Goal: Task Accomplishment & Management: Use online tool/utility

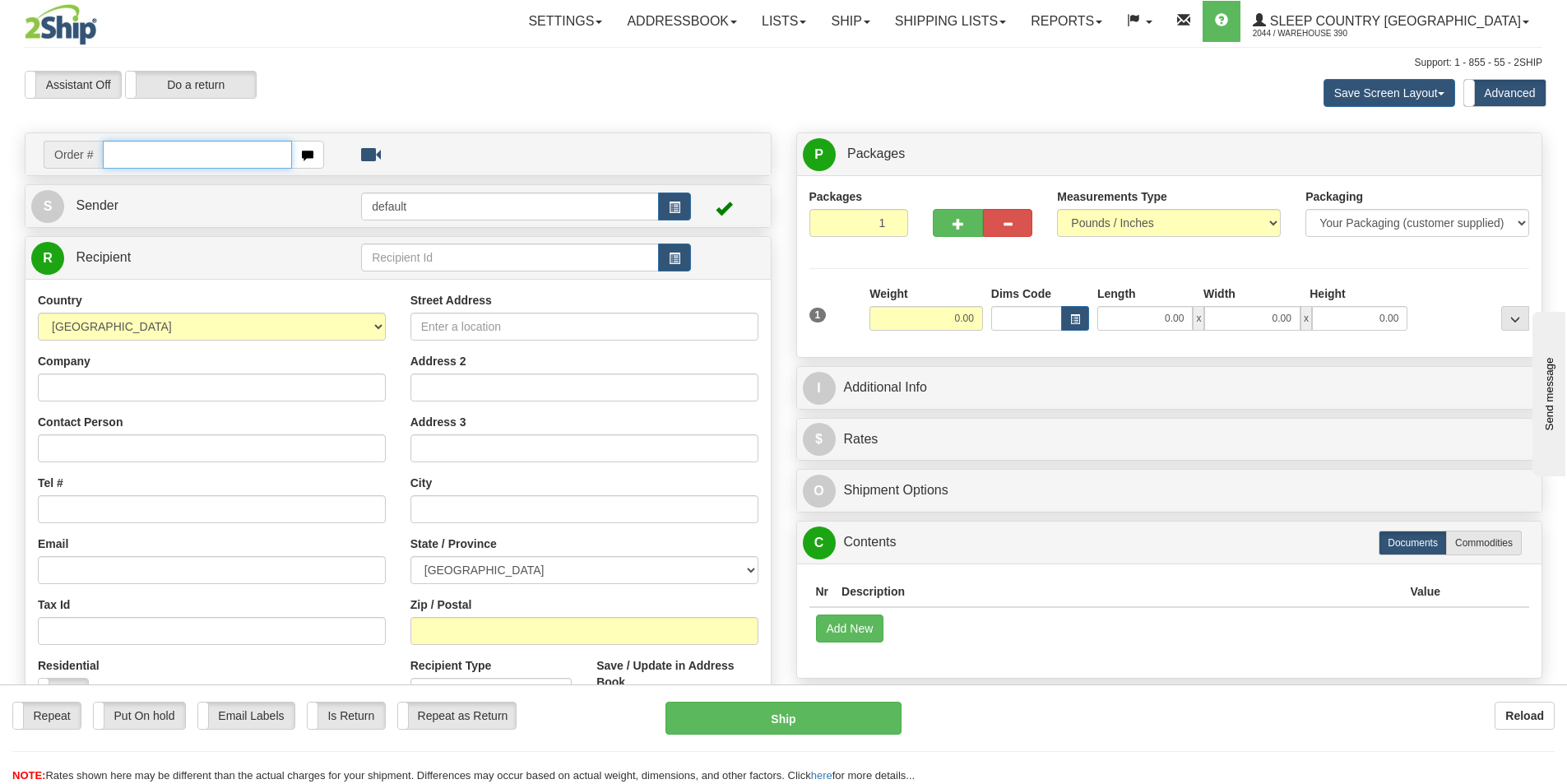
click at [182, 160] on input "text" at bounding box center [197, 154] width 189 height 28
type input "9000i146223"
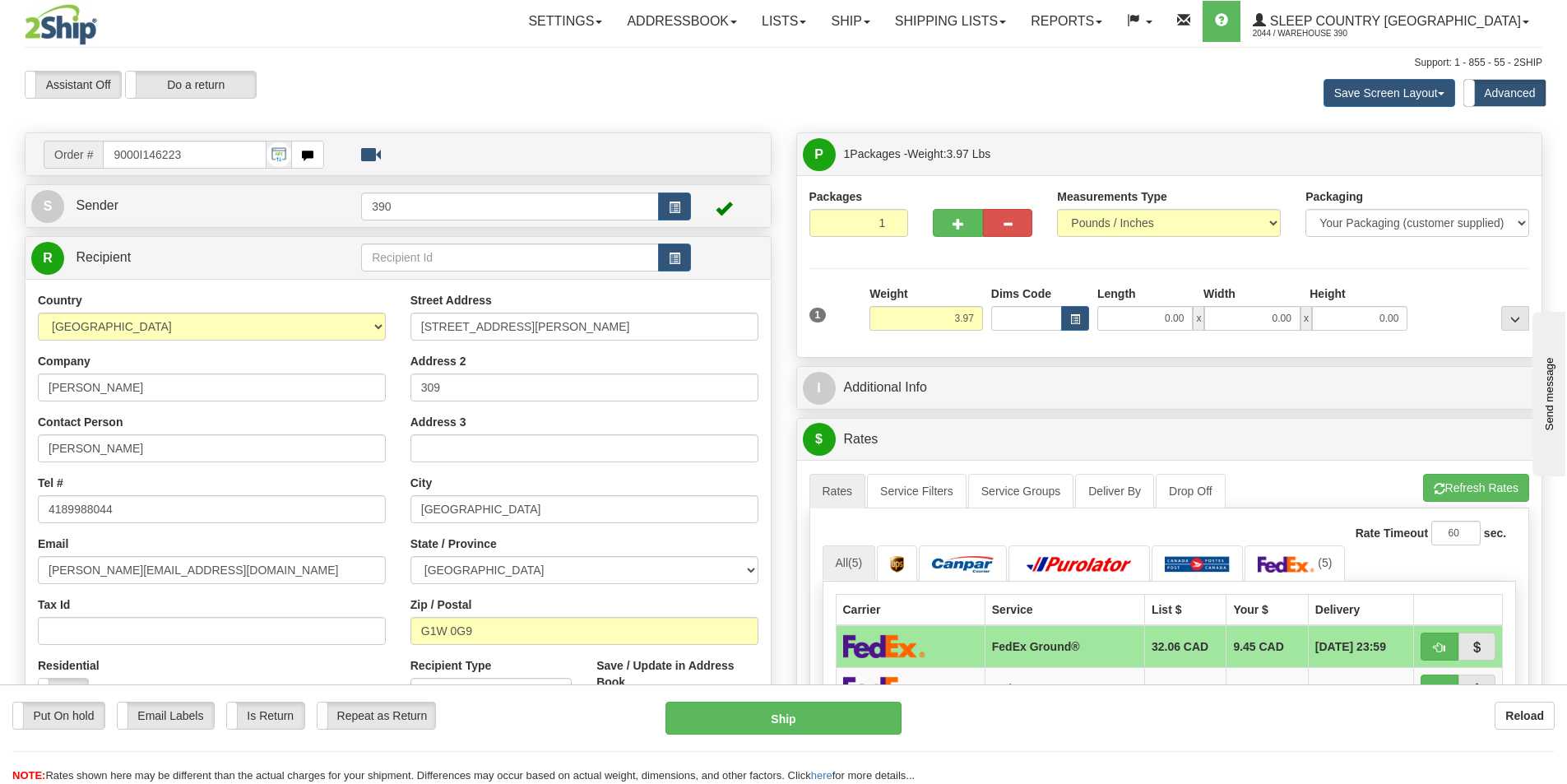
drag, startPoint x: 182, startPoint y: 181, endPoint x: 359, endPoint y: 79, distance: 204.3
click at [359, 79] on div "Assistant On Assistant Off Do a return Do a return" at bounding box center [334, 84] width 643 height 28
click at [1166, 318] on input "0.00" at bounding box center [1145, 317] width 96 height 24
type input "6.00"
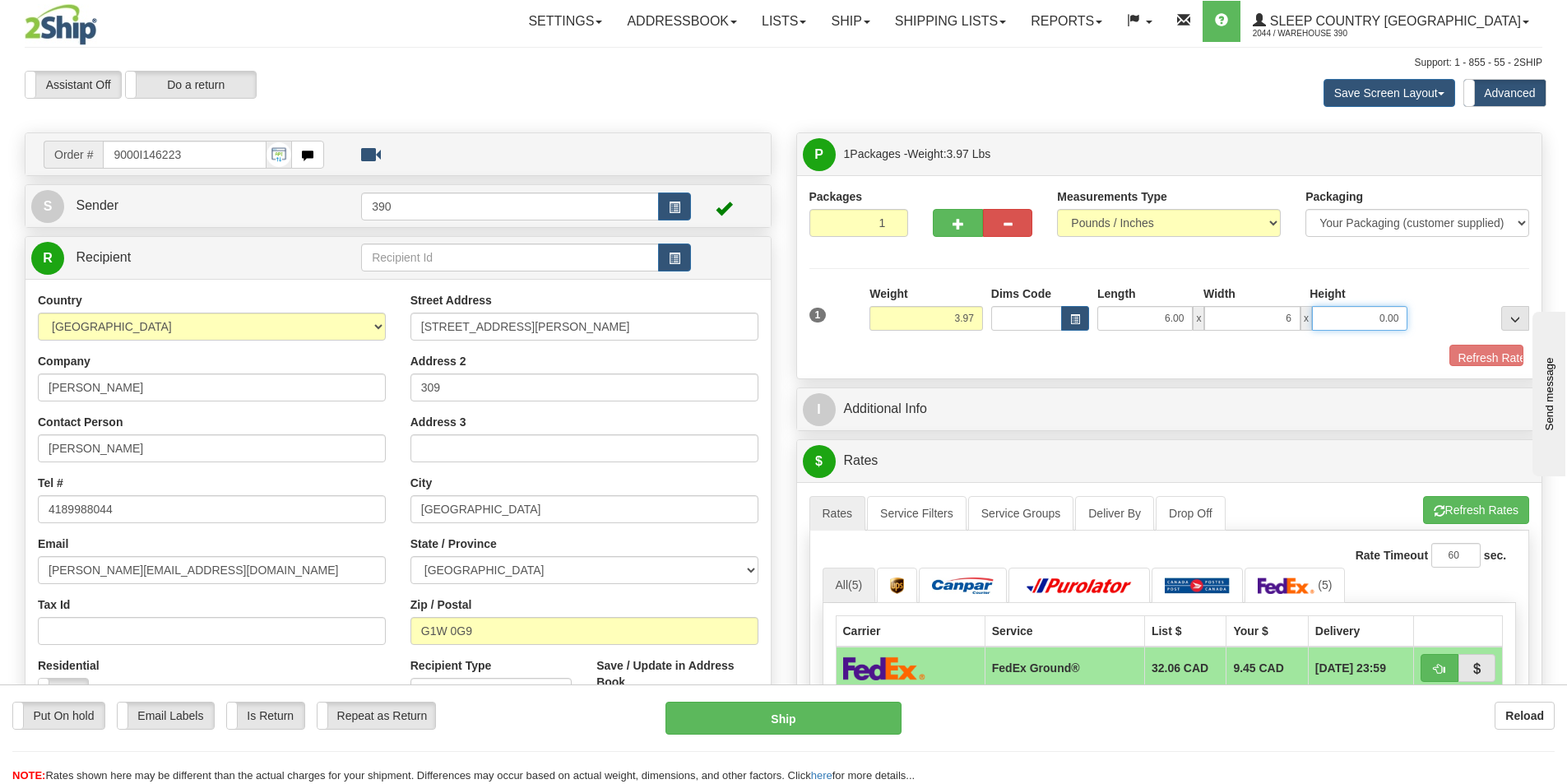
type input "6.00"
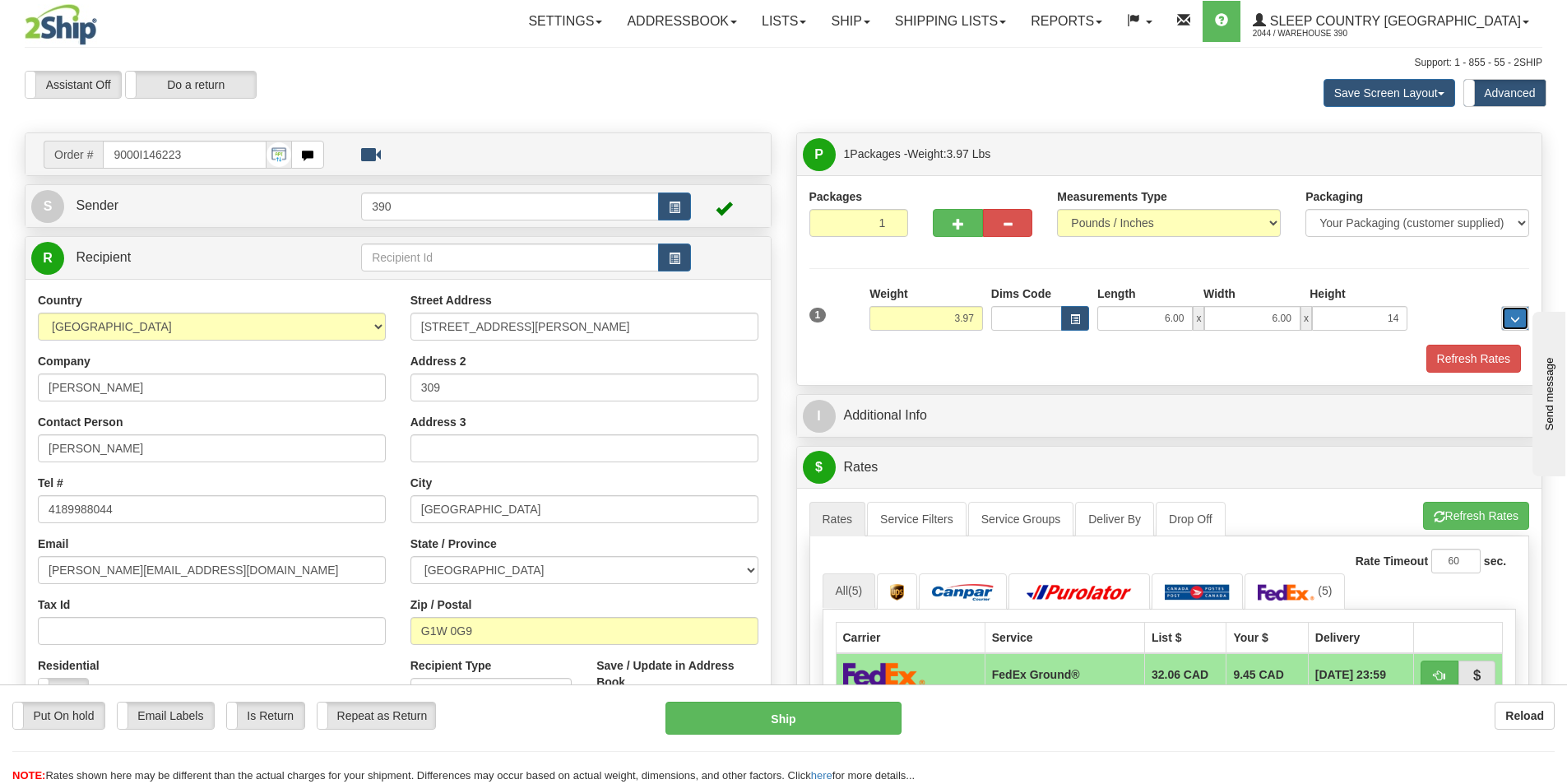
type input "14.00"
click at [1443, 357] on button "Refresh Rates" at bounding box center [1473, 358] width 95 height 28
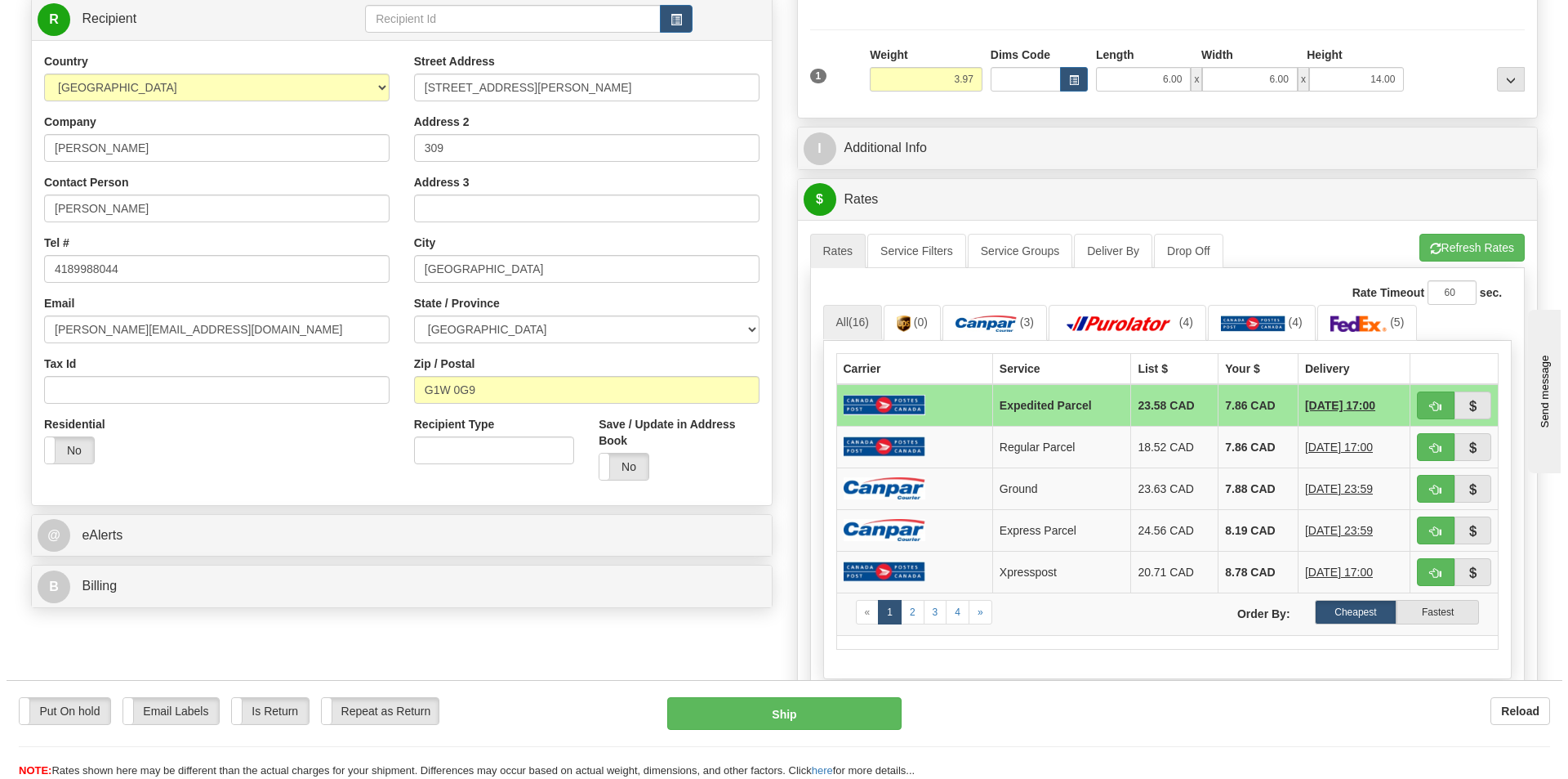
scroll to position [245, 0]
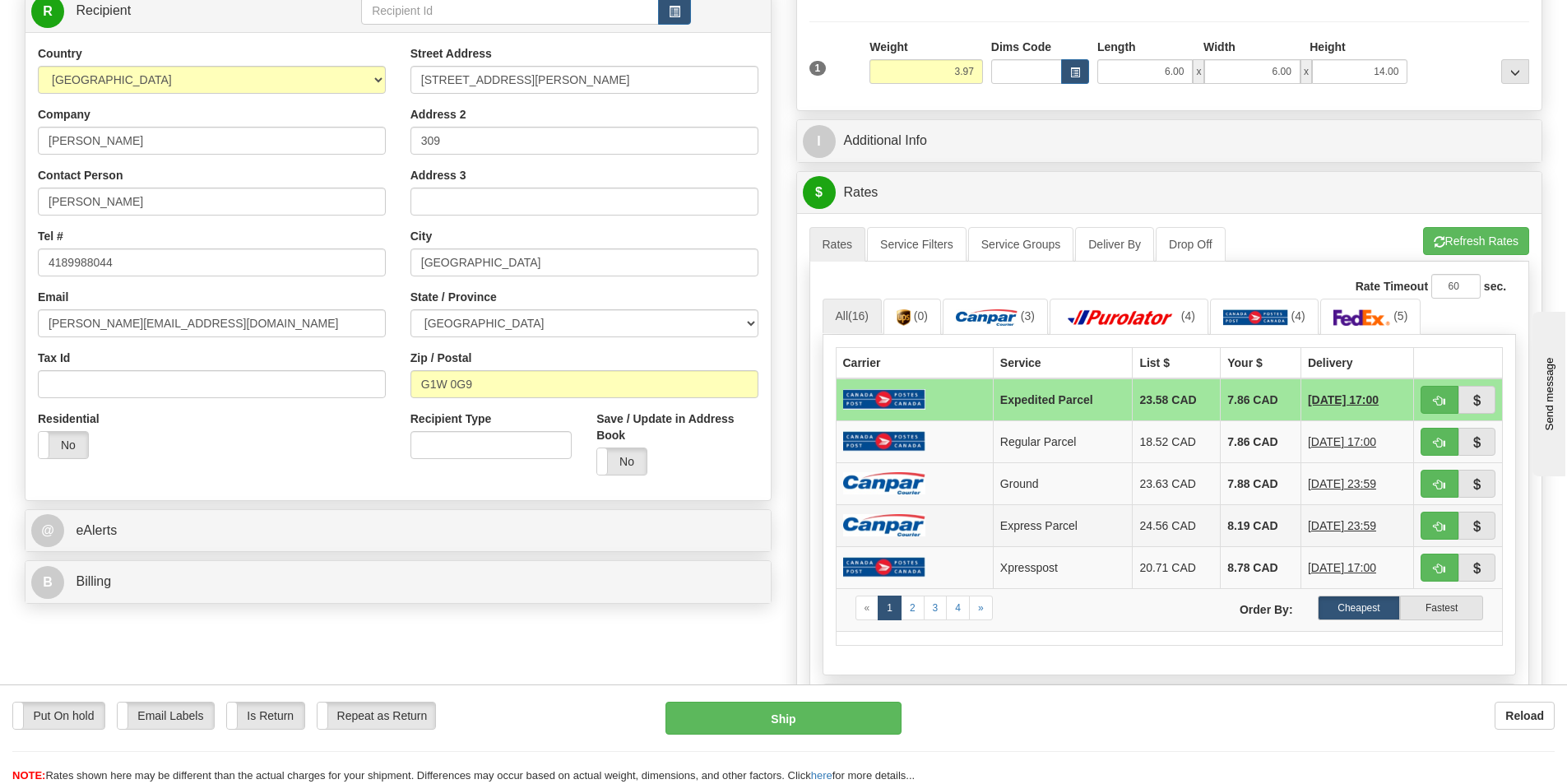
drag, startPoint x: 945, startPoint y: 489, endPoint x: 930, endPoint y: 515, distance: 30.0
click at [945, 489] on td at bounding box center [914, 483] width 157 height 42
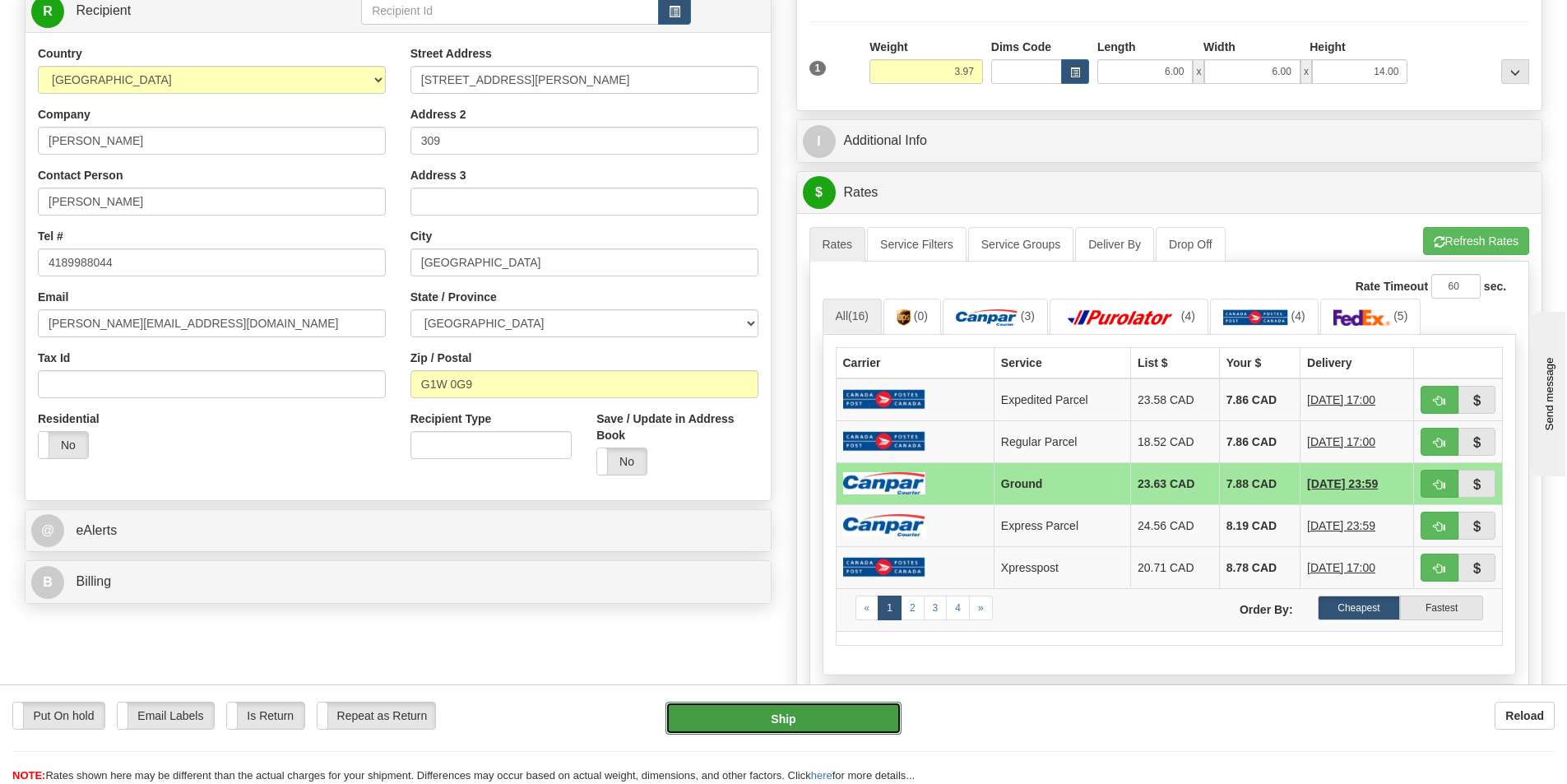
click at [787, 711] on button "Ship" at bounding box center [784, 717] width 236 height 32
type input "1"
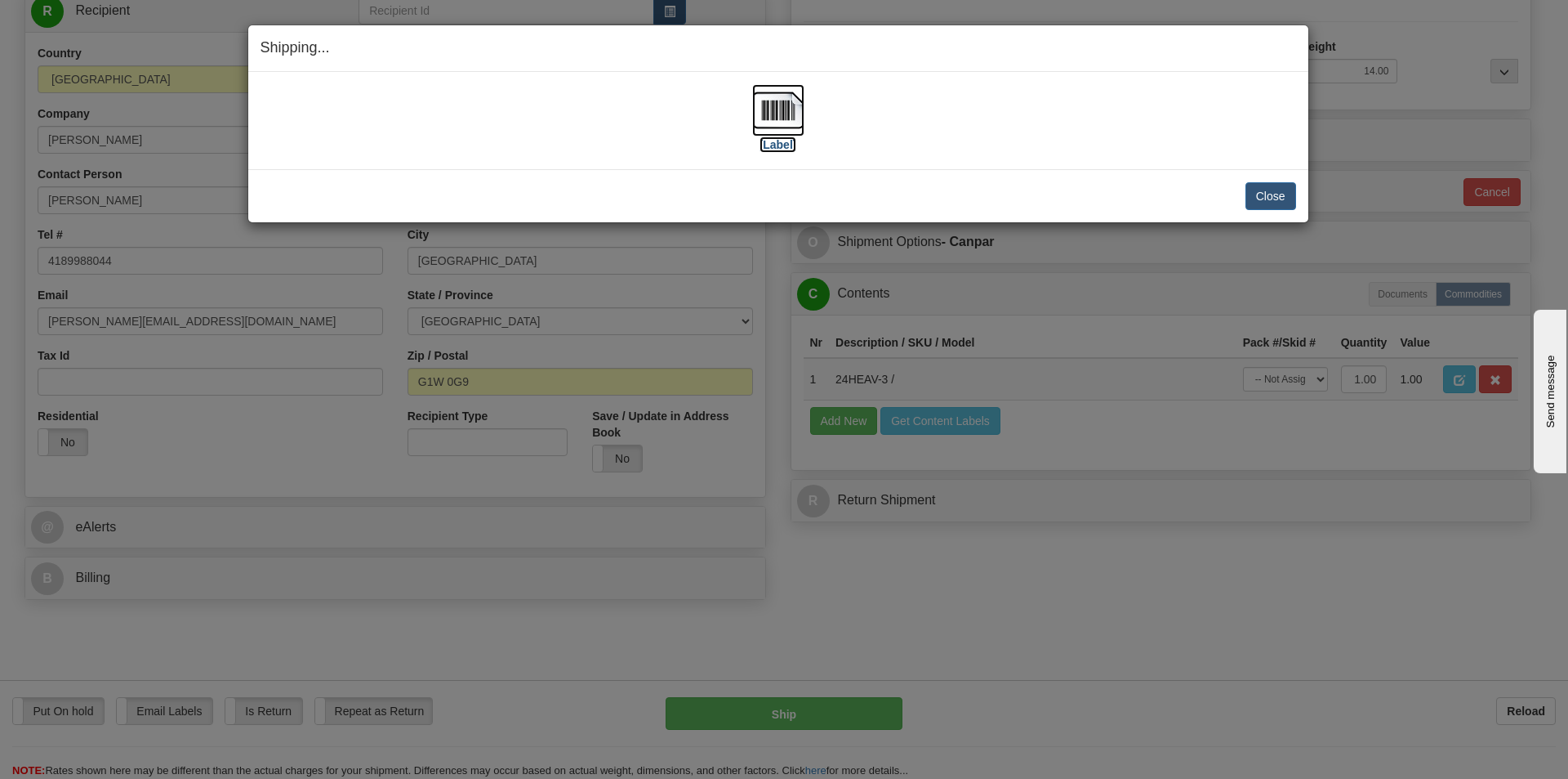
click at [780, 129] on img at bounding box center [778, 110] width 52 height 52
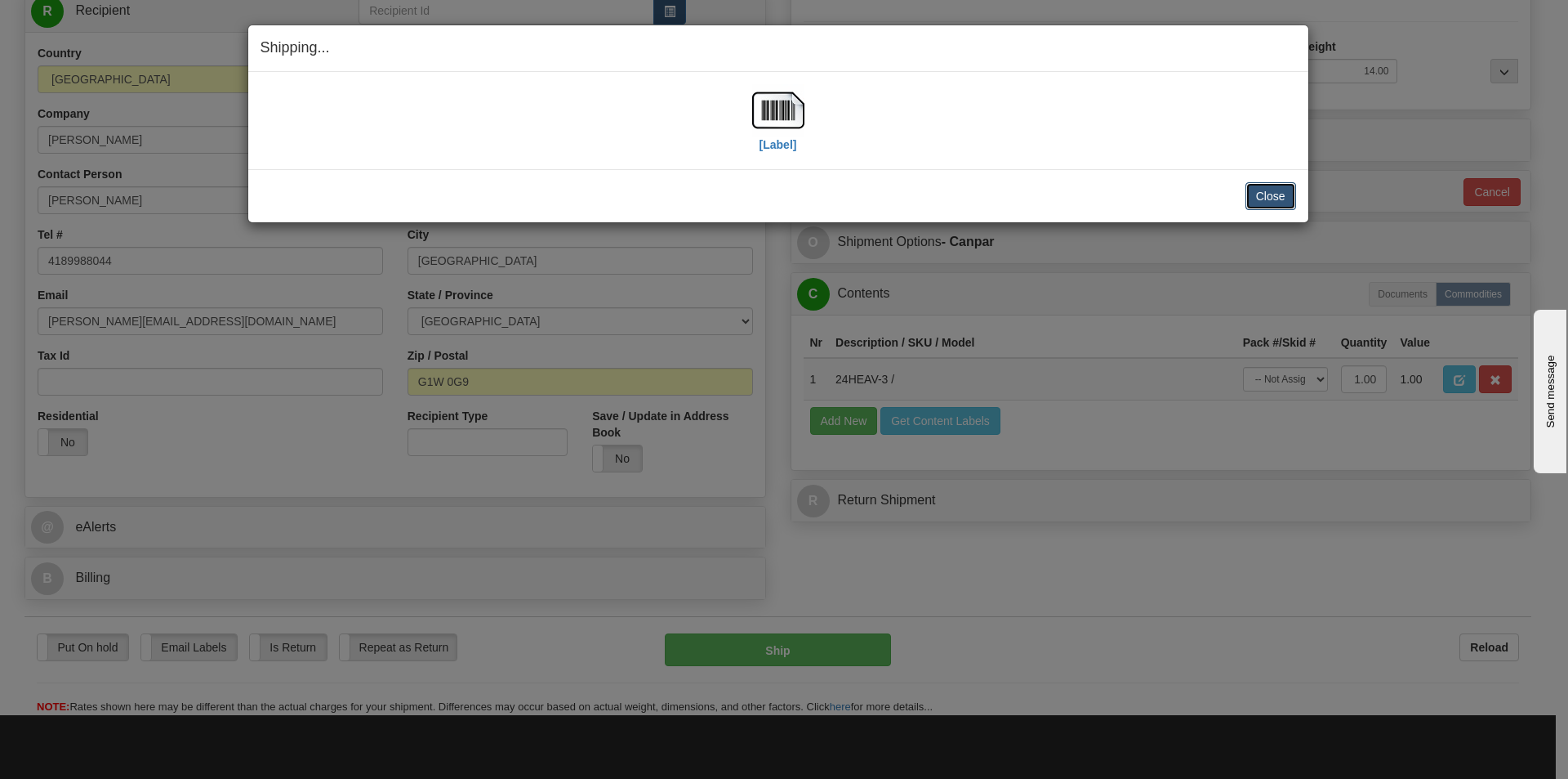
click at [1252, 186] on button "Close" at bounding box center [1271, 195] width 51 height 28
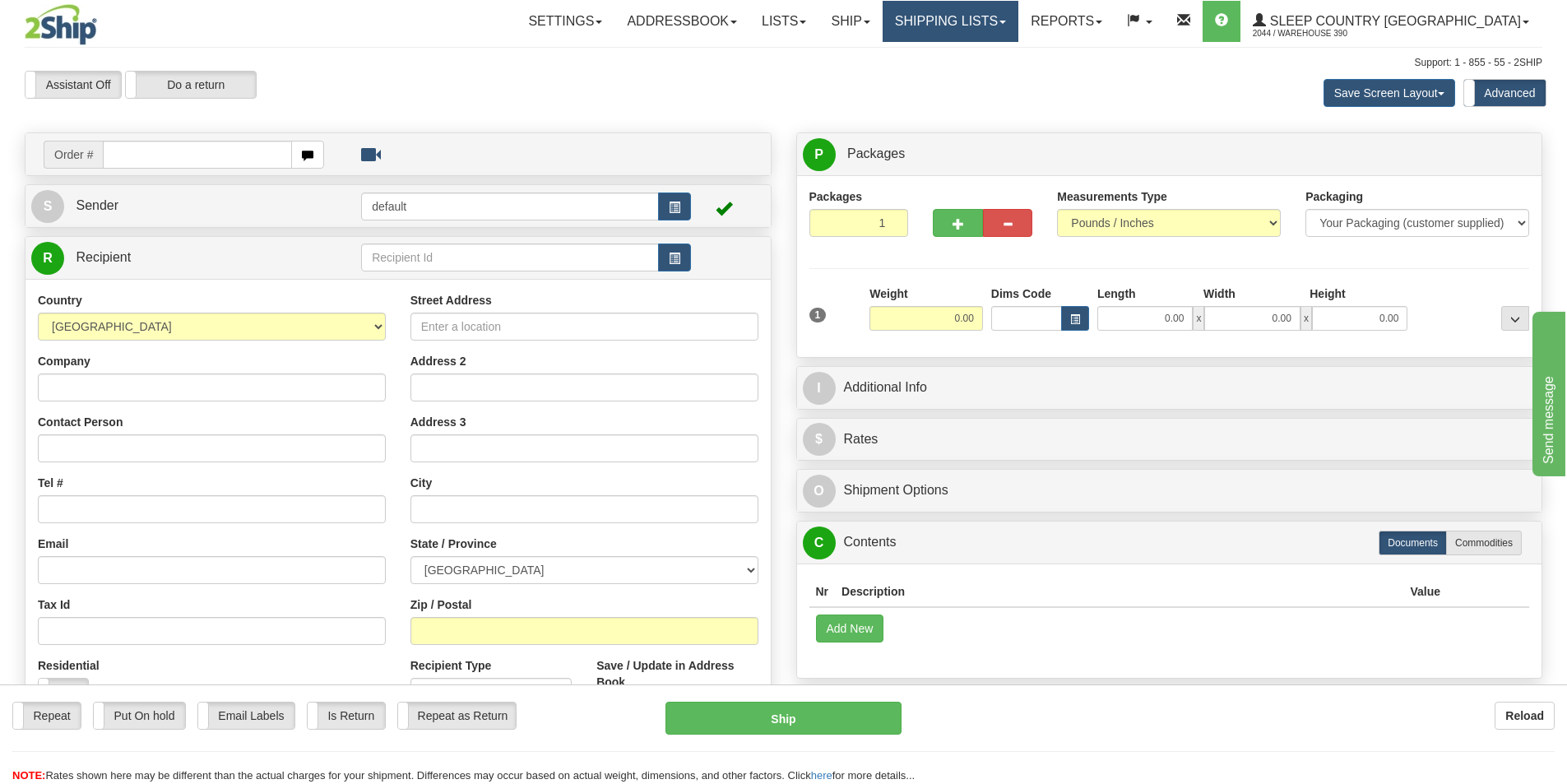
click at [1010, 26] on link "Shipping lists" at bounding box center [950, 22] width 136 height 41
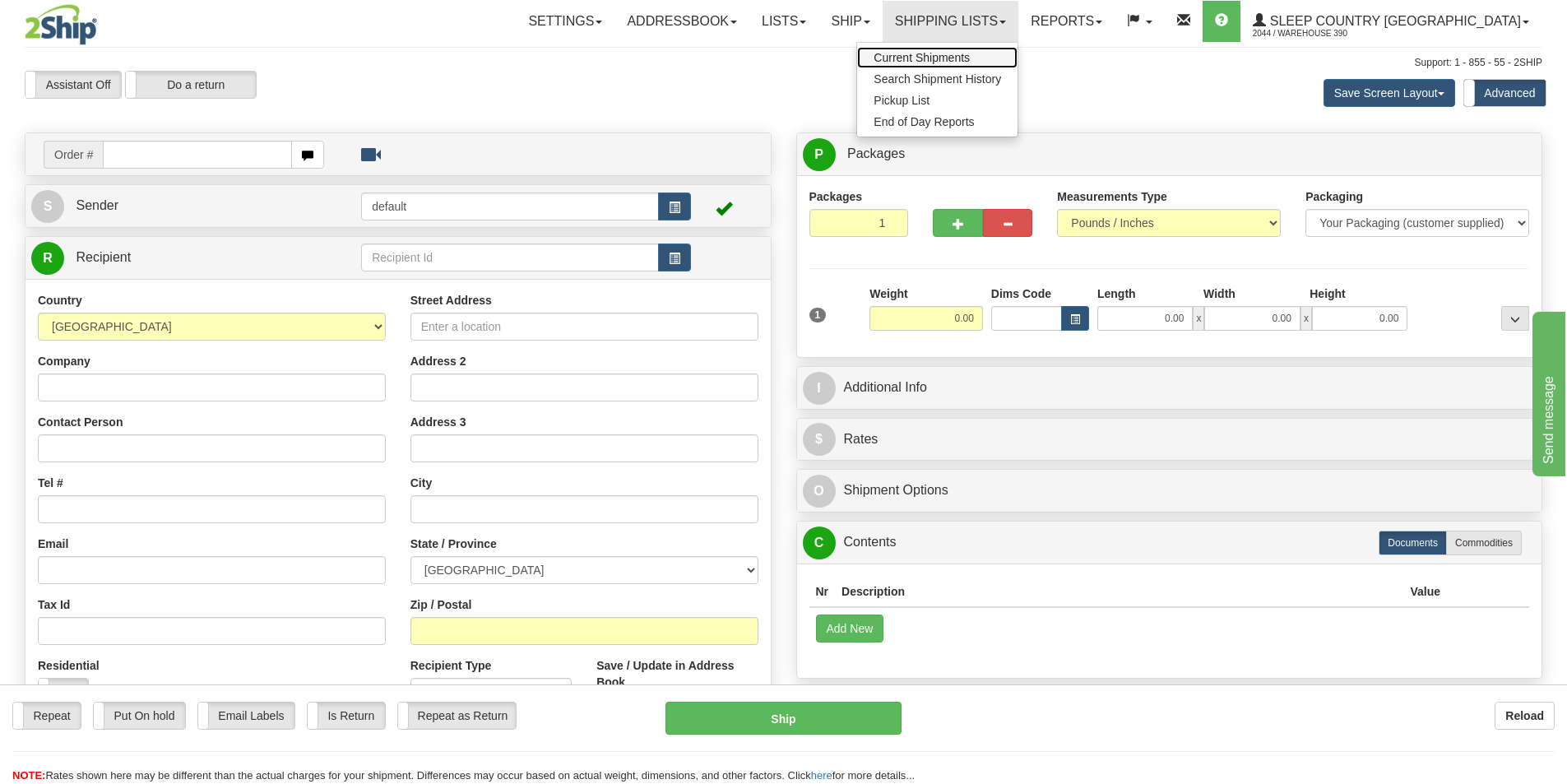
click at [970, 53] on span "Current Shipments" at bounding box center [921, 58] width 96 height 14
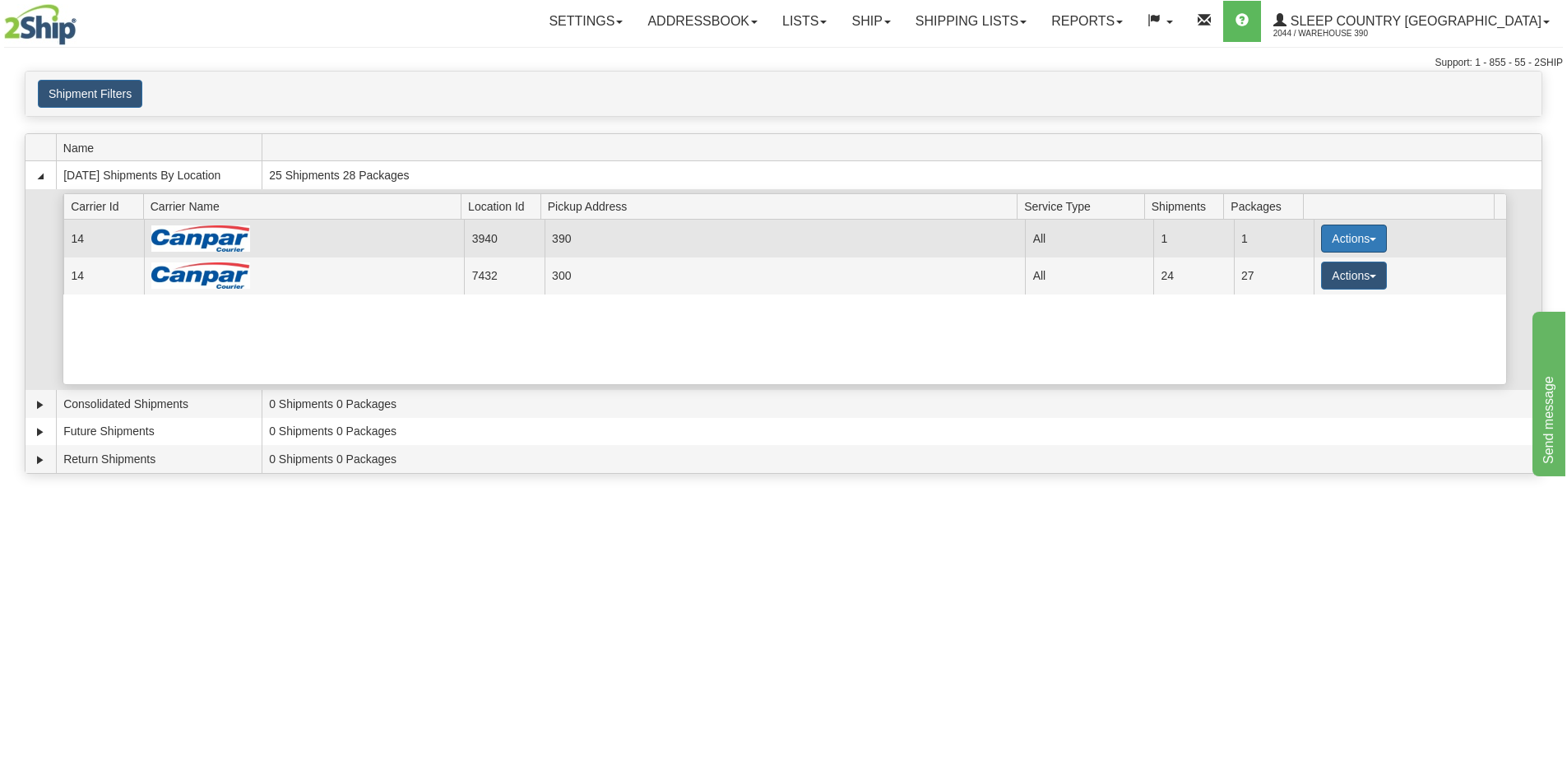
click at [1321, 242] on button "Actions" at bounding box center [1353, 238] width 66 height 28
click at [1304, 271] on span "Details" at bounding box center [1293, 269] width 44 height 12
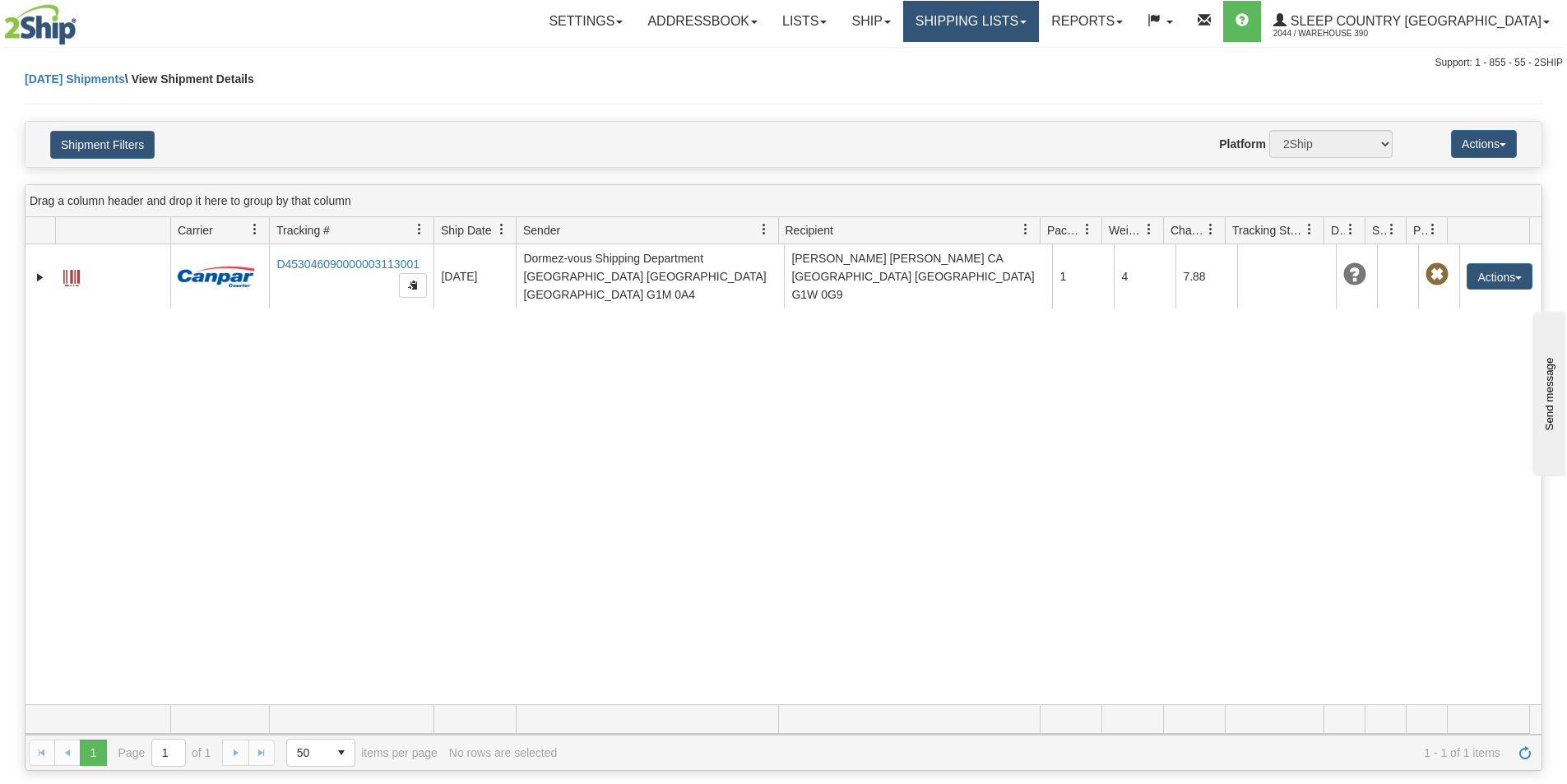
click at [1031, 10] on link "Shipping lists" at bounding box center [971, 22] width 136 height 41
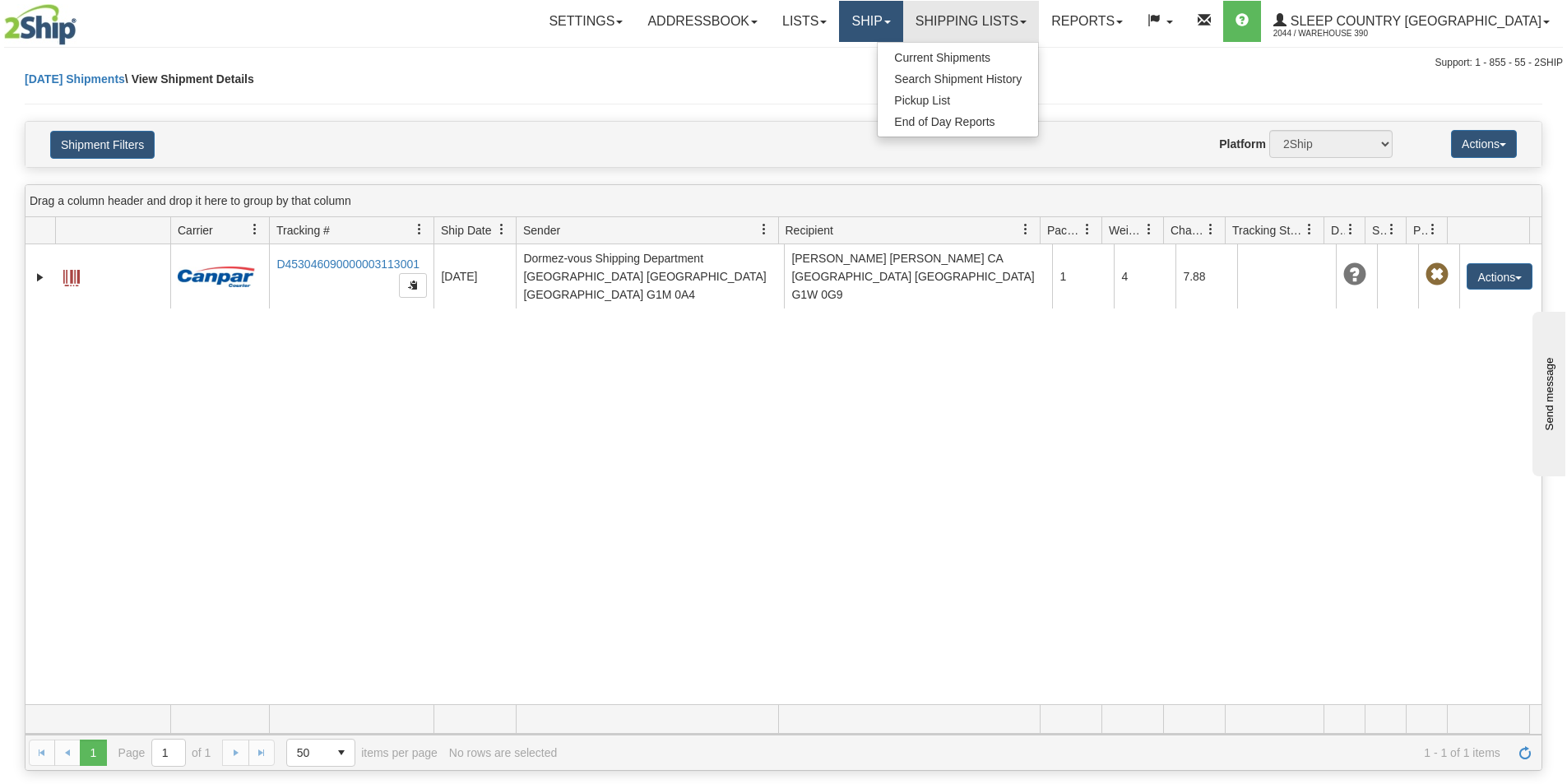
click at [903, 23] on link "Ship" at bounding box center [871, 22] width 63 height 41
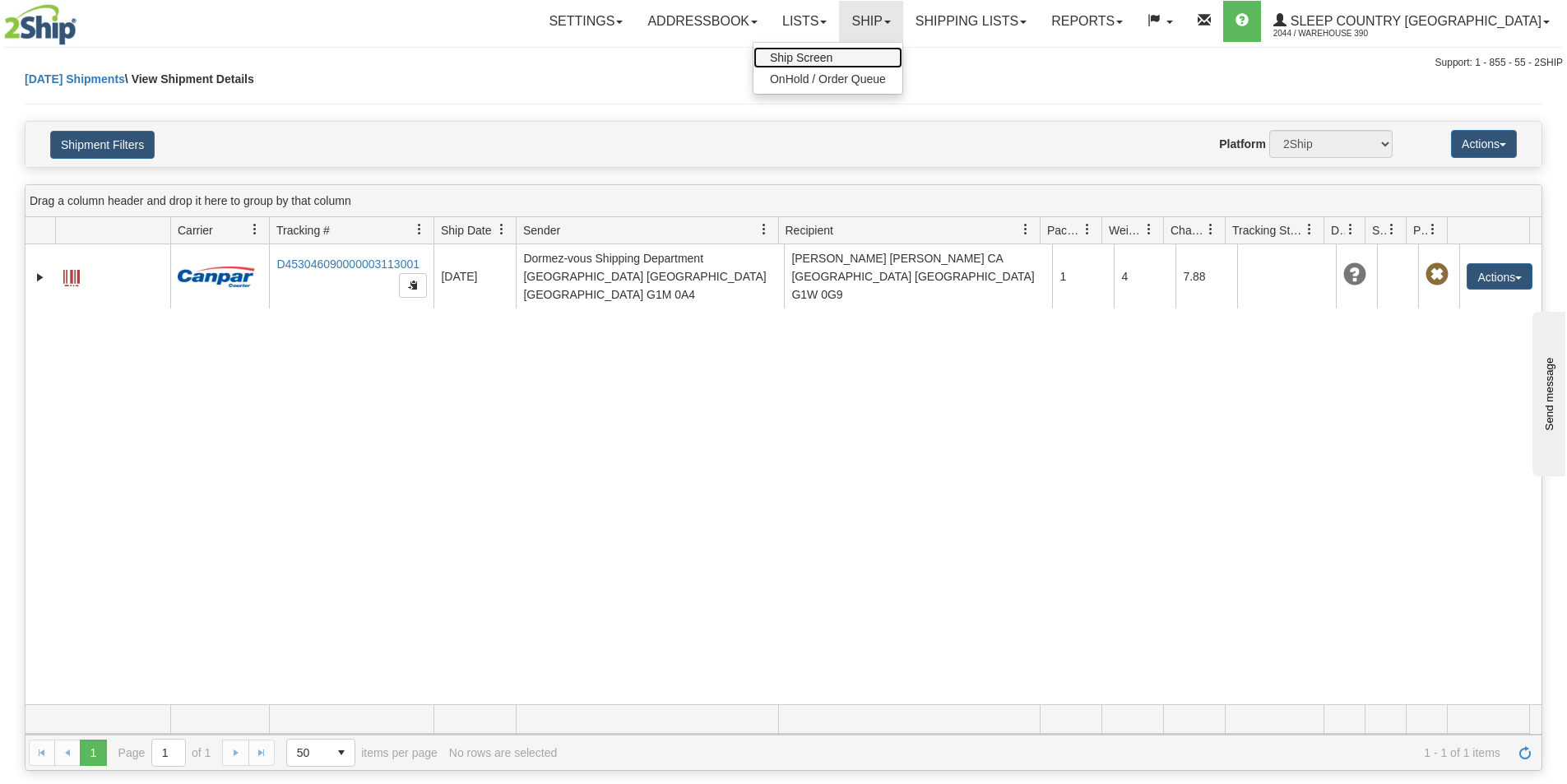
click at [895, 49] on link "Ship Screen" at bounding box center [828, 58] width 149 height 22
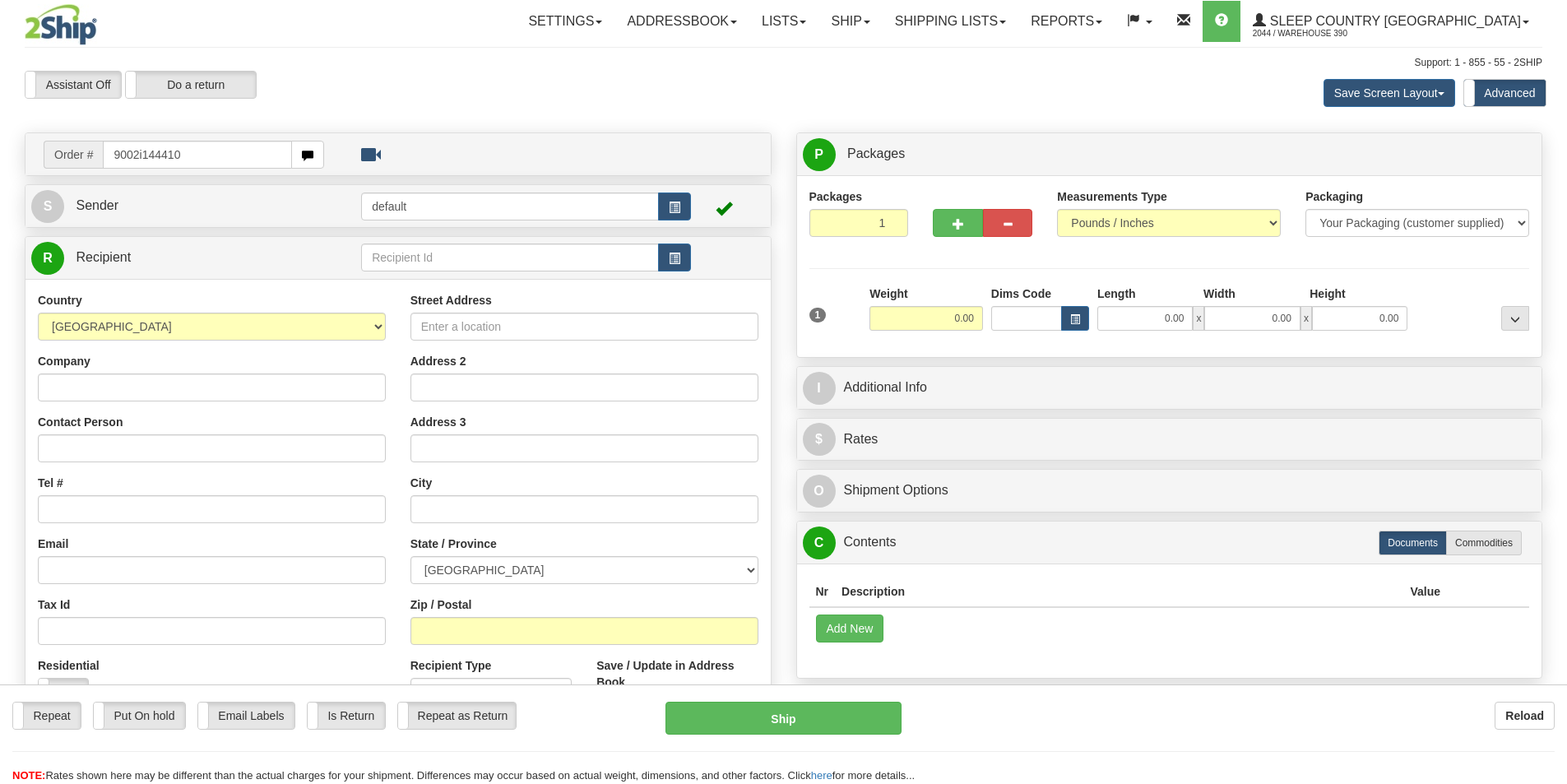
type input "9002i144410"
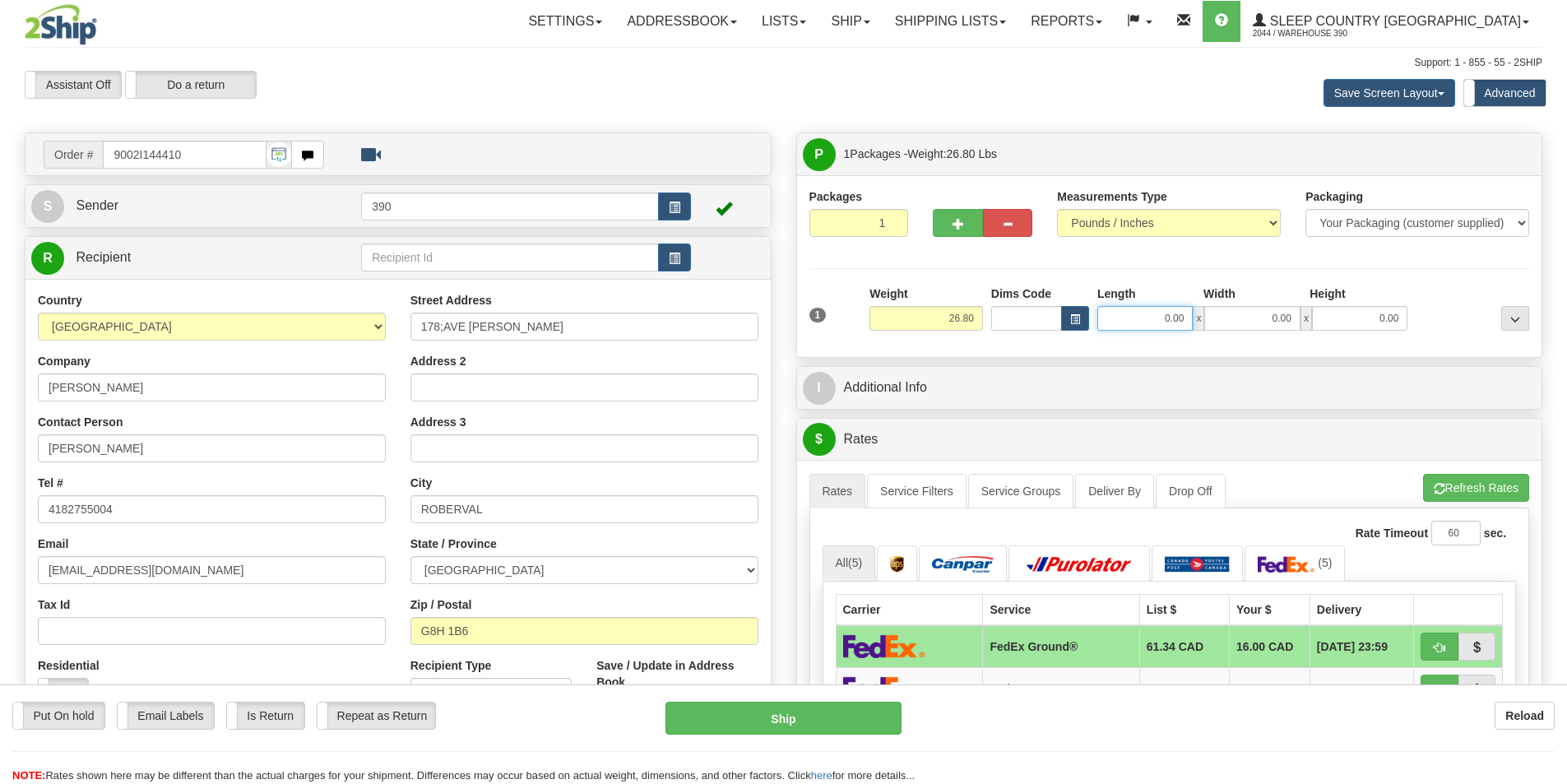
click at [1180, 316] on input "0.00" at bounding box center [1145, 317] width 96 height 24
type input "20.00"
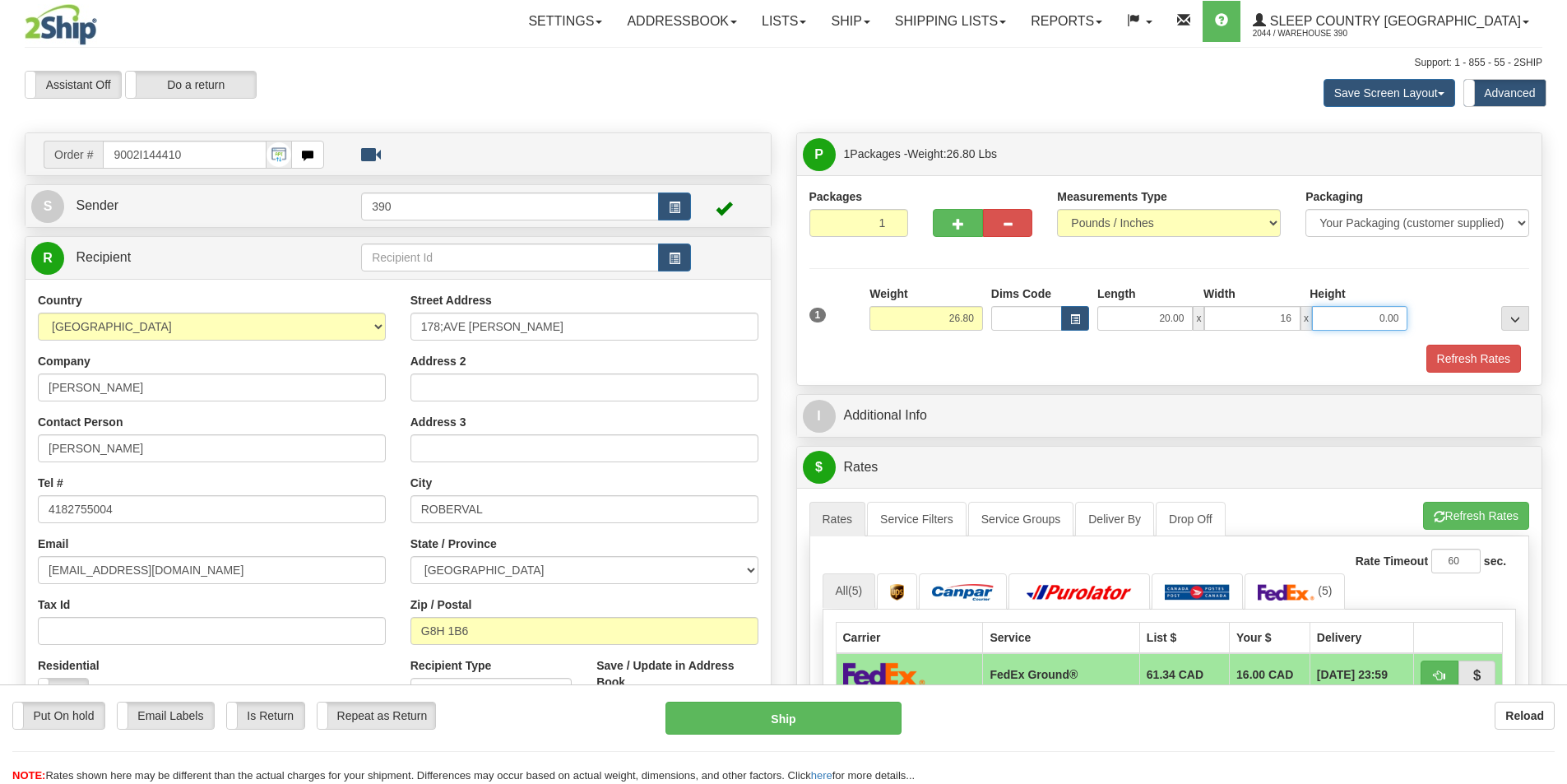
type input "16.00"
type input "6.00"
click at [1433, 363] on button "Refresh Rates" at bounding box center [1473, 358] width 95 height 28
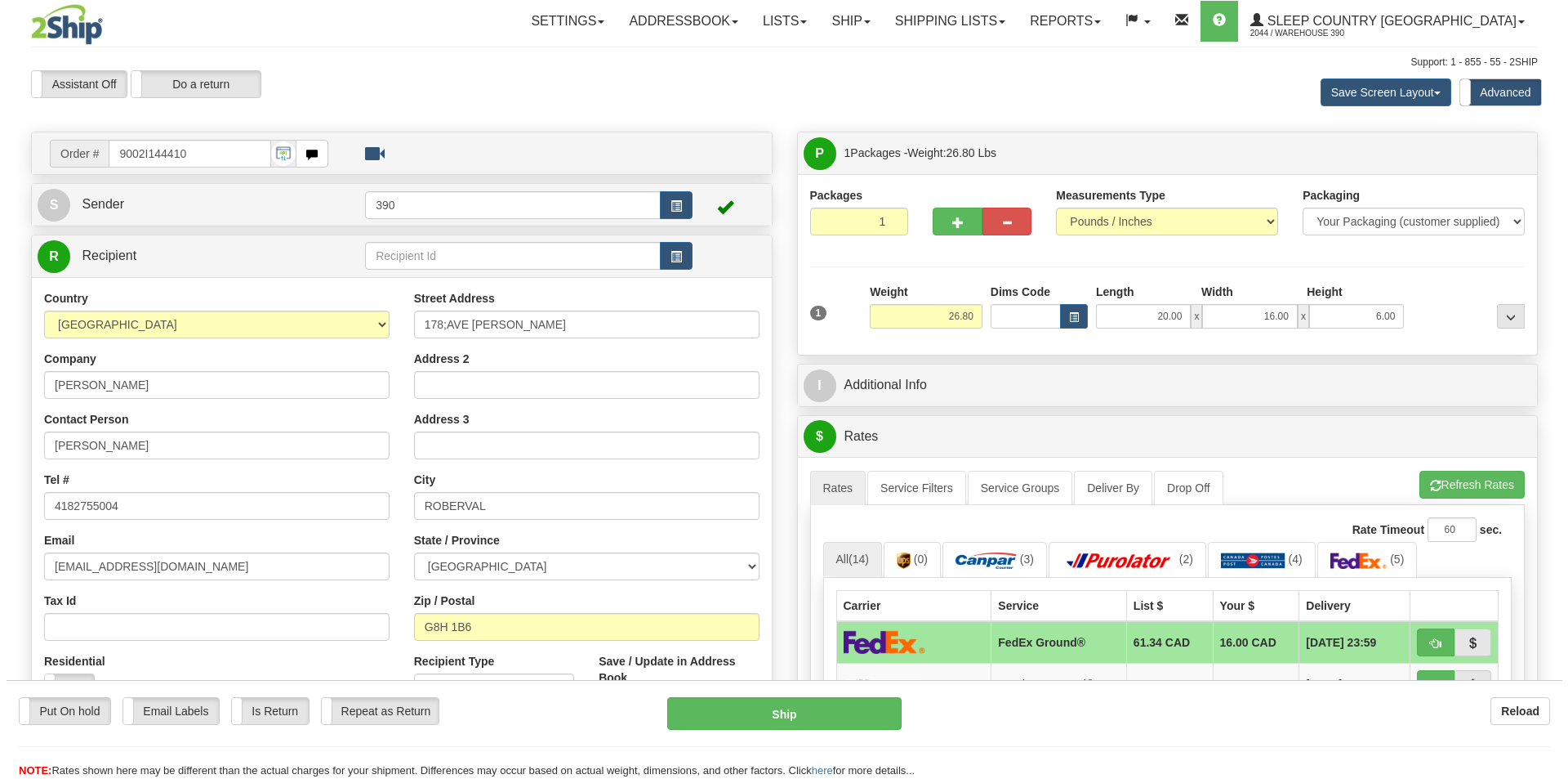
scroll to position [327, 0]
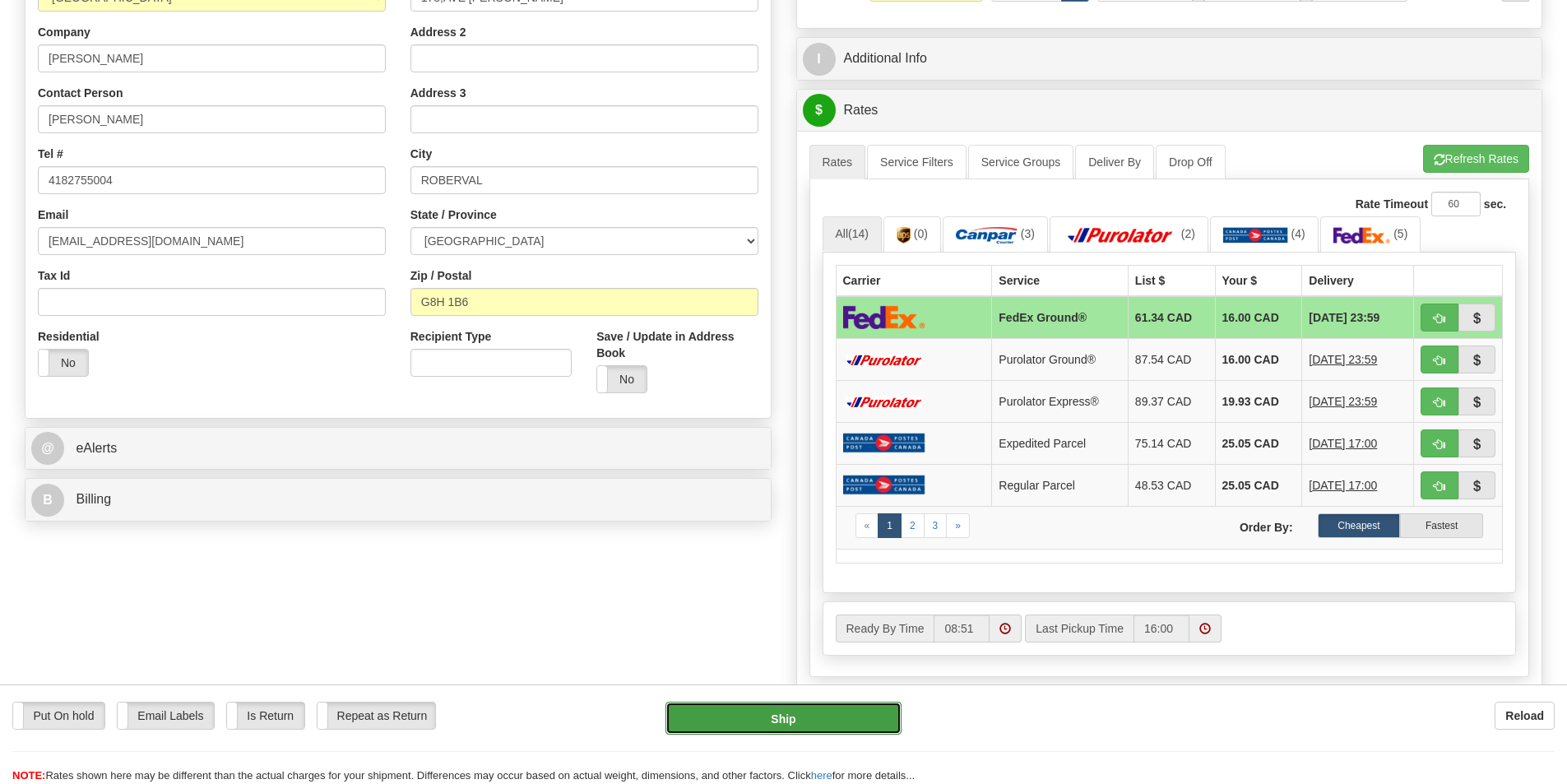
click at [794, 713] on button "Ship" at bounding box center [784, 717] width 236 height 32
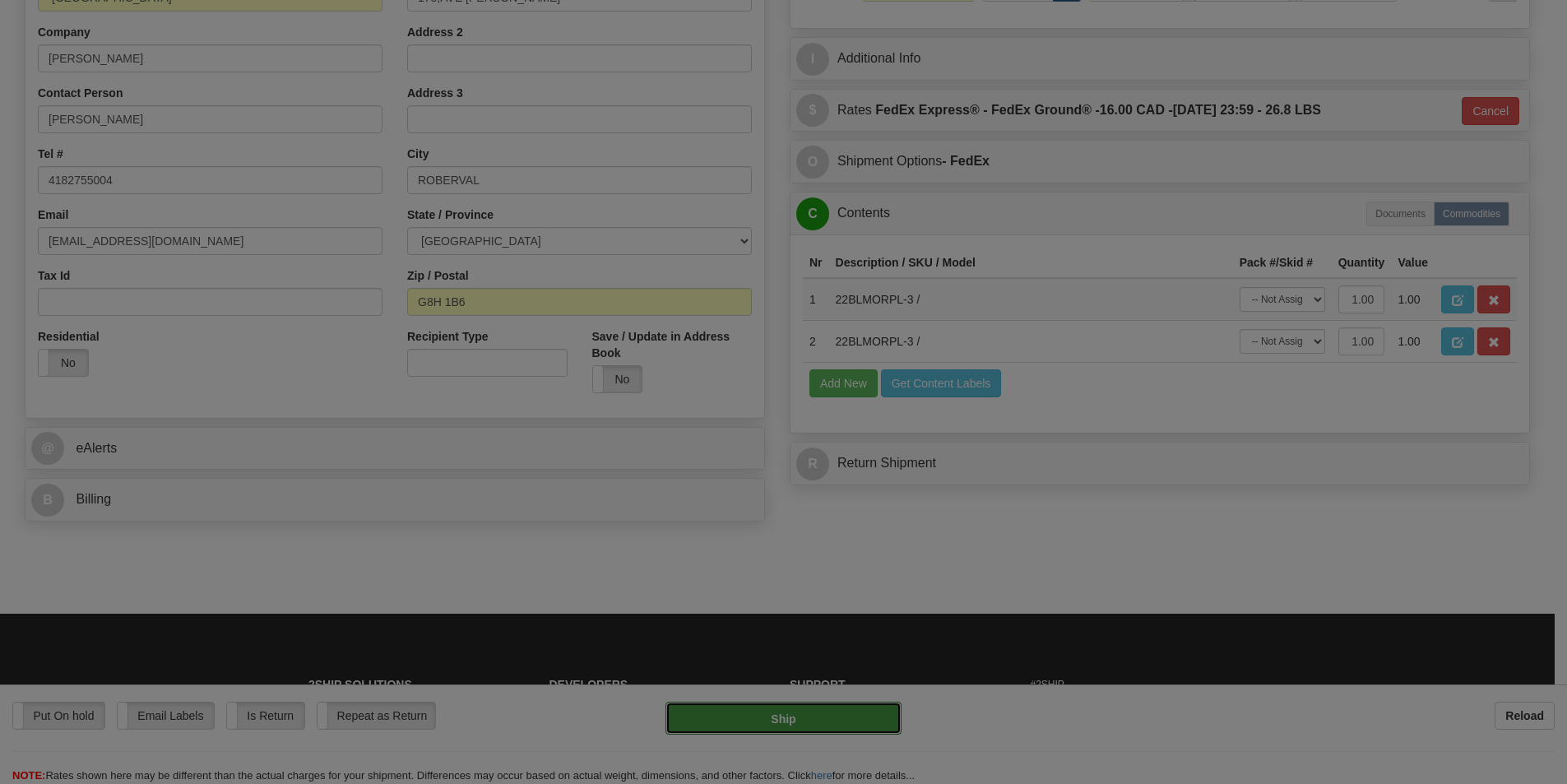
type input "92"
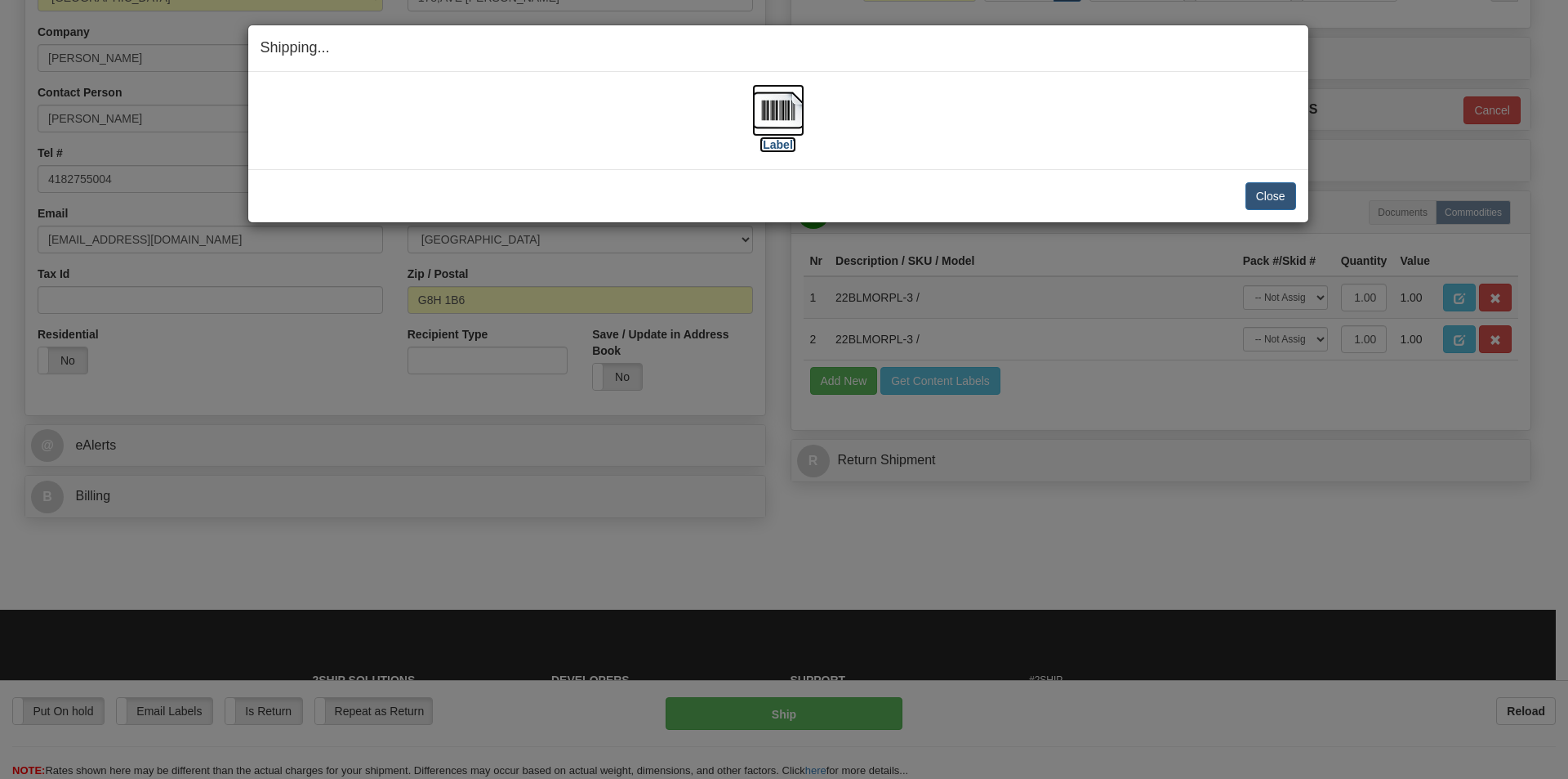
click at [788, 117] on img at bounding box center [778, 110] width 52 height 52
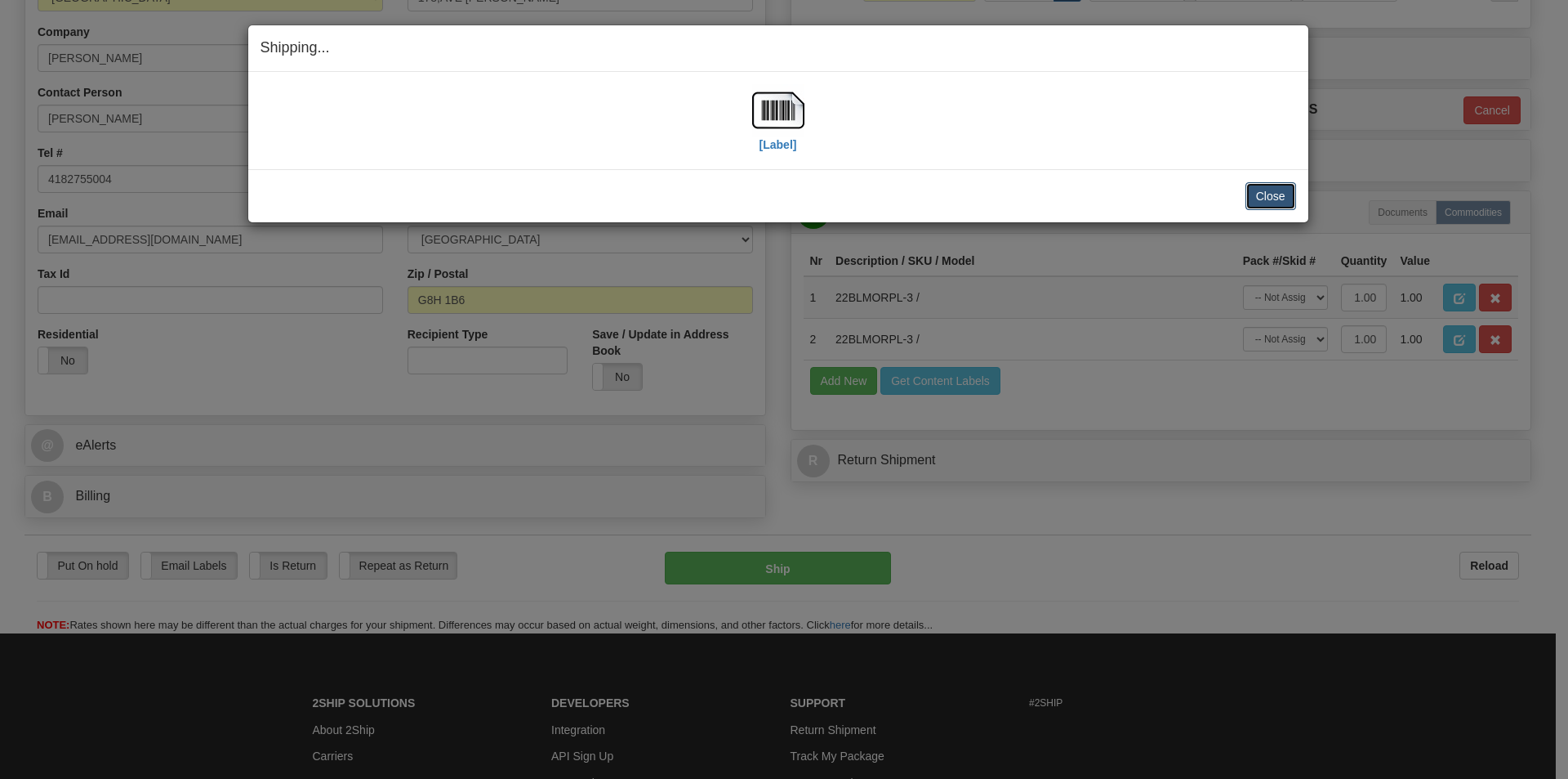
click at [1283, 194] on button "Close" at bounding box center [1271, 195] width 51 height 28
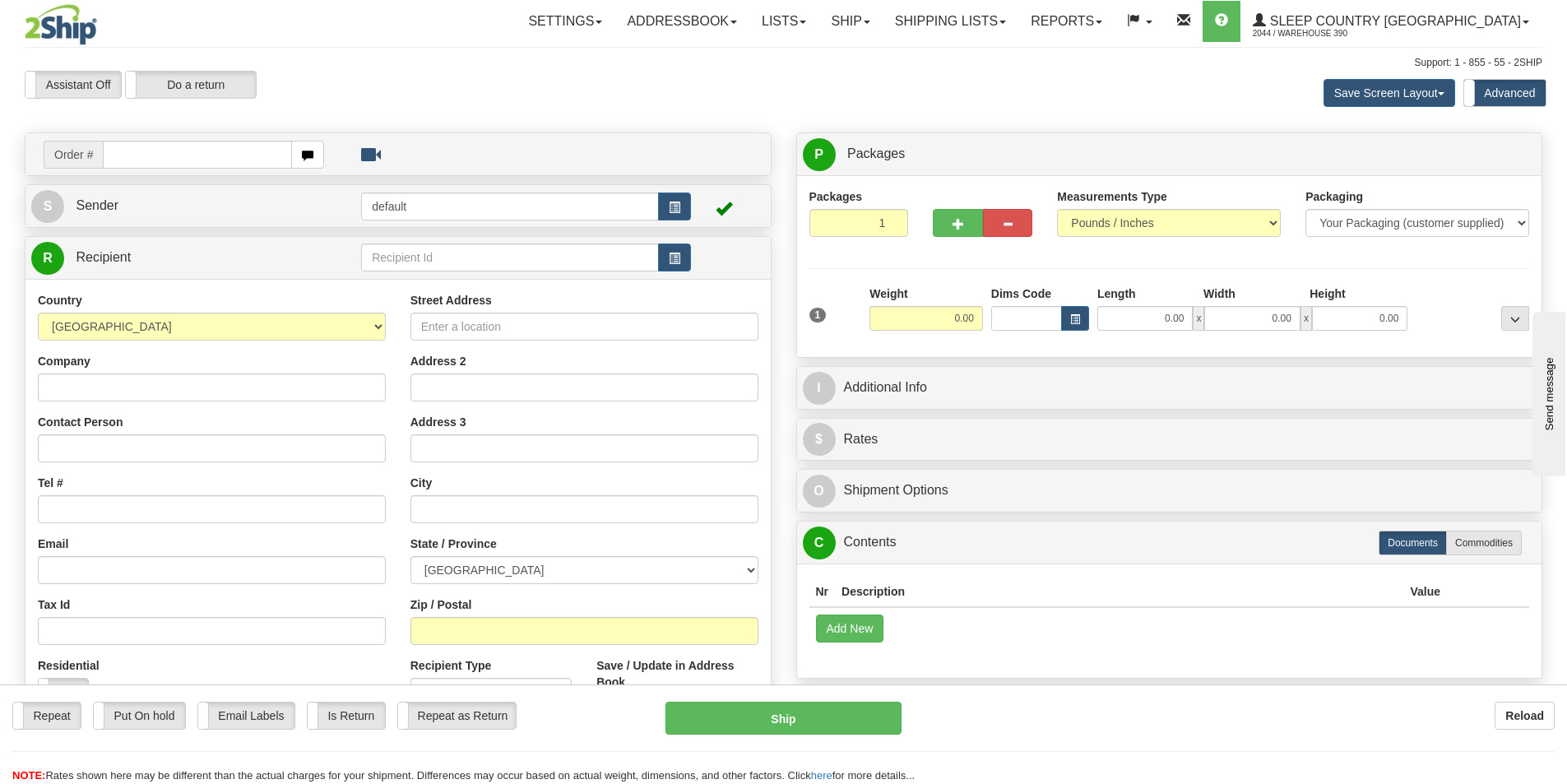
drag, startPoint x: 0, startPoint y: 0, endPoint x: 146, endPoint y: 155, distance: 212.9
click at [146, 155] on input "text" at bounding box center [197, 154] width 189 height 28
type input "9002i146885"
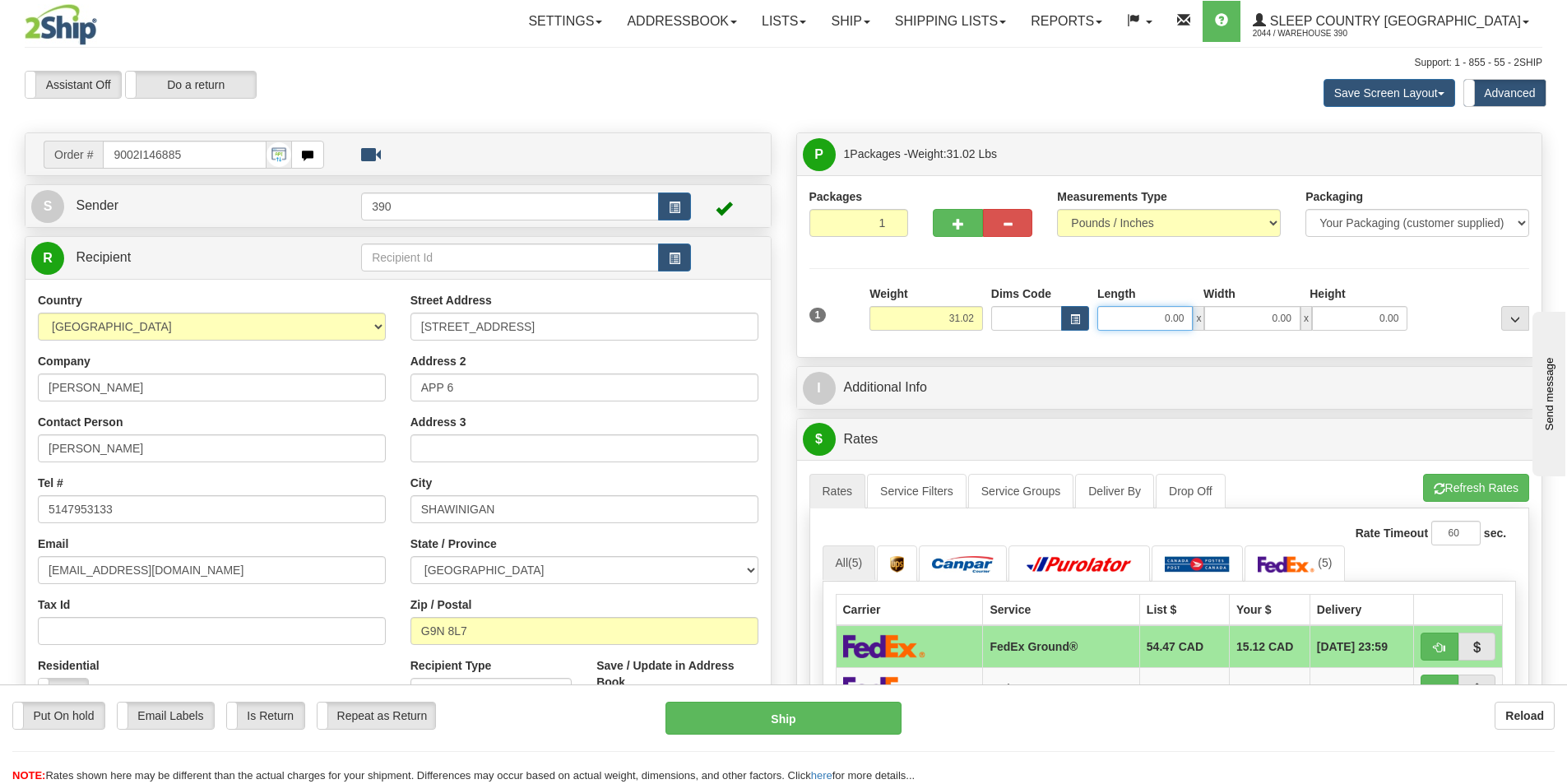
click at [1160, 328] on input "0.00" at bounding box center [1145, 317] width 96 height 24
type input "6.00"
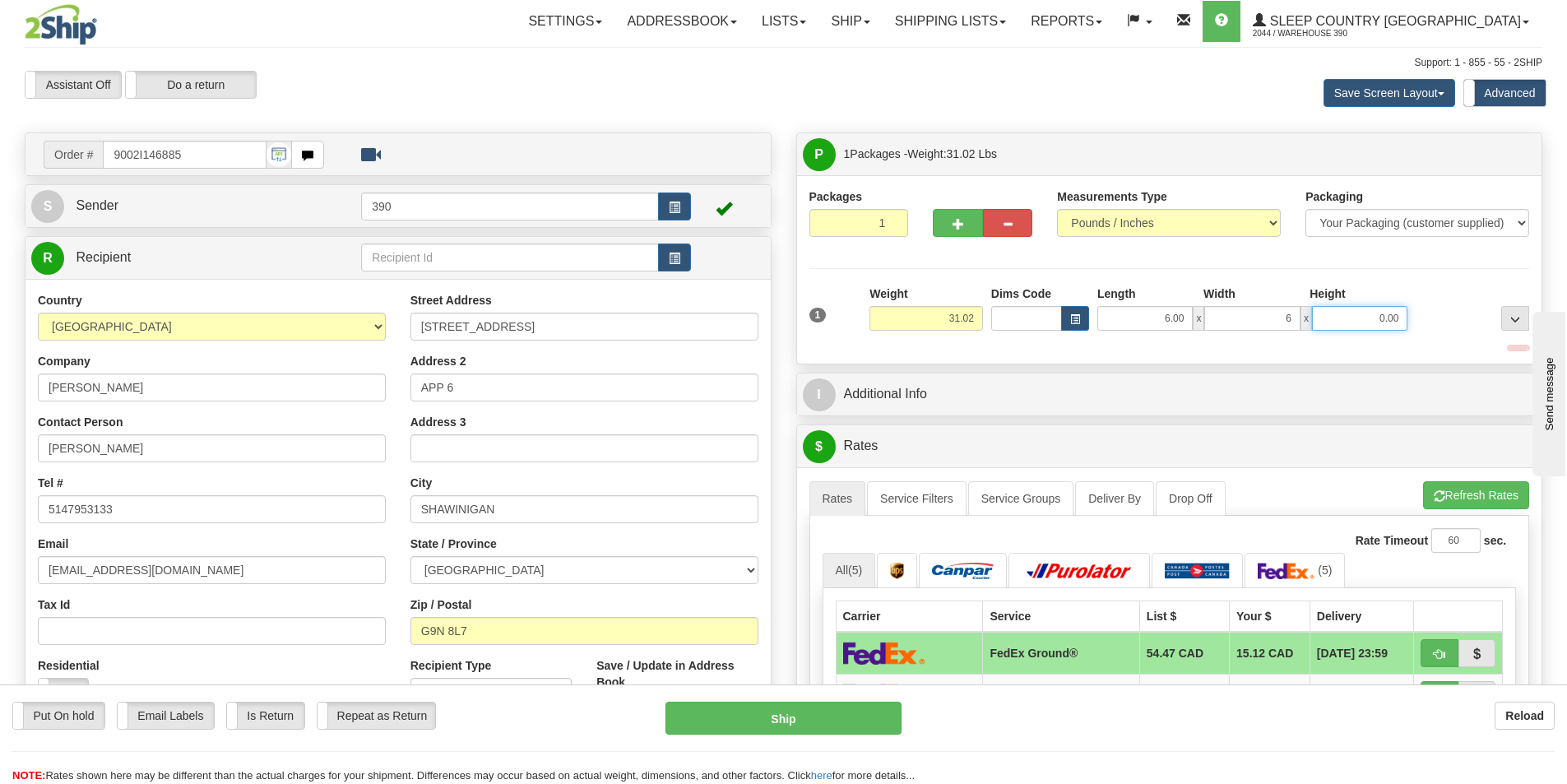
type input "6.00"
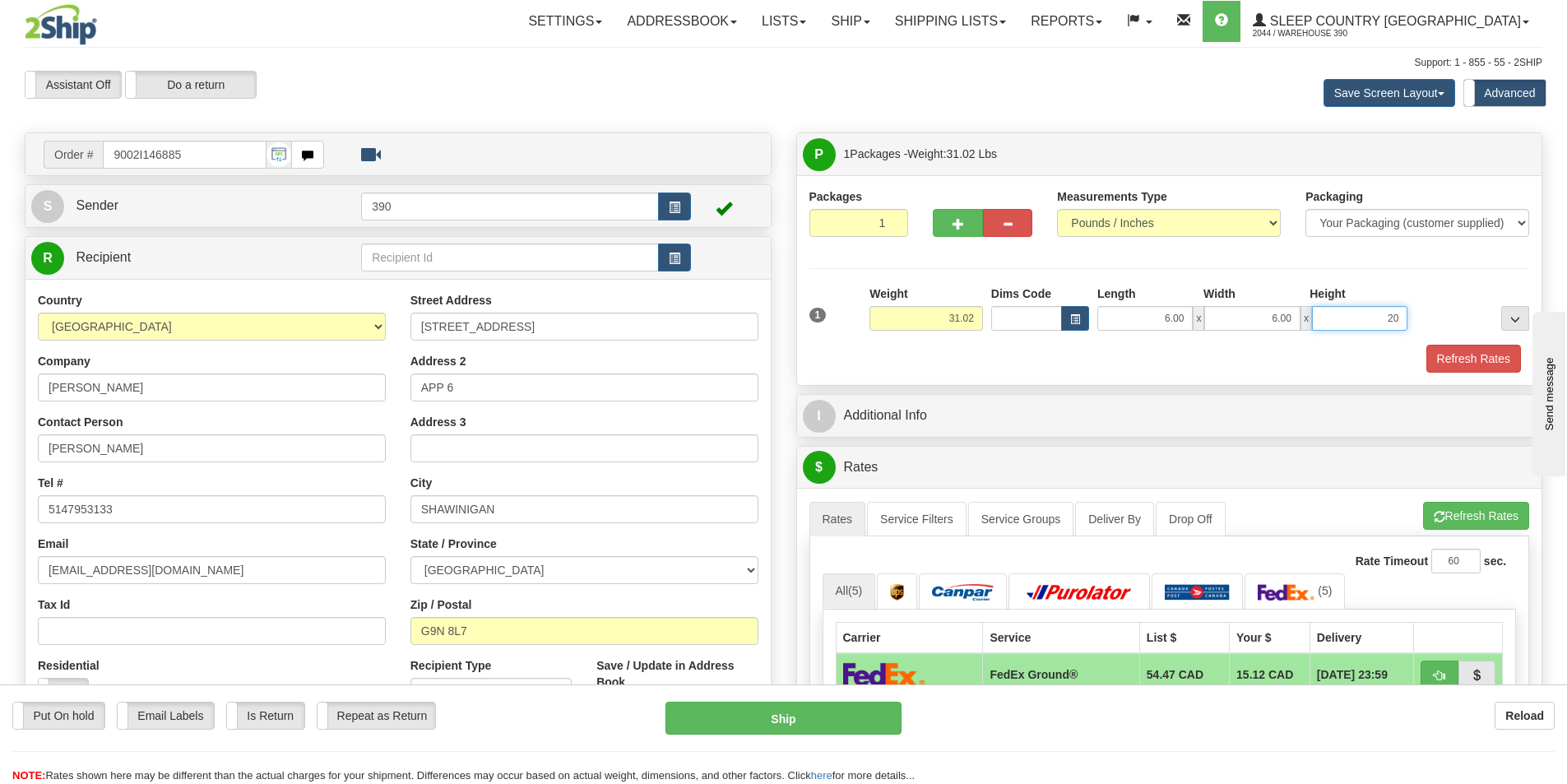
type input "20"
type input "20.00"
click at [1452, 352] on button "Refresh Rates" at bounding box center [1473, 358] width 95 height 28
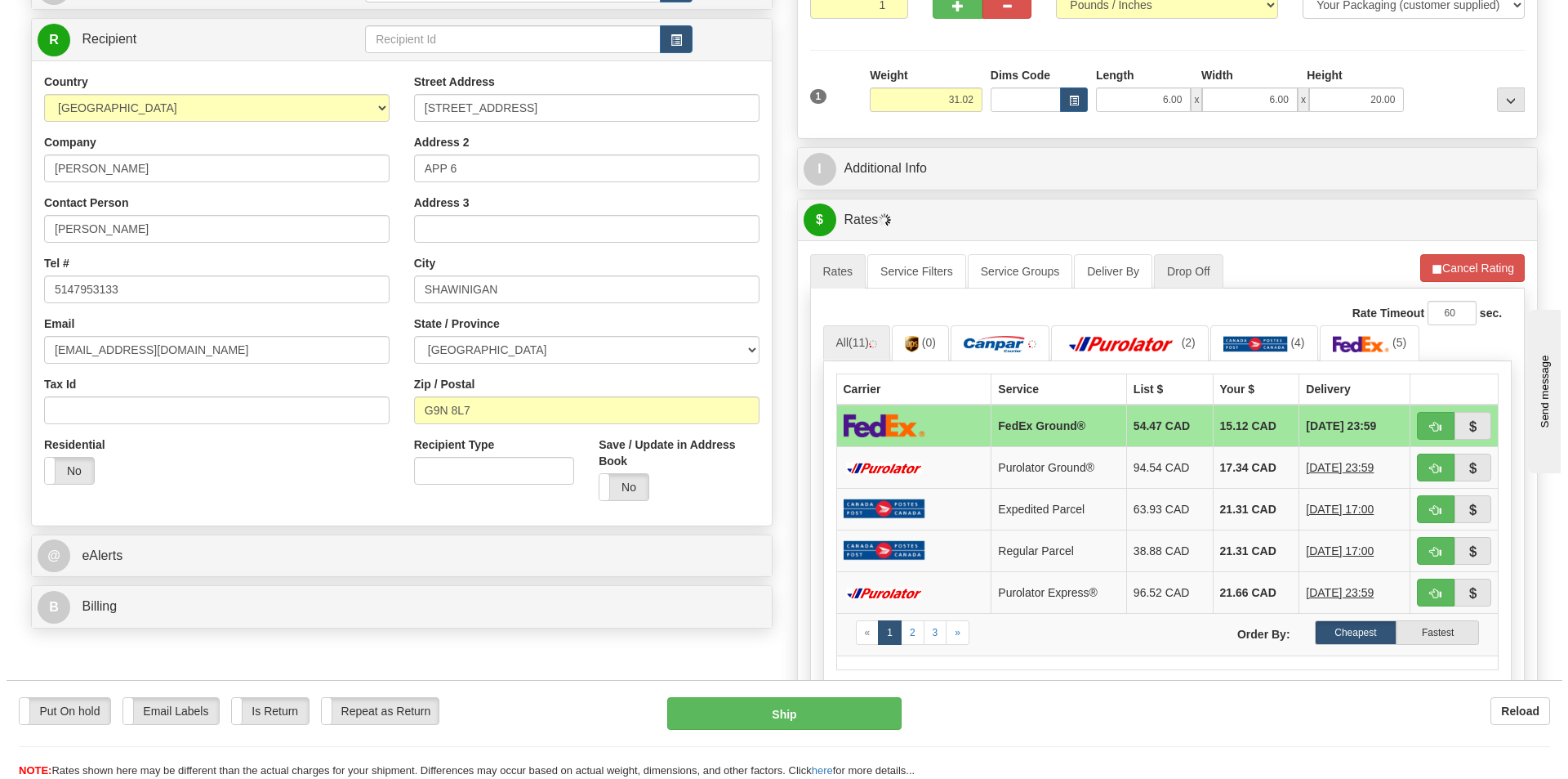
scroll to position [245, 0]
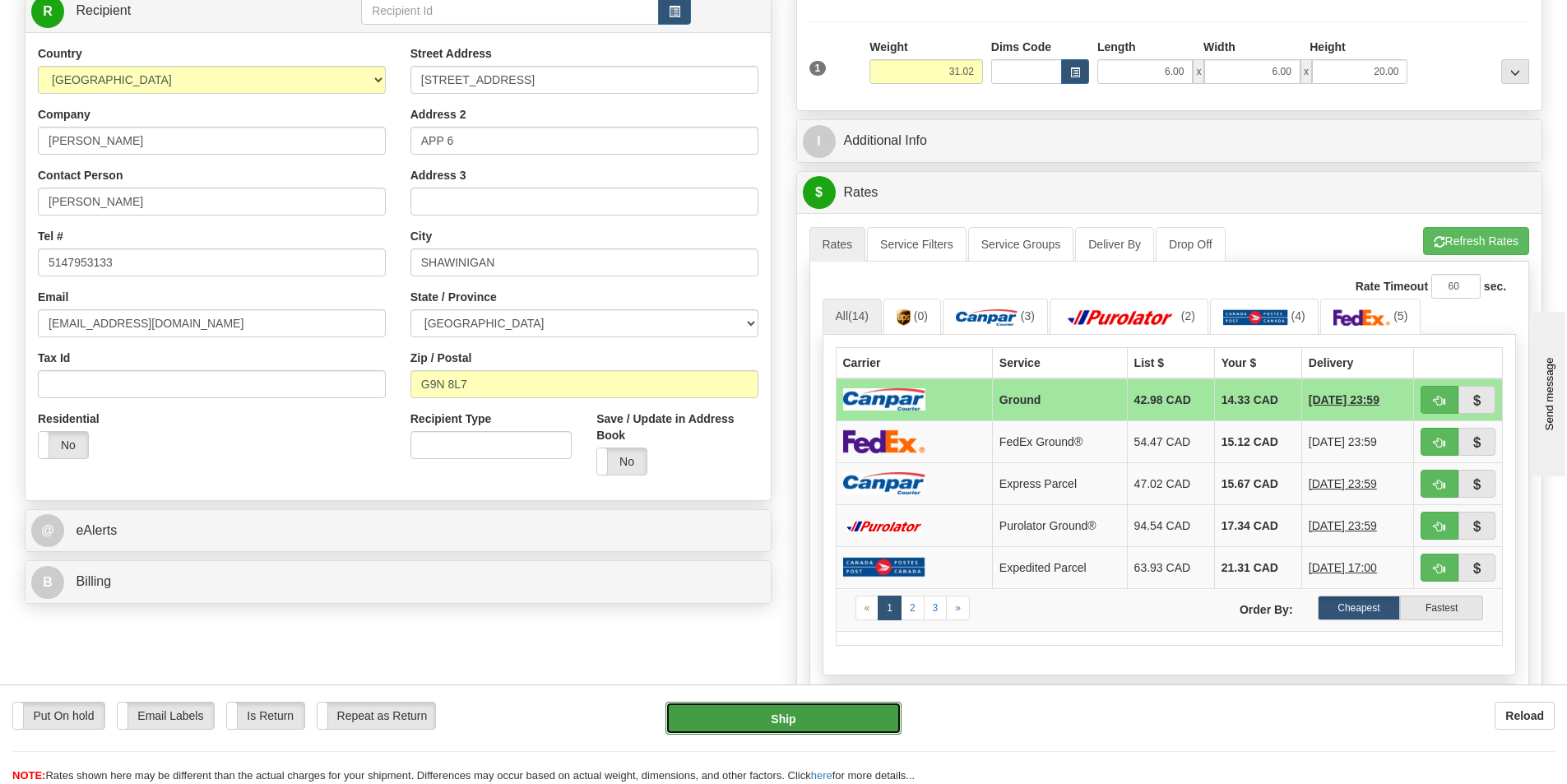
click at [831, 726] on button "Ship" at bounding box center [784, 717] width 236 height 32
type input "1"
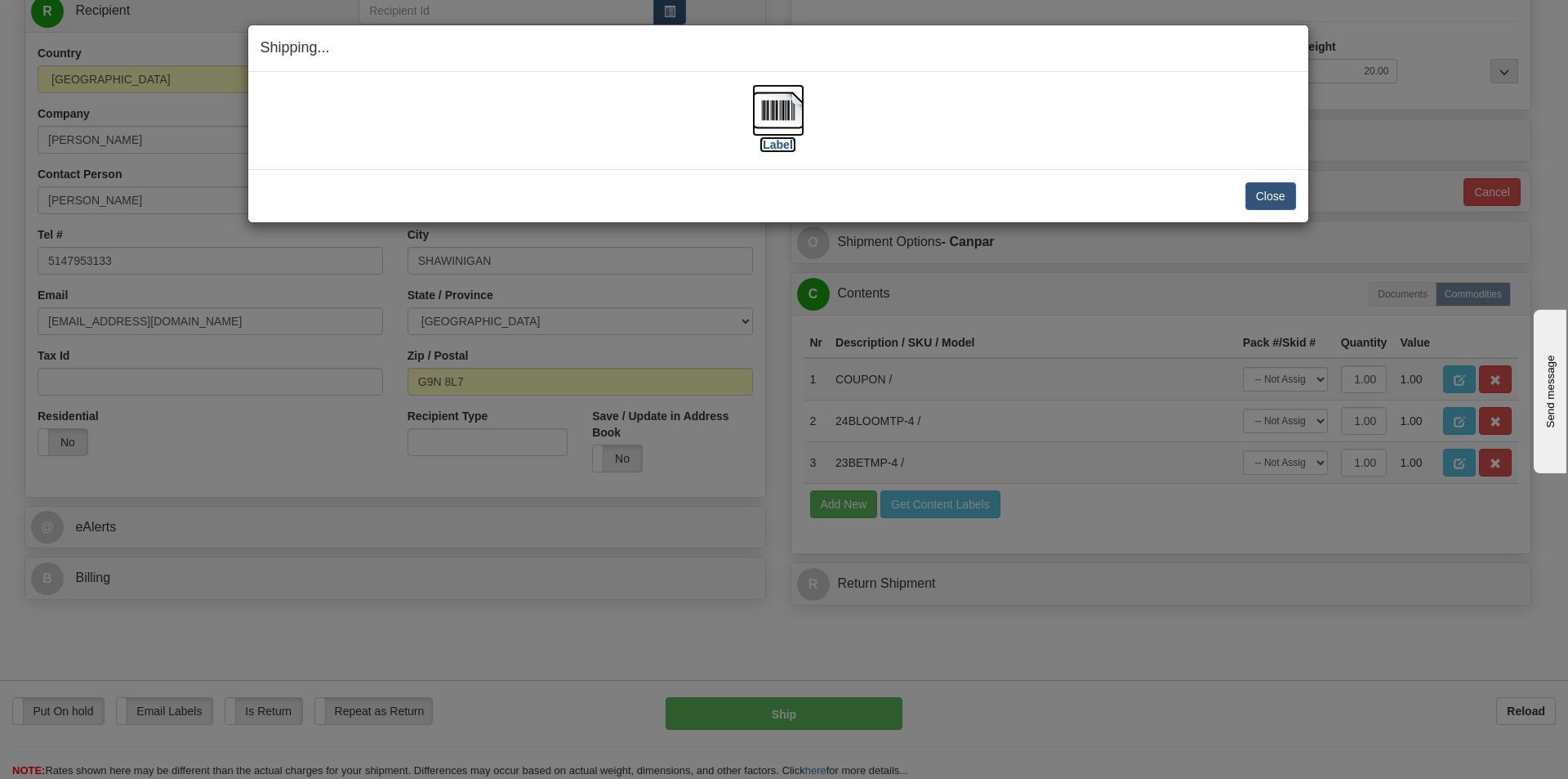
click at [774, 114] on img at bounding box center [778, 110] width 52 height 52
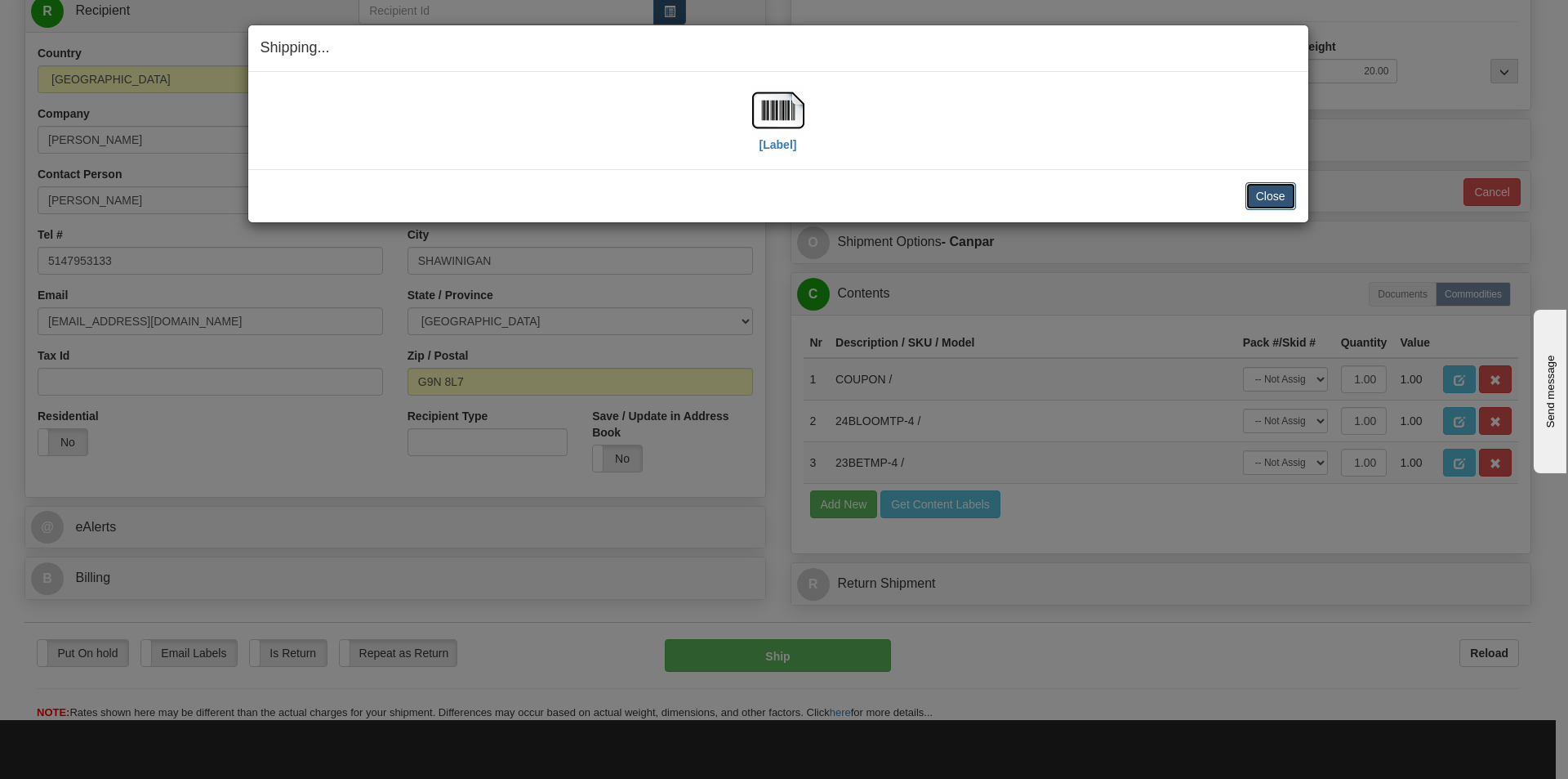
click at [1262, 201] on button "Close" at bounding box center [1271, 195] width 51 height 28
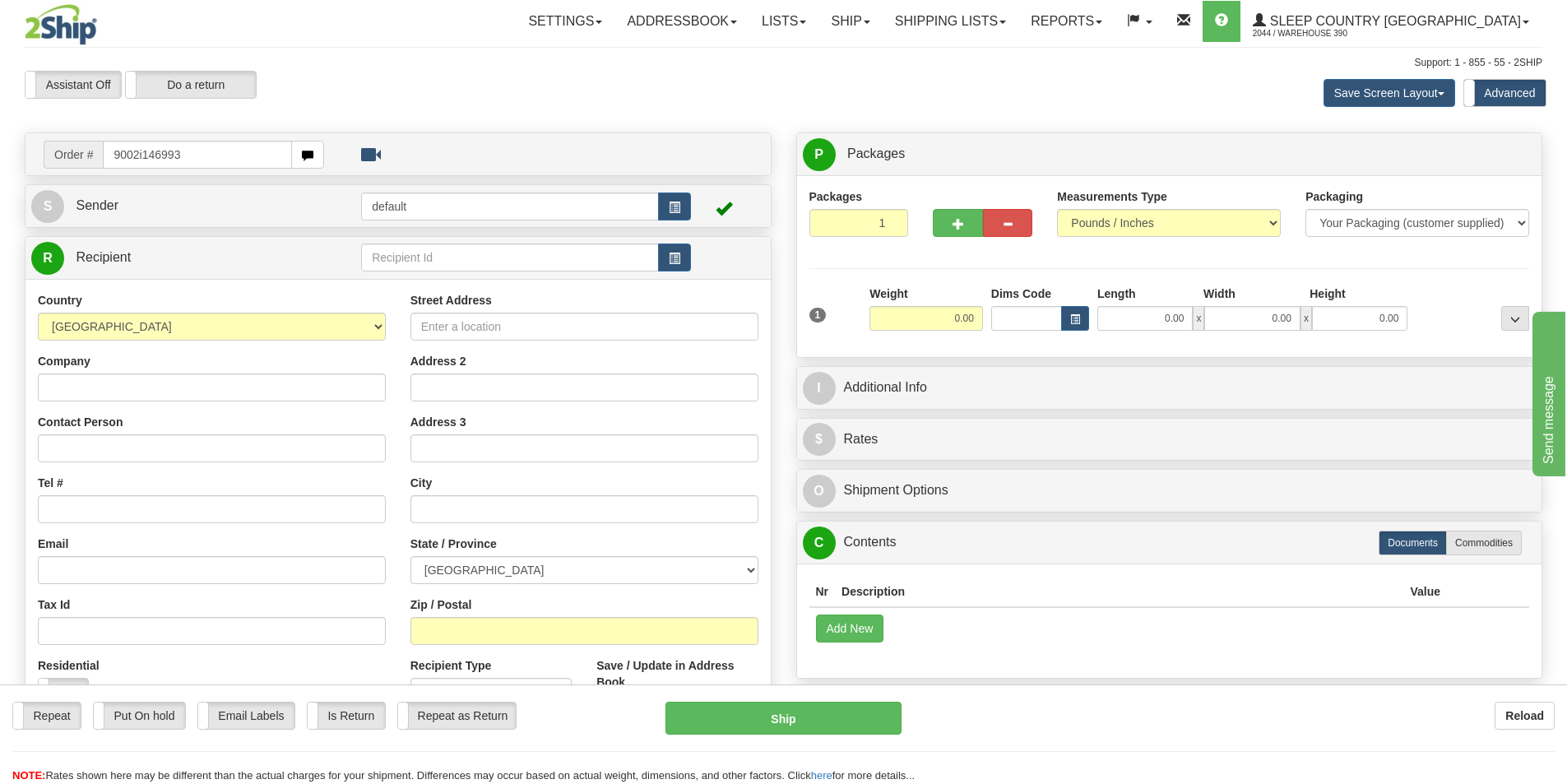
type input "9002i146993"
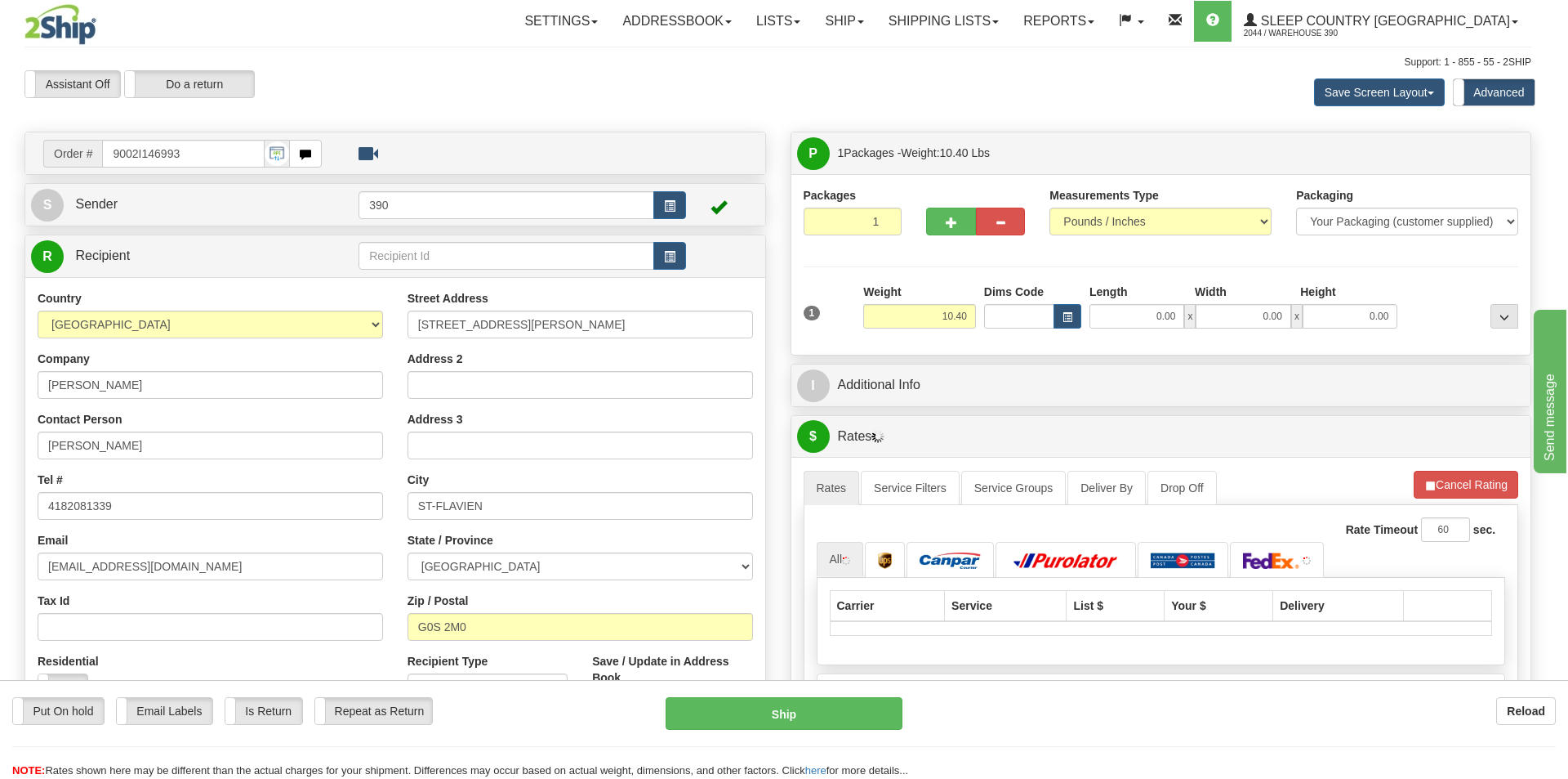
click at [1143, 312] on body "Training Course Close Toggle navigation Settings Shipping Preferences New Recip…" at bounding box center [784, 390] width 1568 height 779
type input "[GEOGRAPHIC_DATA]"
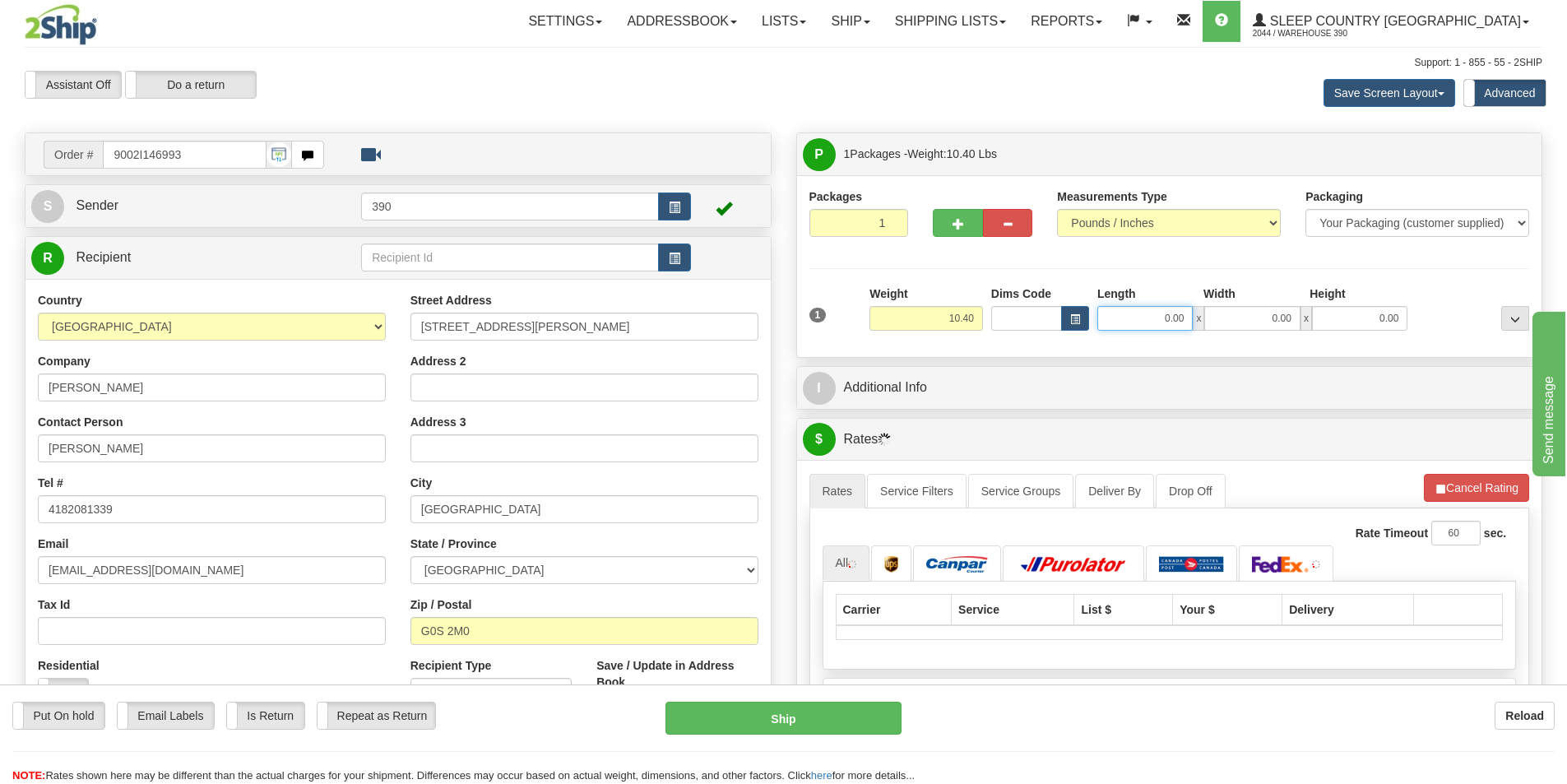
click at [1150, 315] on input "0.00" at bounding box center [1145, 317] width 96 height 24
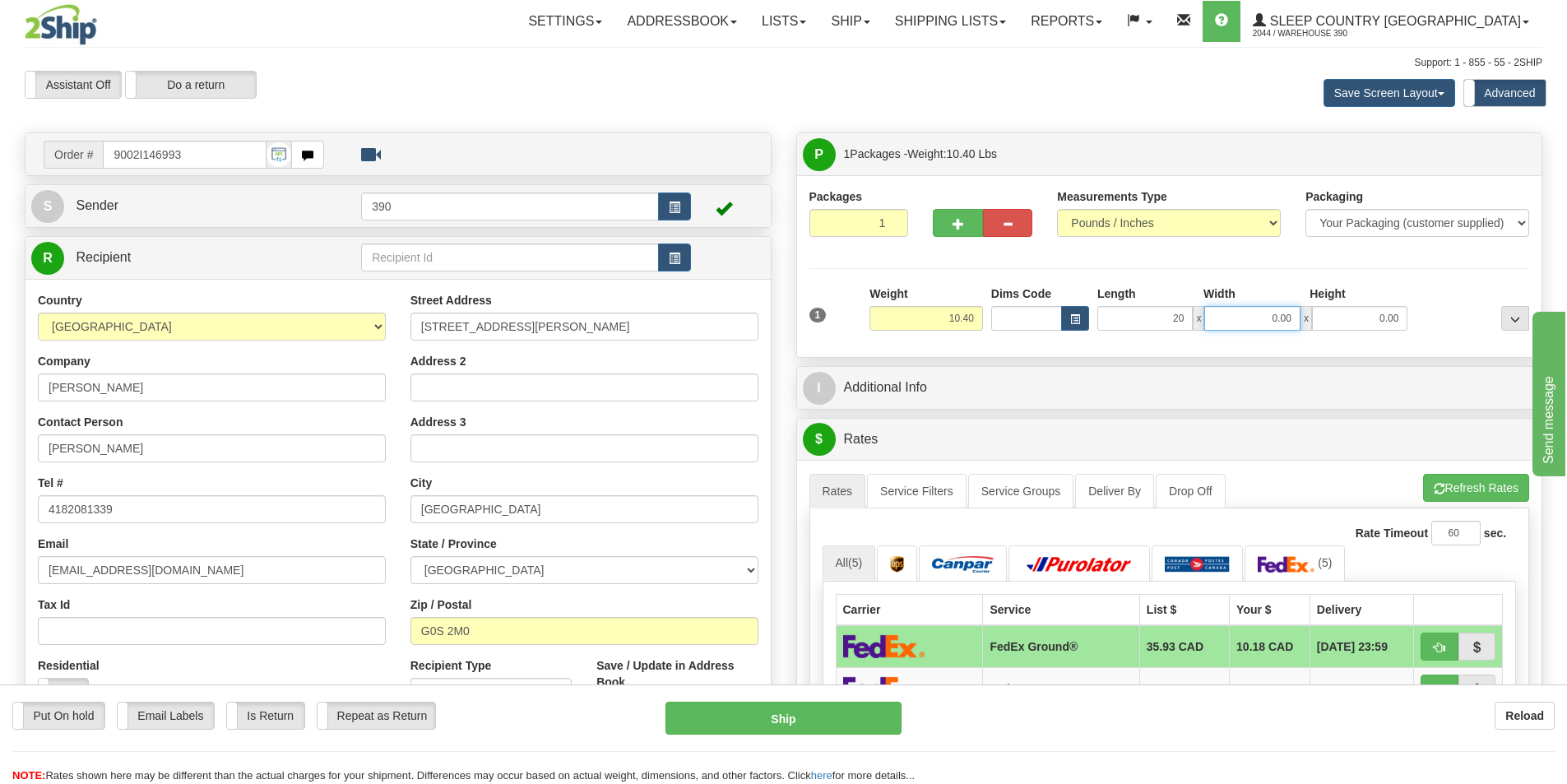
type input "20.00"
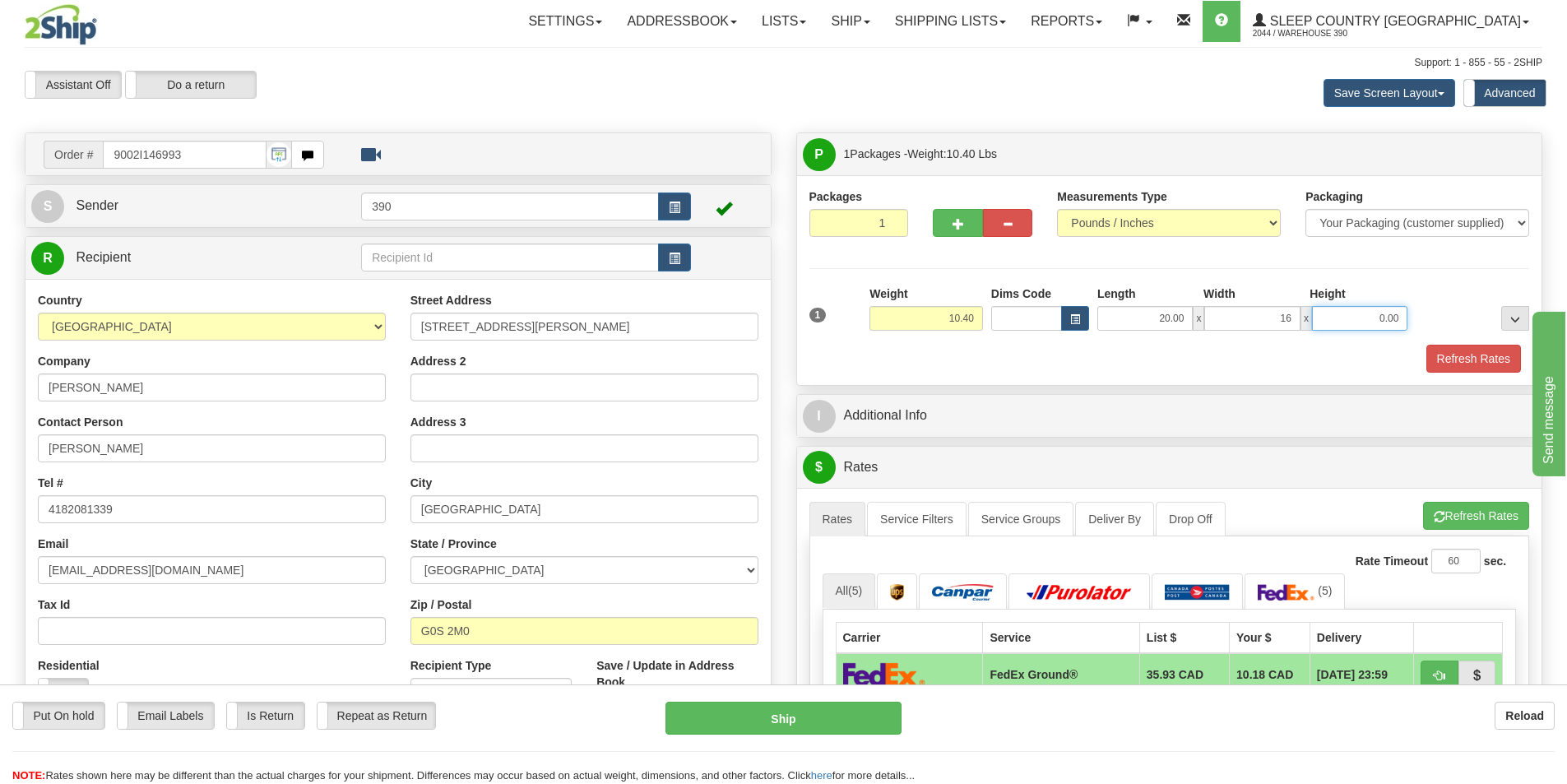
type input "16.00"
type input "6.00"
click at [1433, 356] on button "Refresh Rates" at bounding box center [1473, 358] width 95 height 28
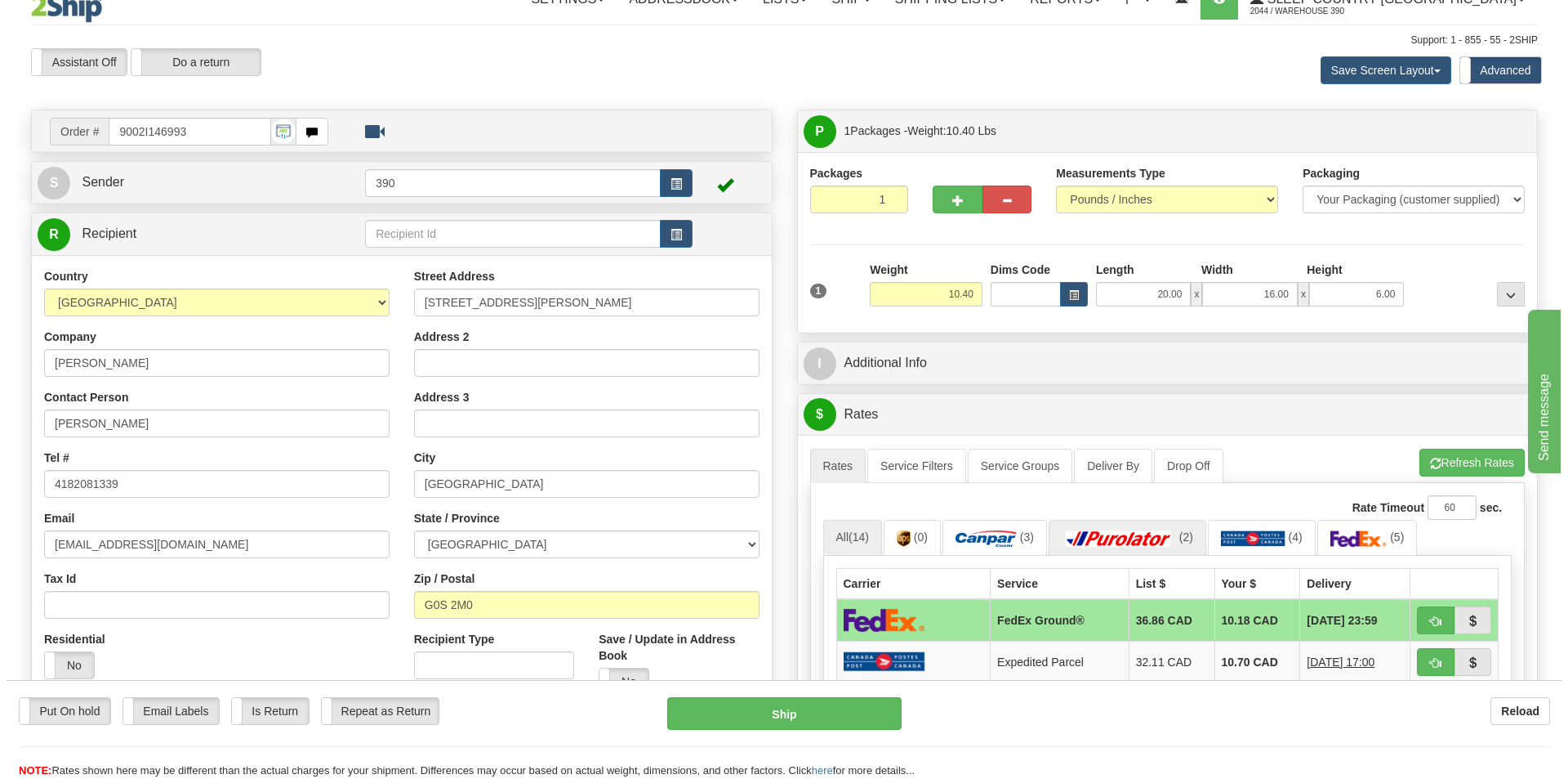
scroll to position [327, 0]
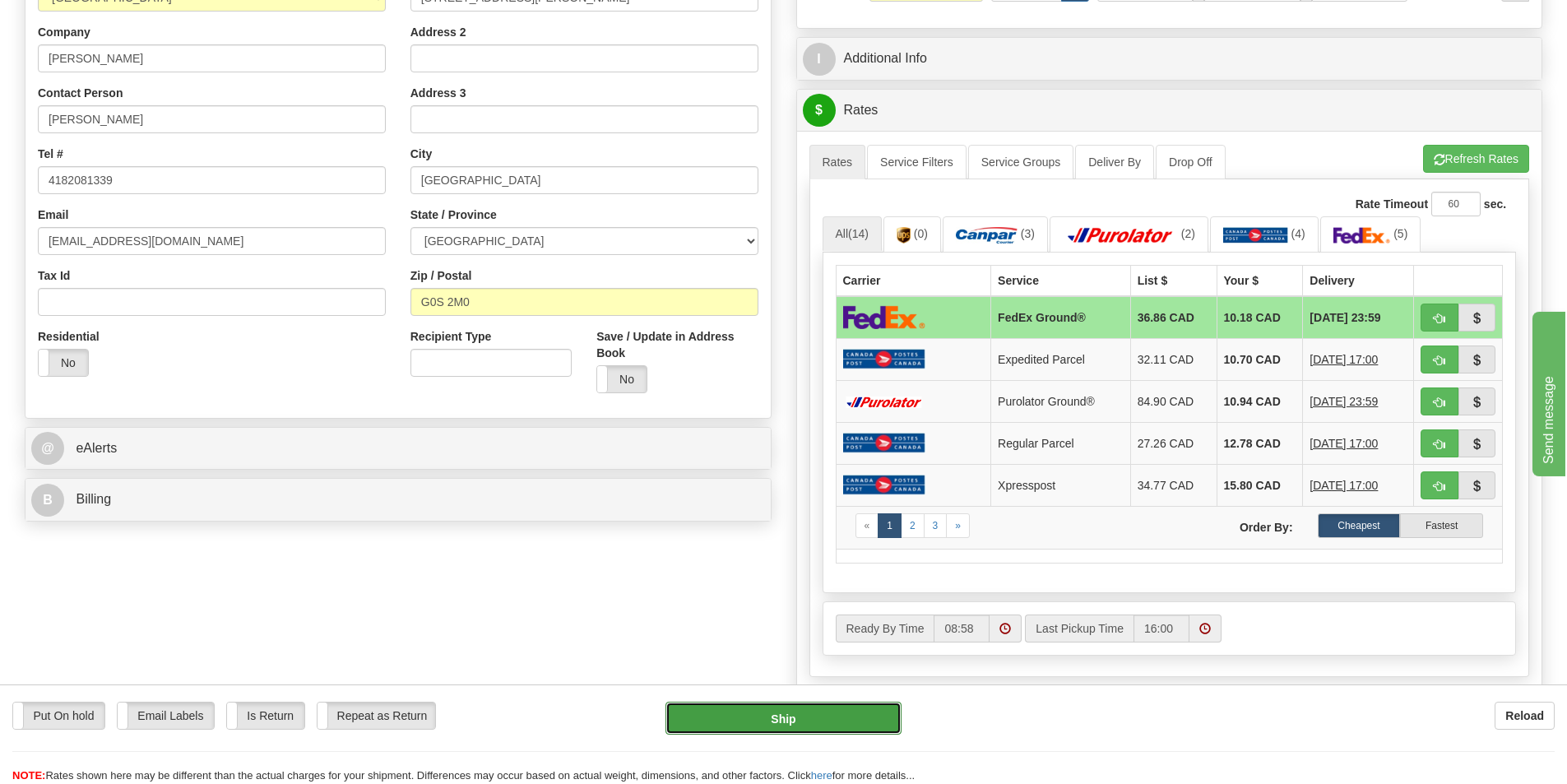
click at [832, 709] on button "Ship" at bounding box center [784, 717] width 236 height 32
type input "92"
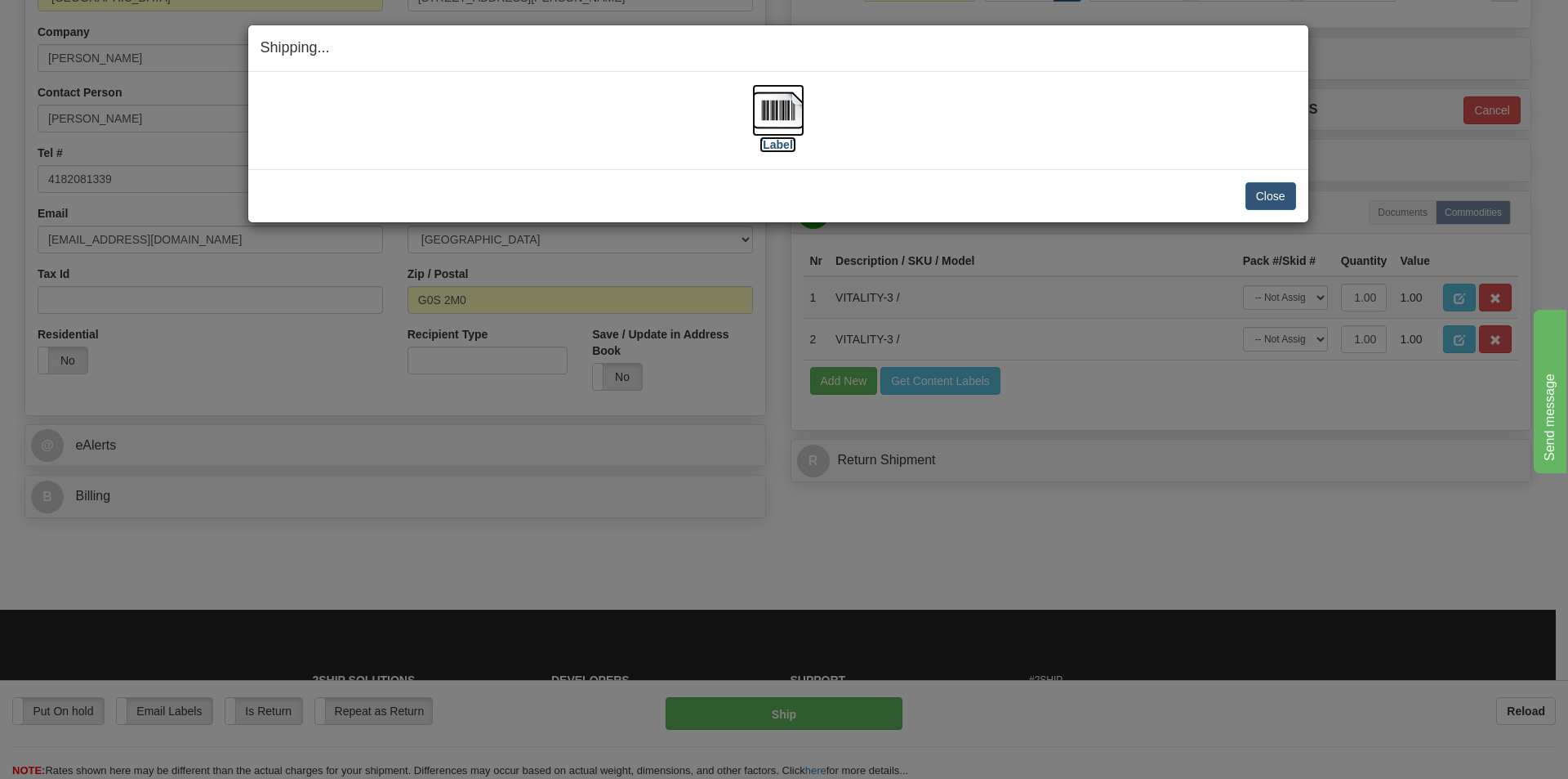
click at [776, 123] on img at bounding box center [778, 110] width 52 height 52
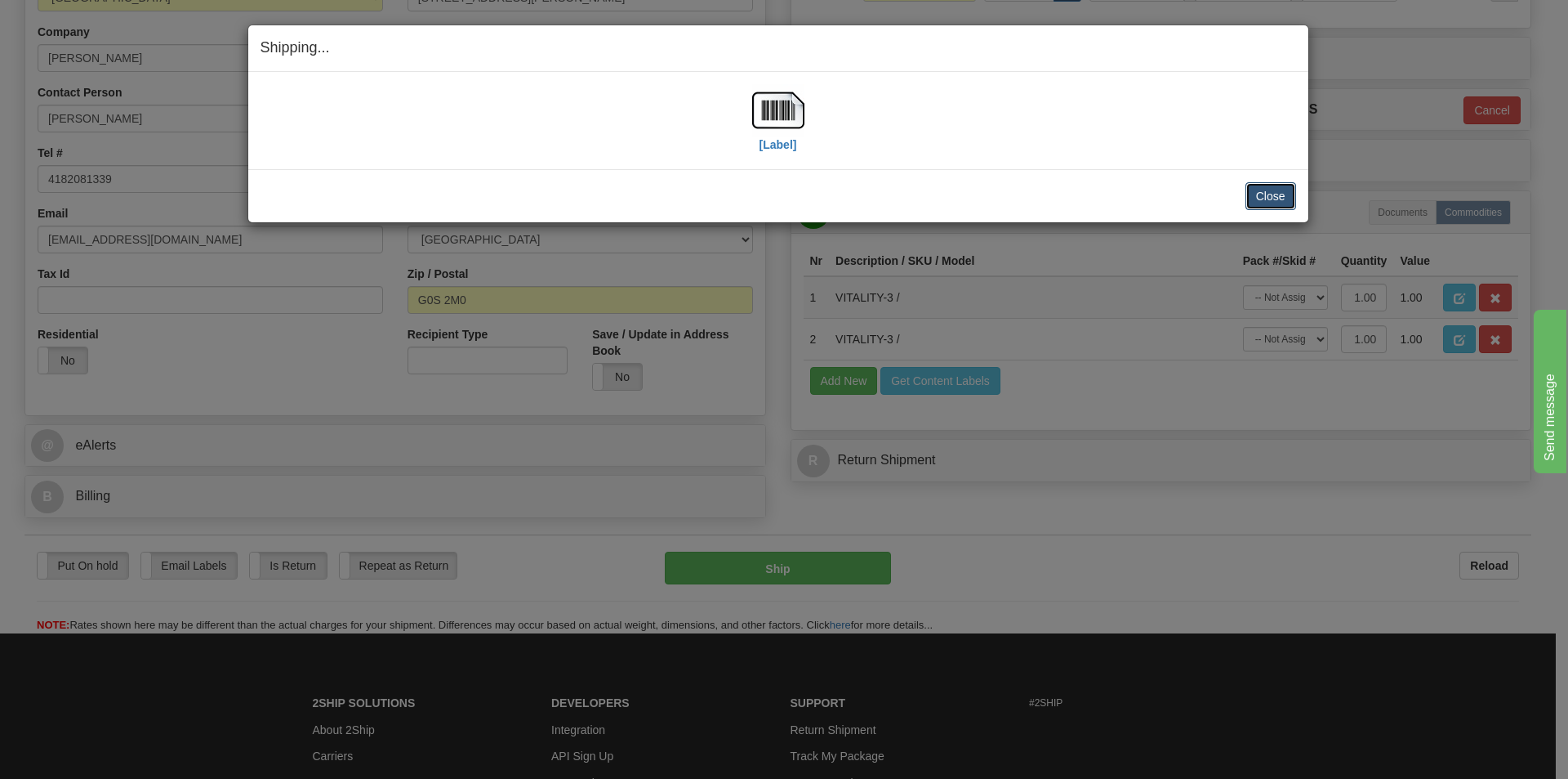
click at [1265, 184] on button "Close" at bounding box center [1271, 195] width 51 height 28
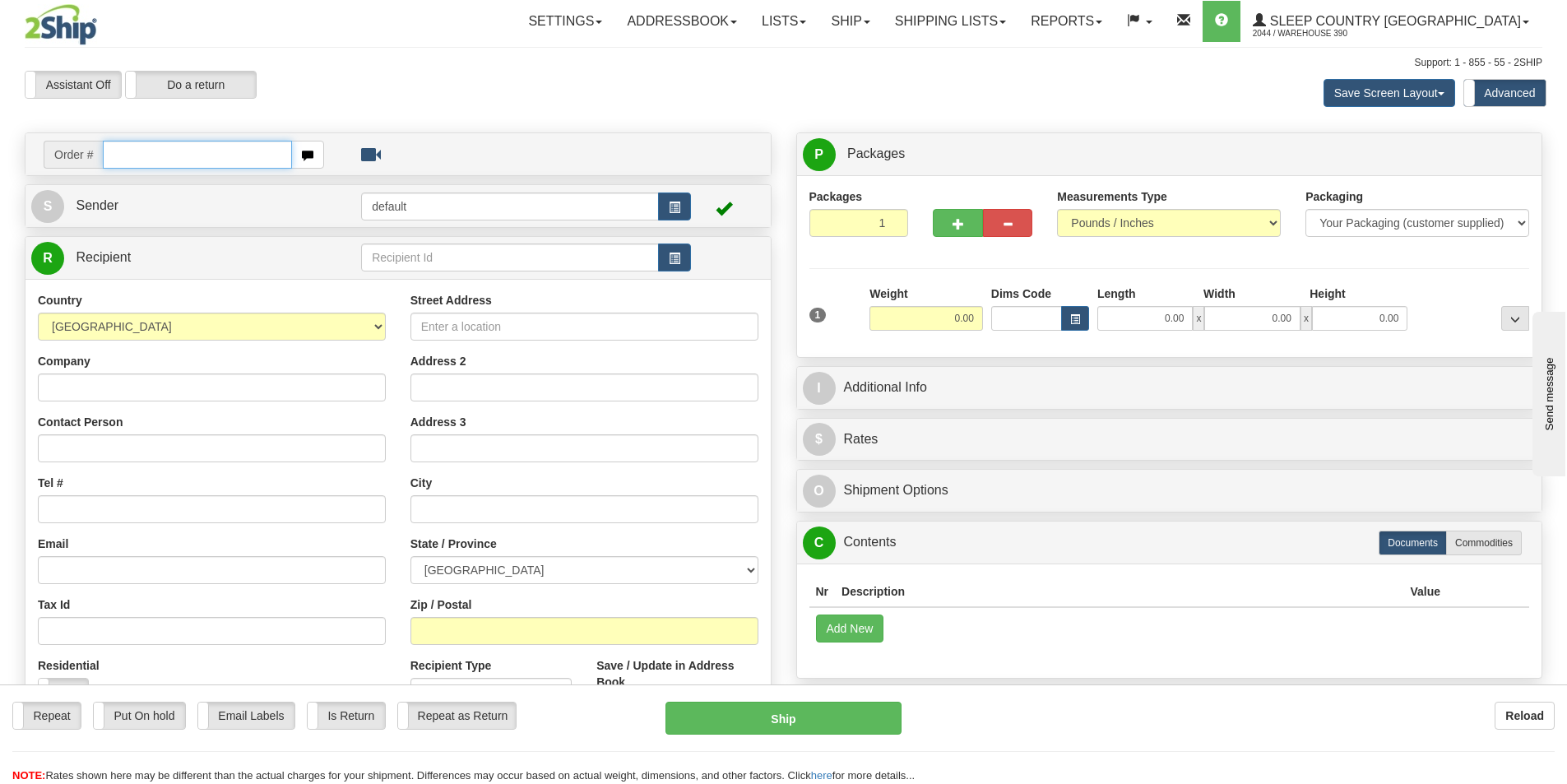
click at [146, 162] on input "text" at bounding box center [197, 154] width 189 height 28
type input "9002i147121"
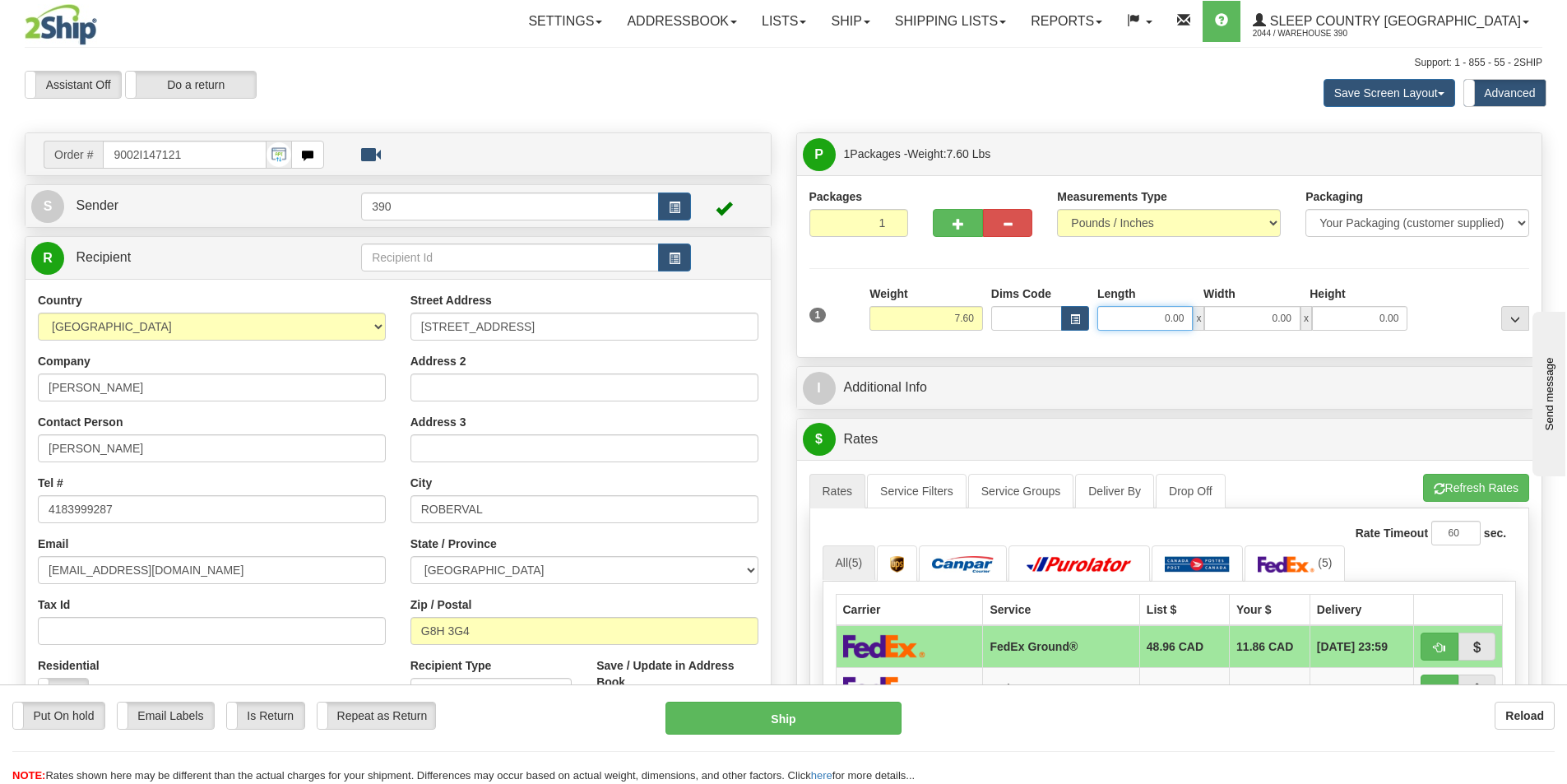
click at [1142, 324] on input "0.00" at bounding box center [1145, 317] width 96 height 24
type input "20.00"
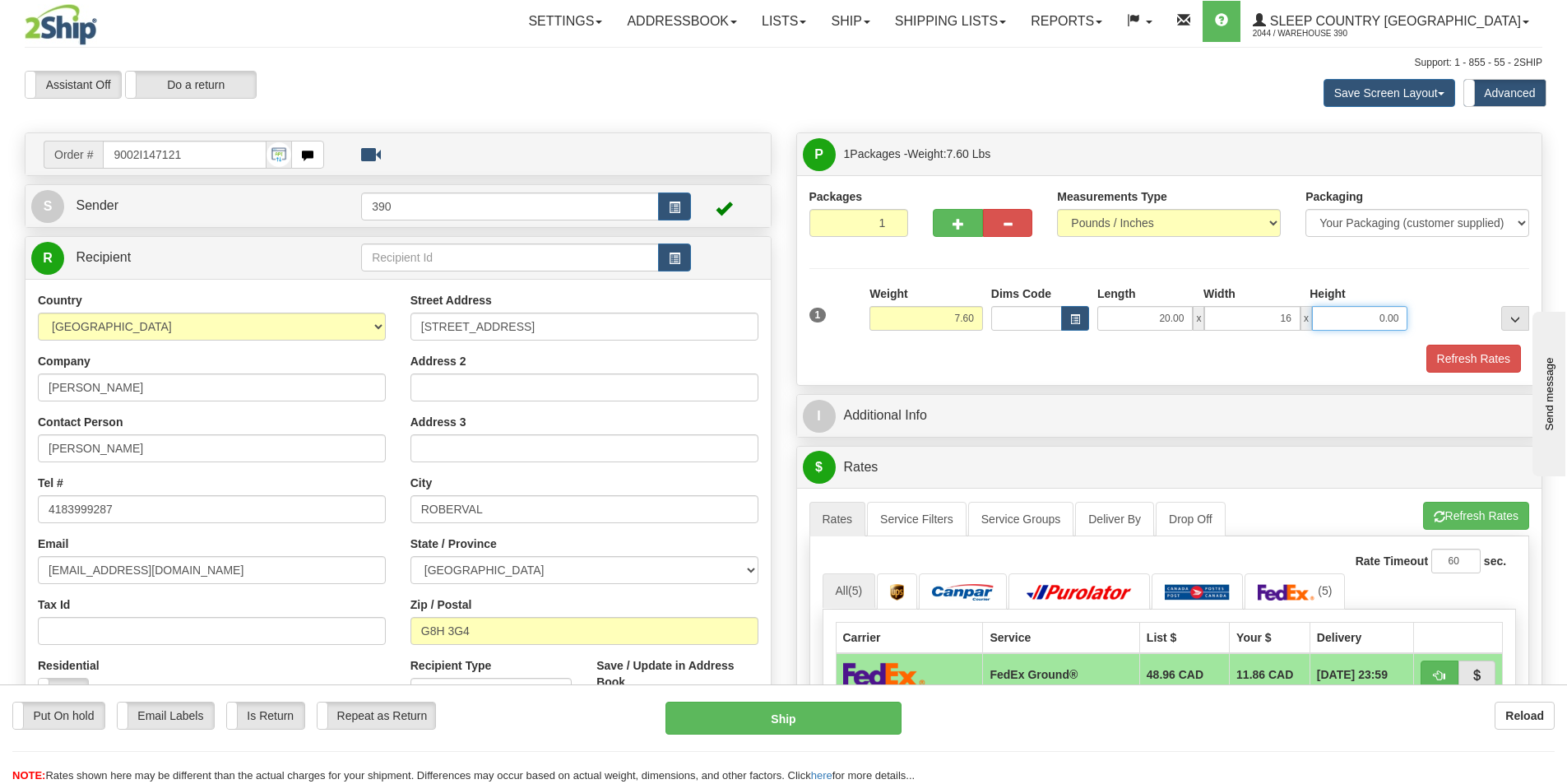
type input "16.00"
type input "5.00"
click at [1487, 351] on button "Refresh Rates" at bounding box center [1473, 358] width 95 height 28
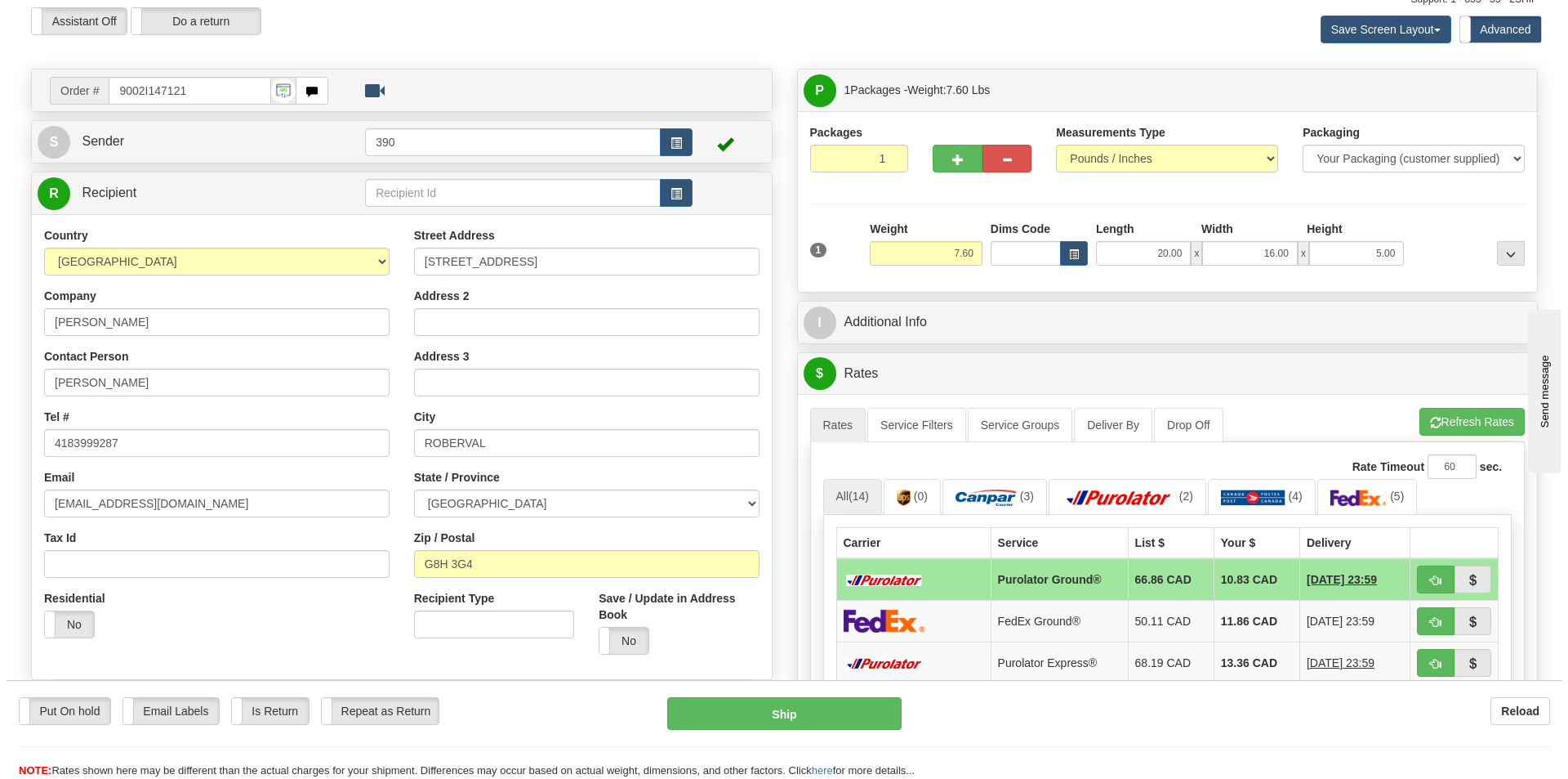
scroll to position [327, 0]
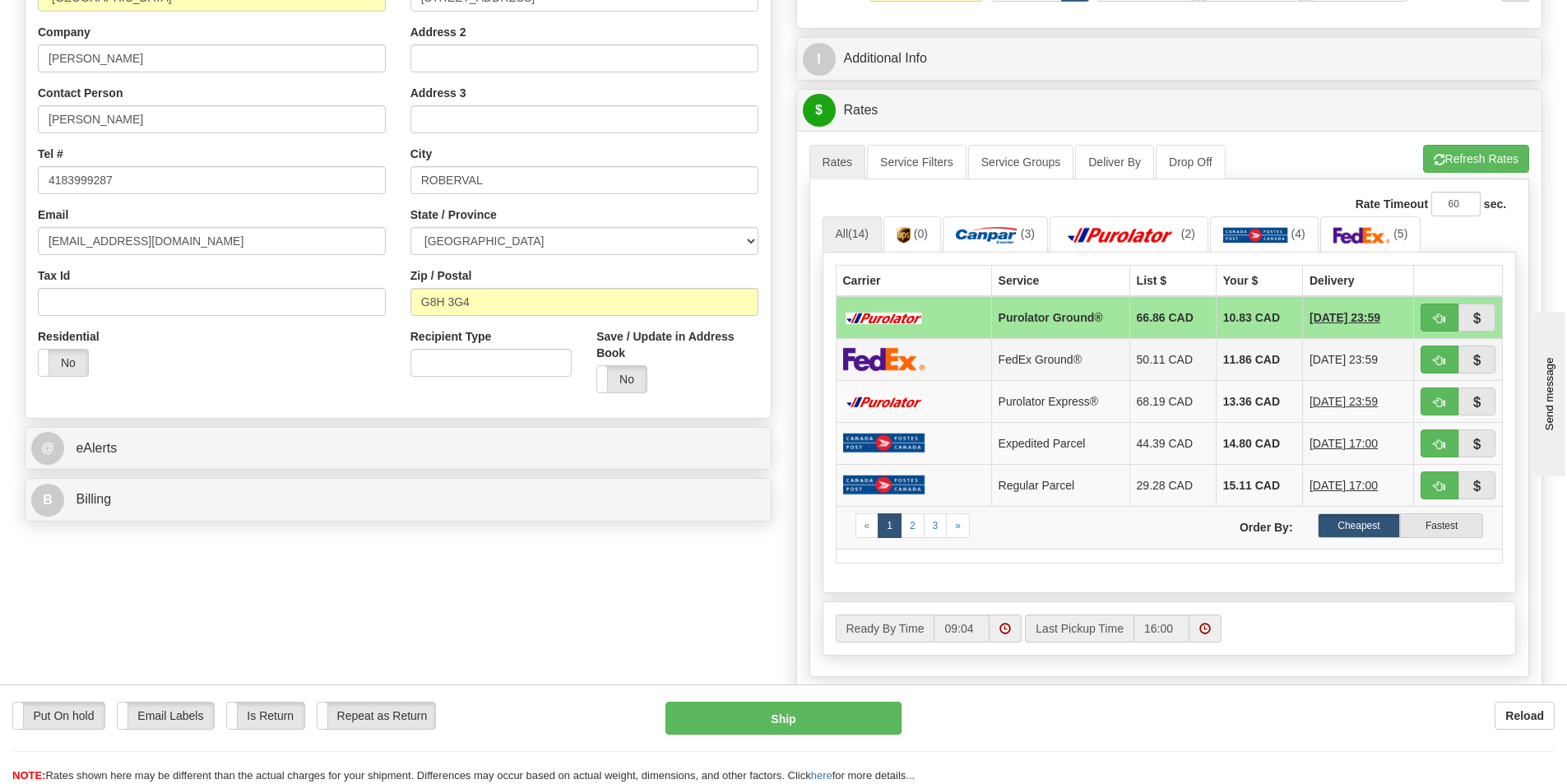
click at [913, 348] on img at bounding box center [884, 359] width 82 height 23
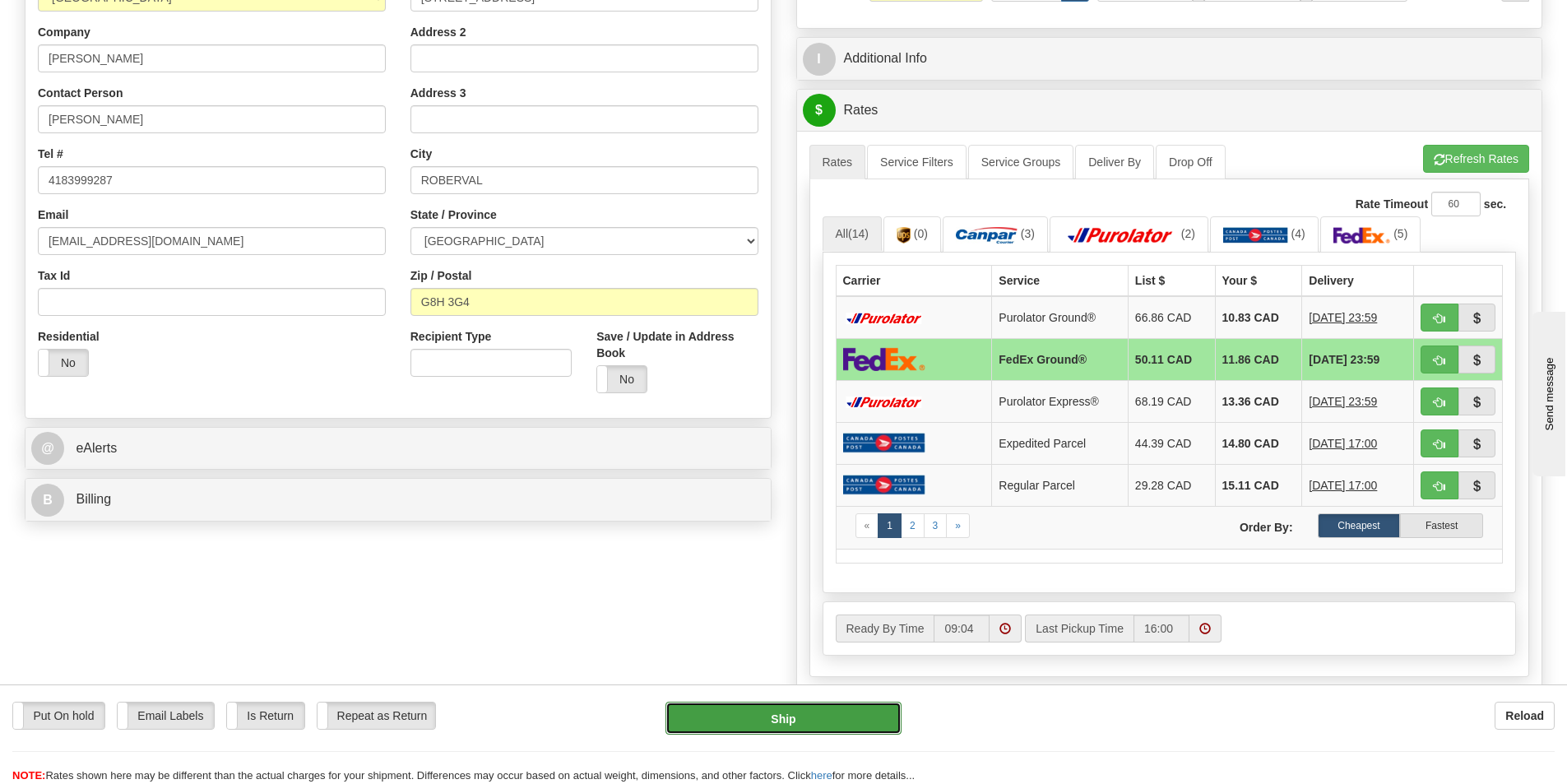
click at [815, 716] on button "Ship" at bounding box center [784, 717] width 236 height 32
type input "92"
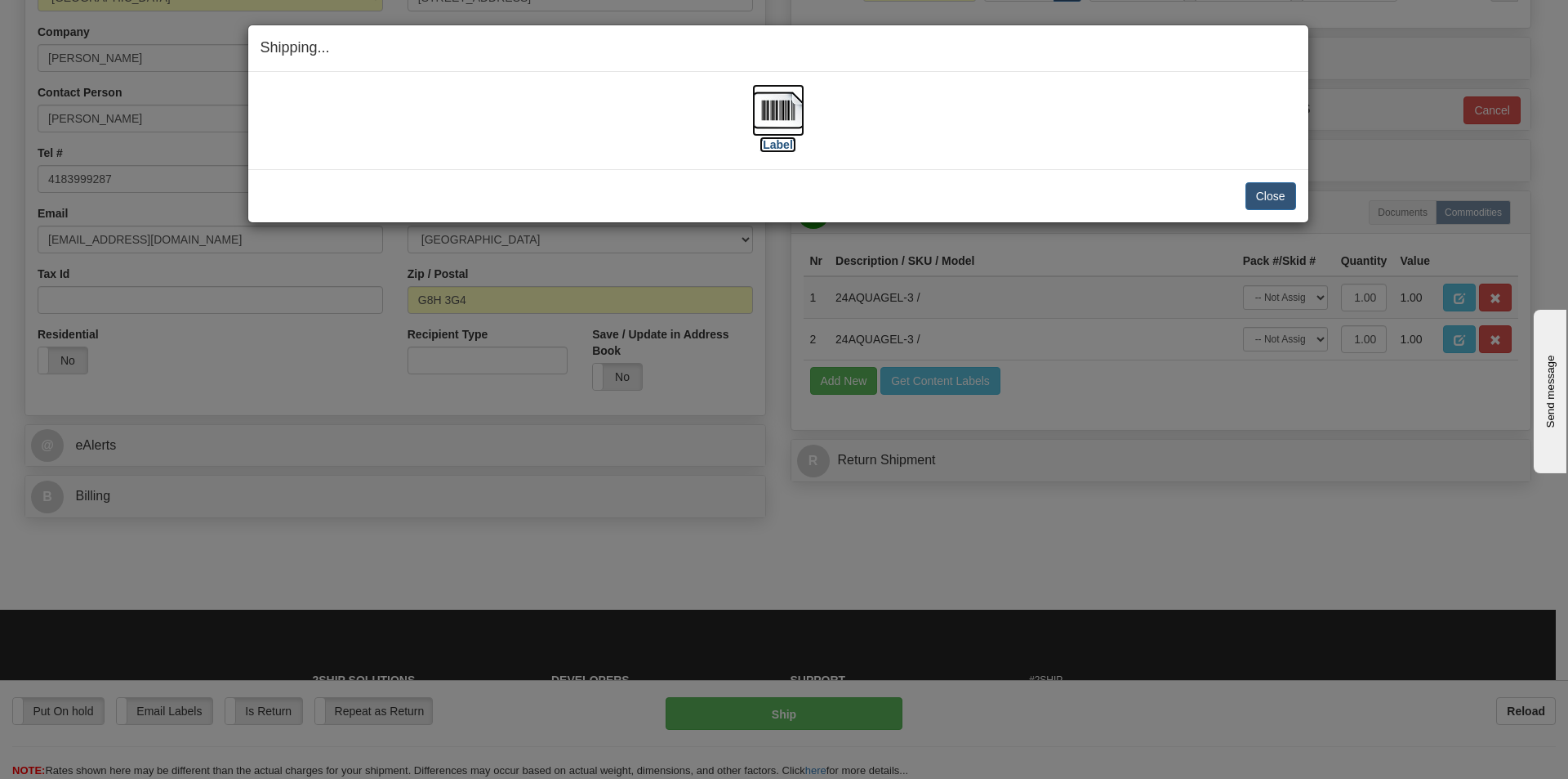
click at [788, 118] on img at bounding box center [778, 110] width 52 height 52
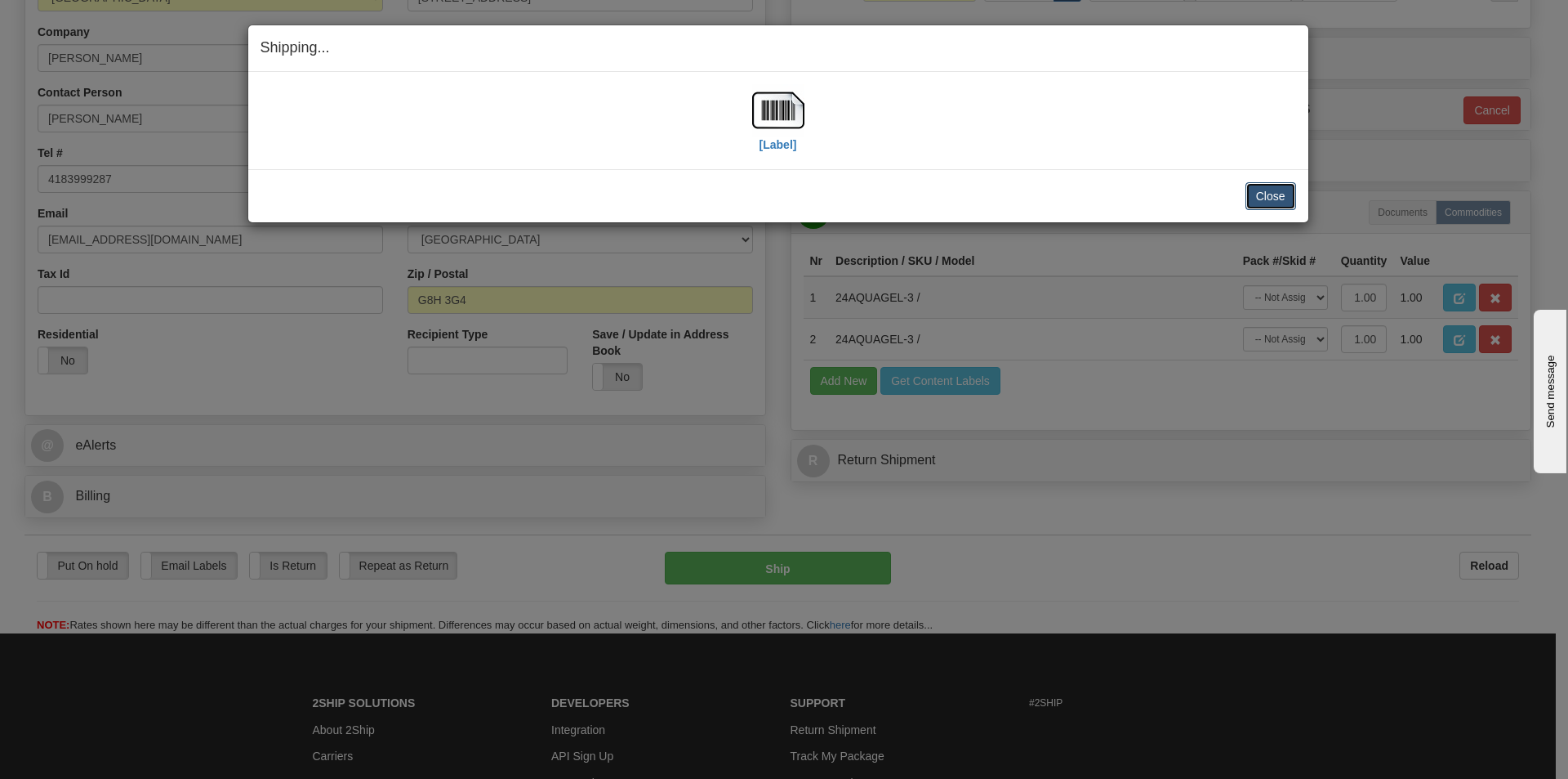
click at [1266, 187] on button "Close" at bounding box center [1271, 195] width 51 height 28
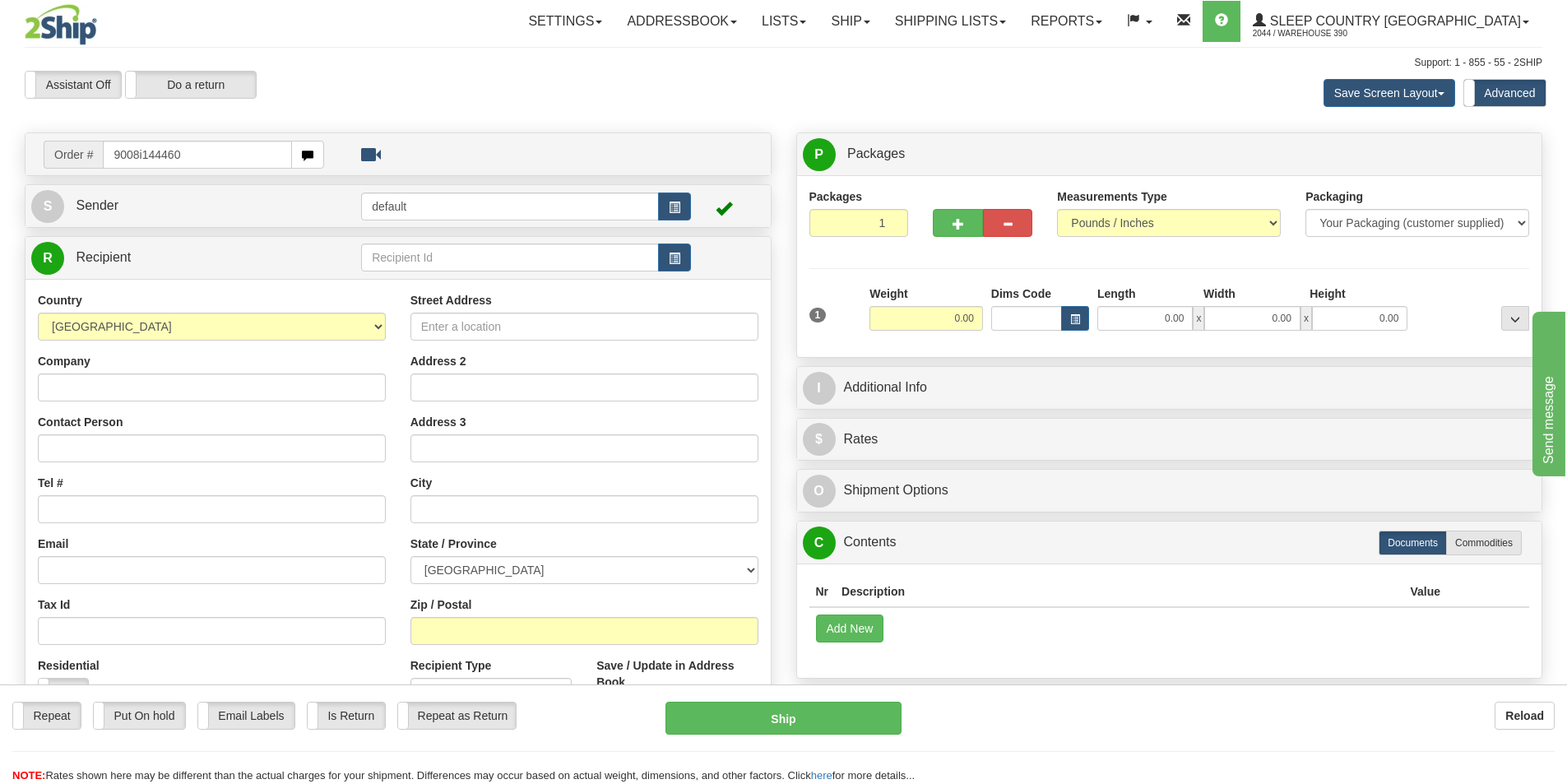
type input "9008i144460"
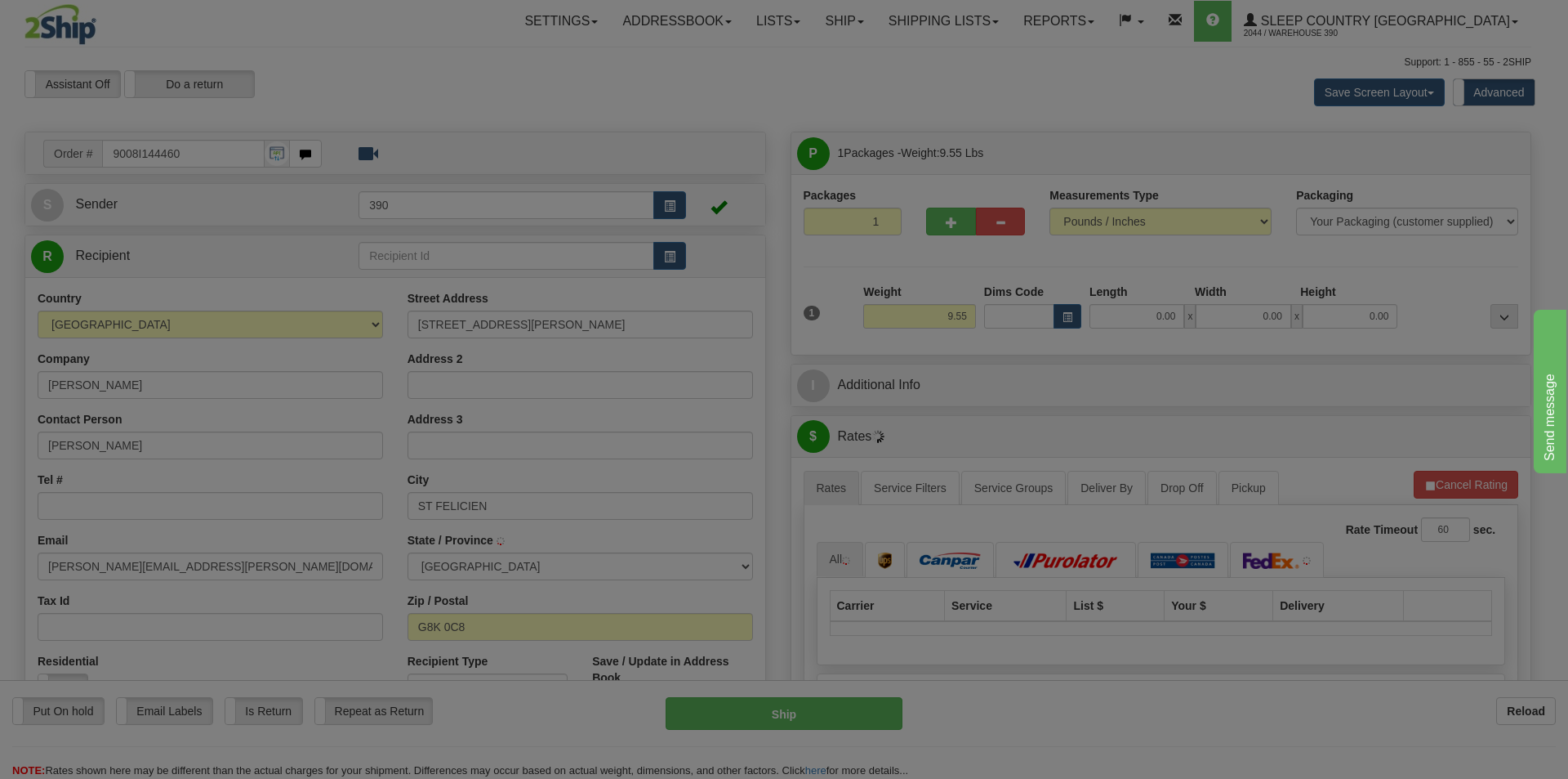
type input "SAINT-FELICIEN"
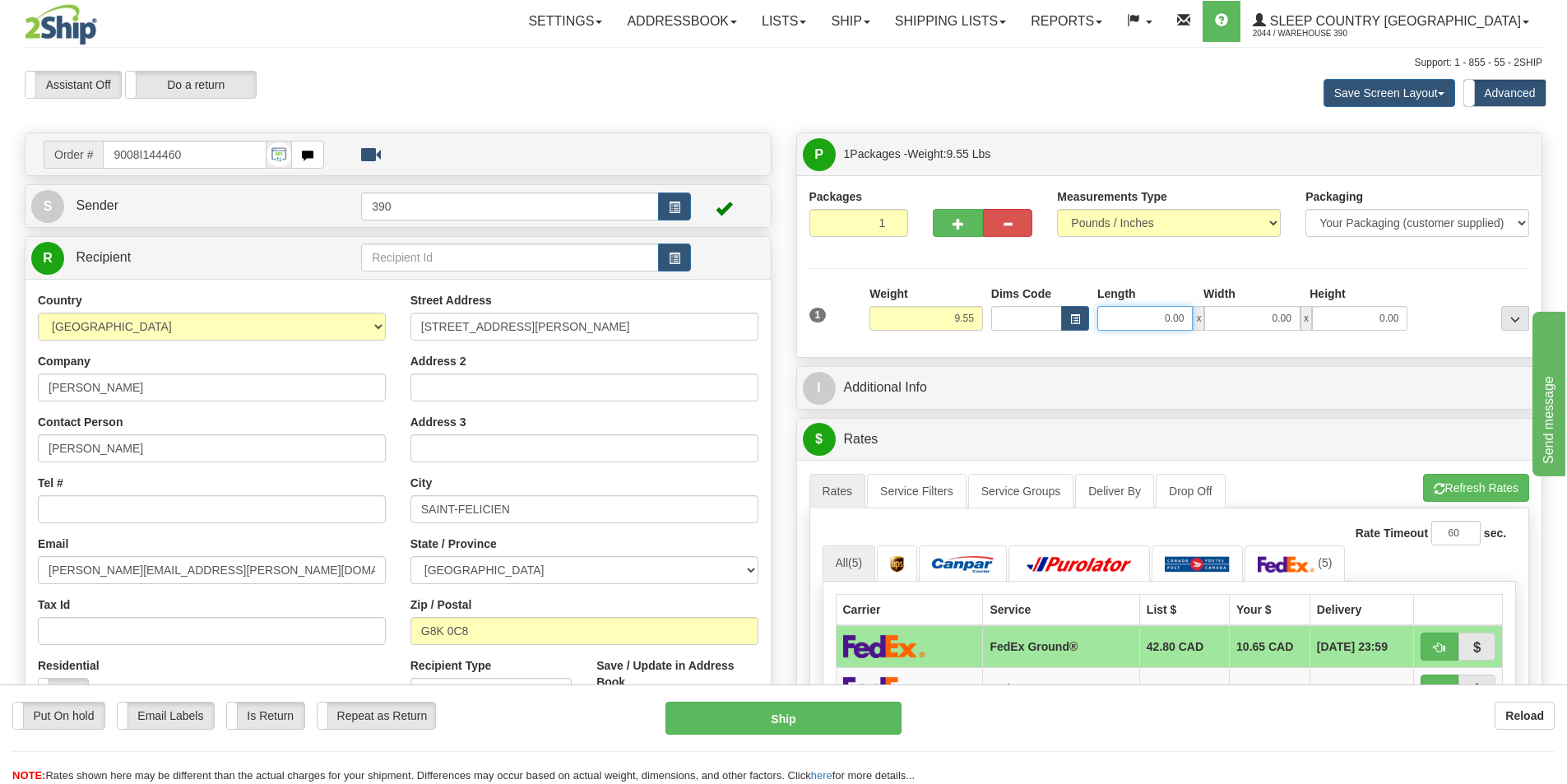
click at [1161, 311] on input "0.00" at bounding box center [1145, 317] width 96 height 24
type input "16.00"
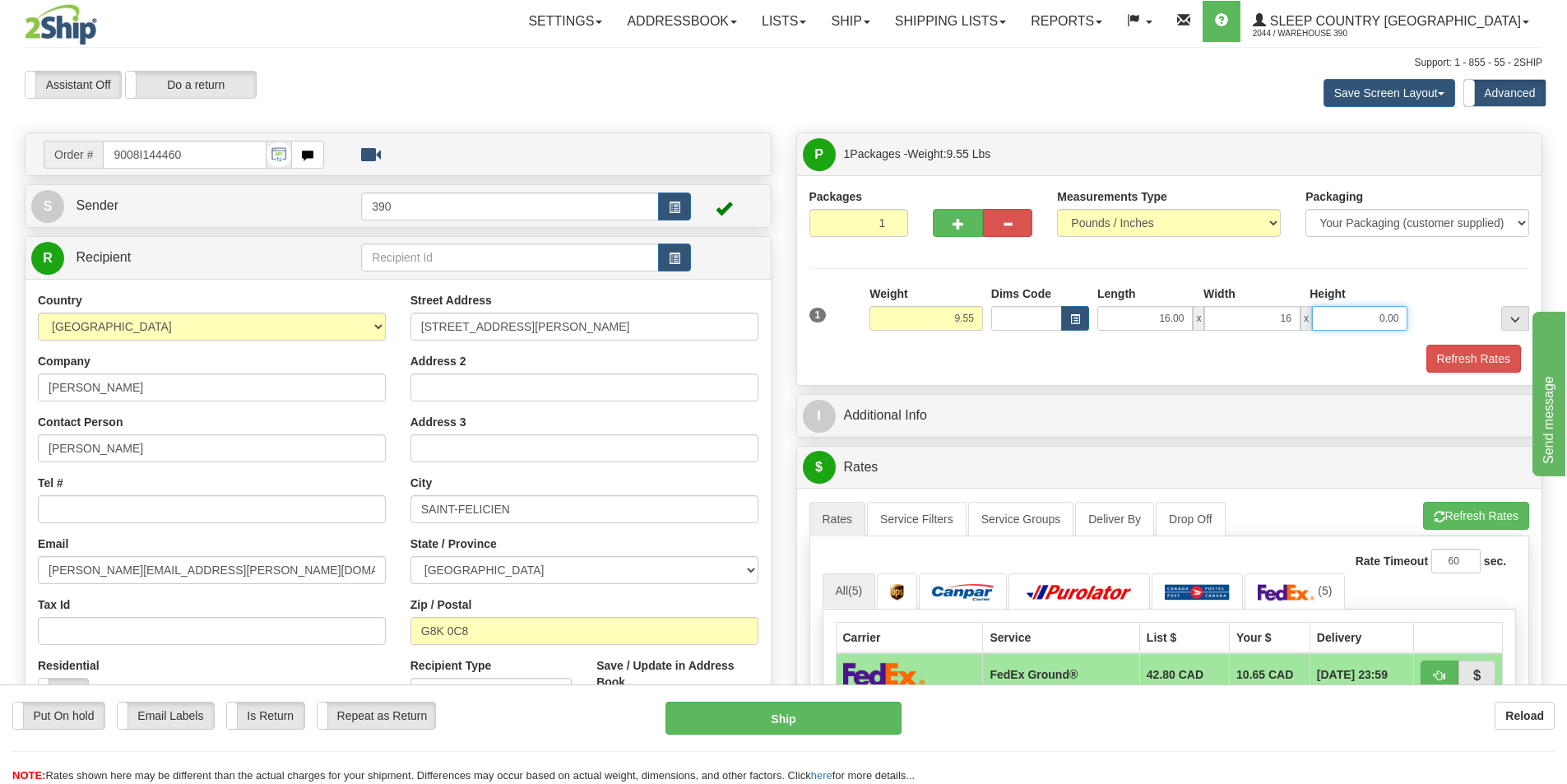
type input "16.00"
type input "5.00"
click at [1443, 360] on button "Refresh Rates" at bounding box center [1473, 358] width 95 height 28
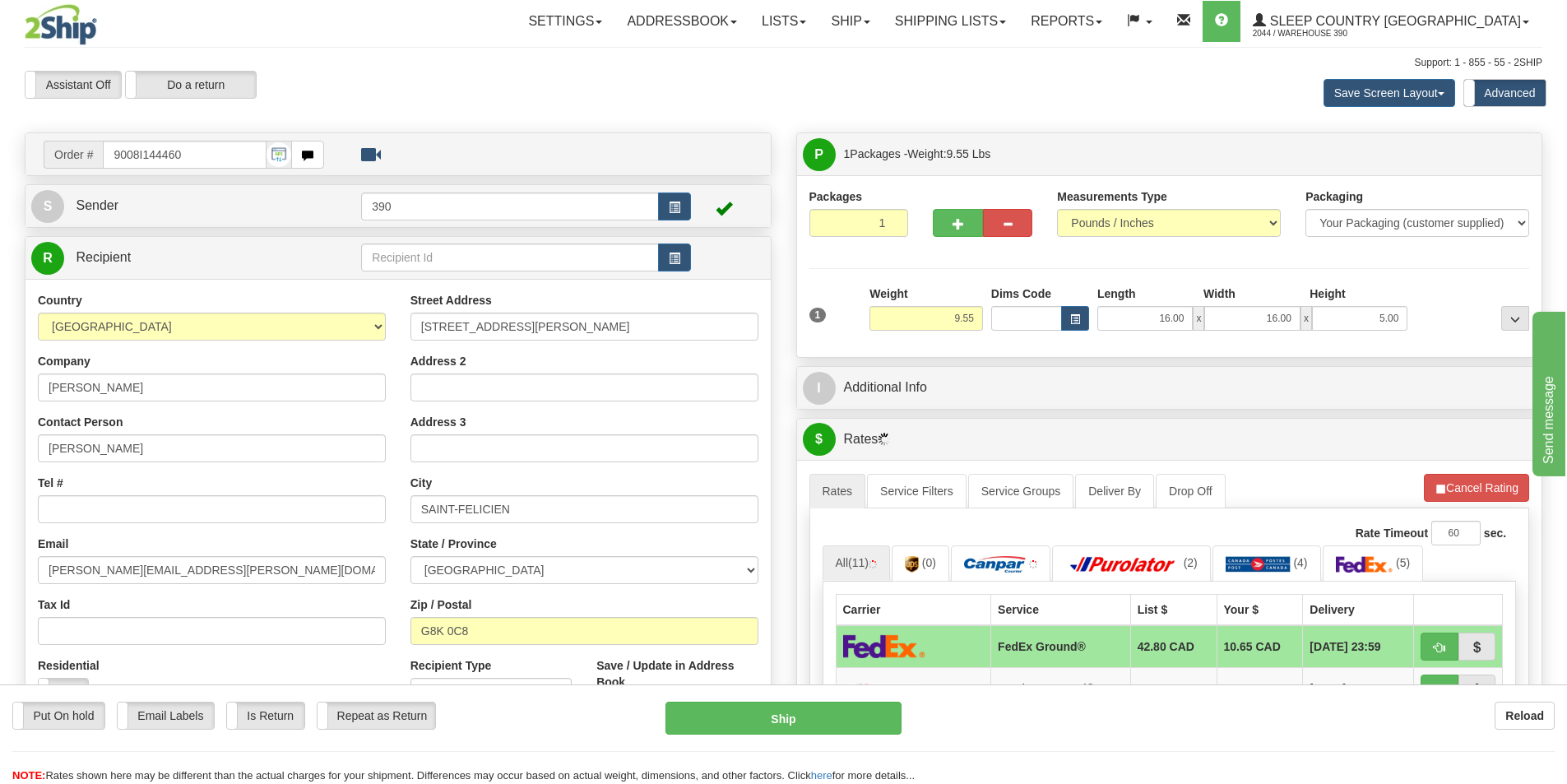
scroll to position [329, 0]
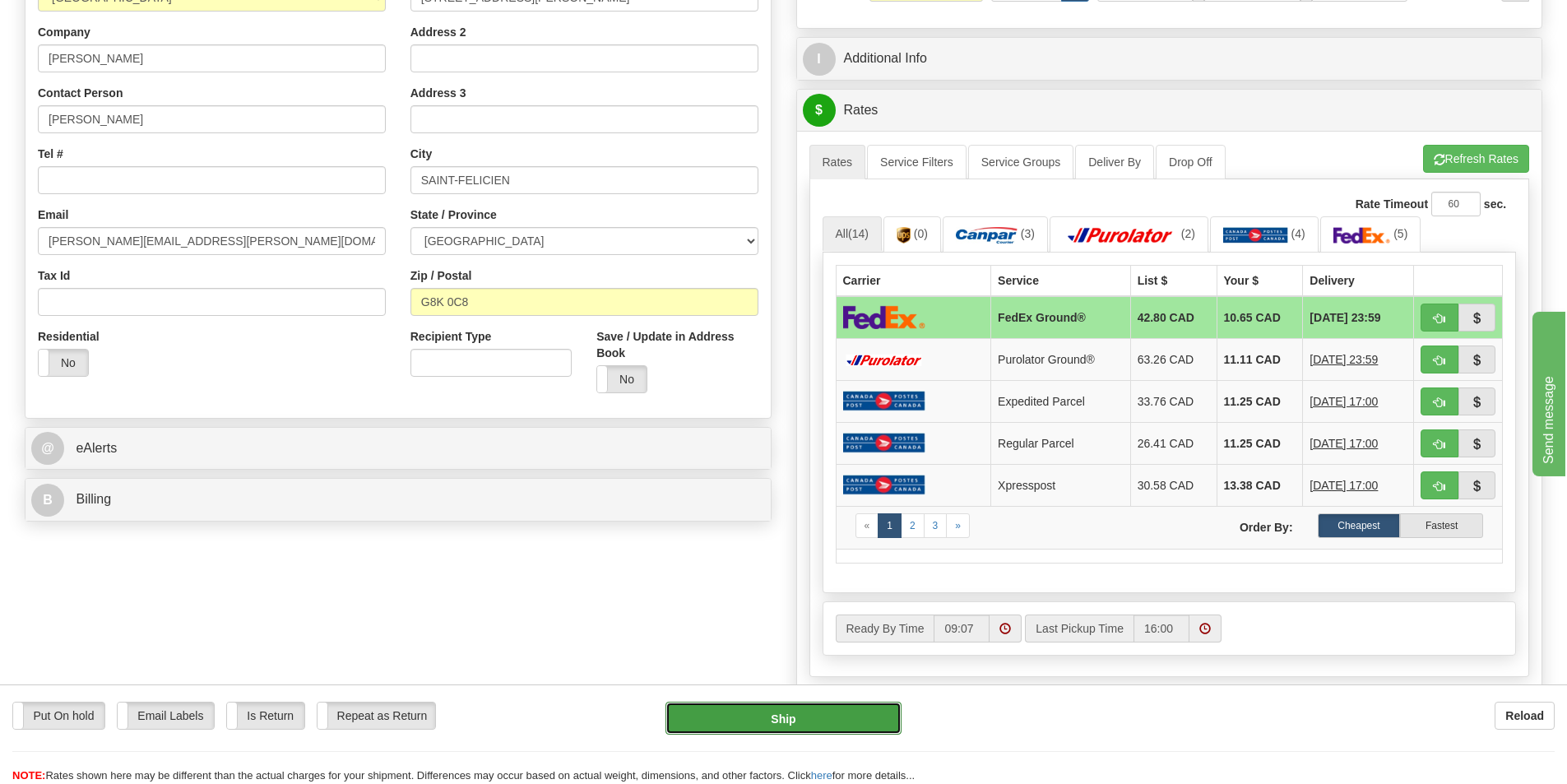
click at [814, 712] on button "Ship" at bounding box center [784, 717] width 236 height 32
type input "92"
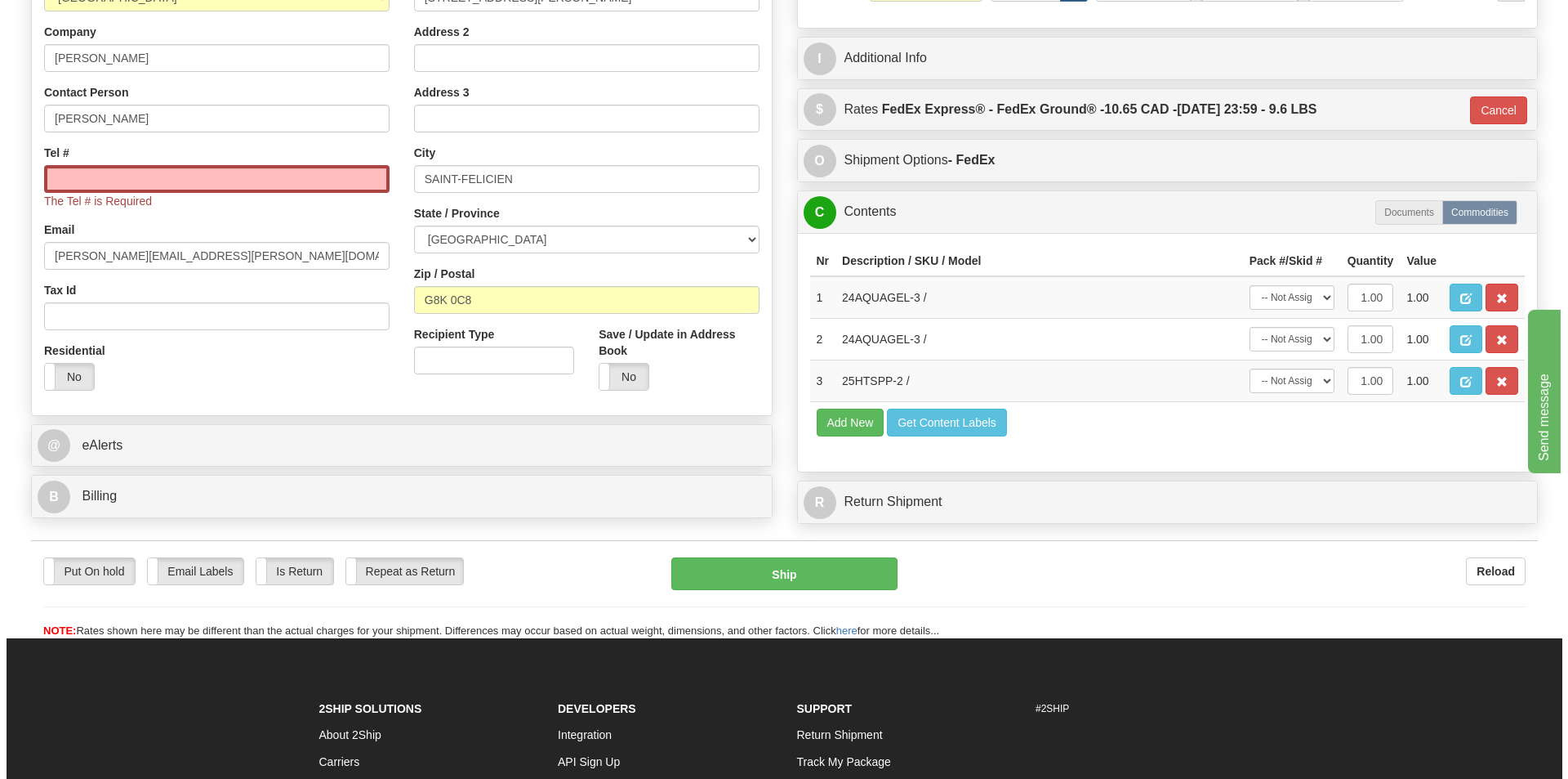
scroll to position [0, 0]
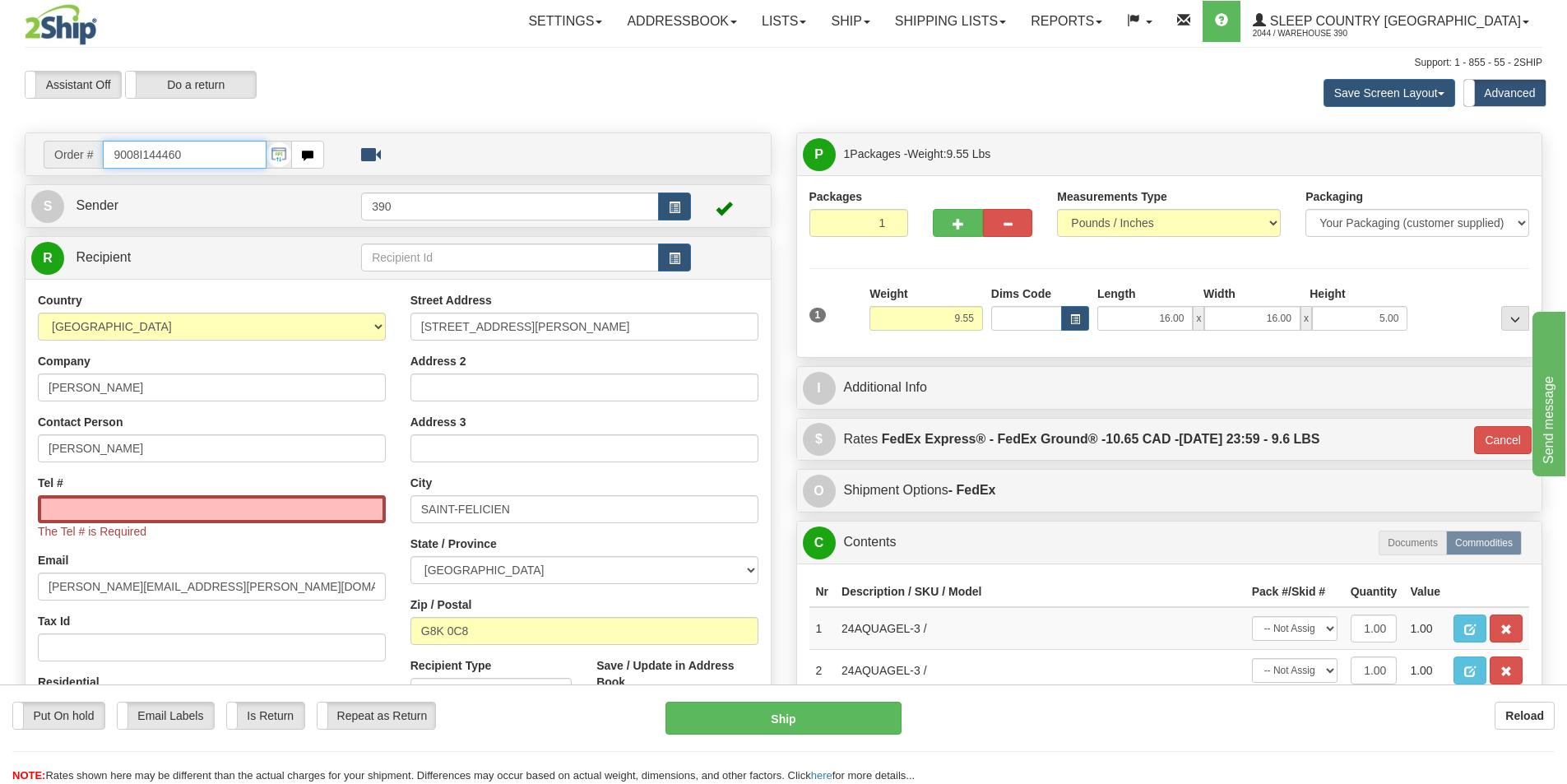
drag, startPoint x: 188, startPoint y: 149, endPoint x: 66, endPoint y: 158, distance: 122.3
click at [66, 158] on div "Order # 9008I144460" at bounding box center [183, 154] width 280 height 28
click at [153, 512] on input "Tel #" at bounding box center [212, 508] width 348 height 28
paste input "418 679-4363"
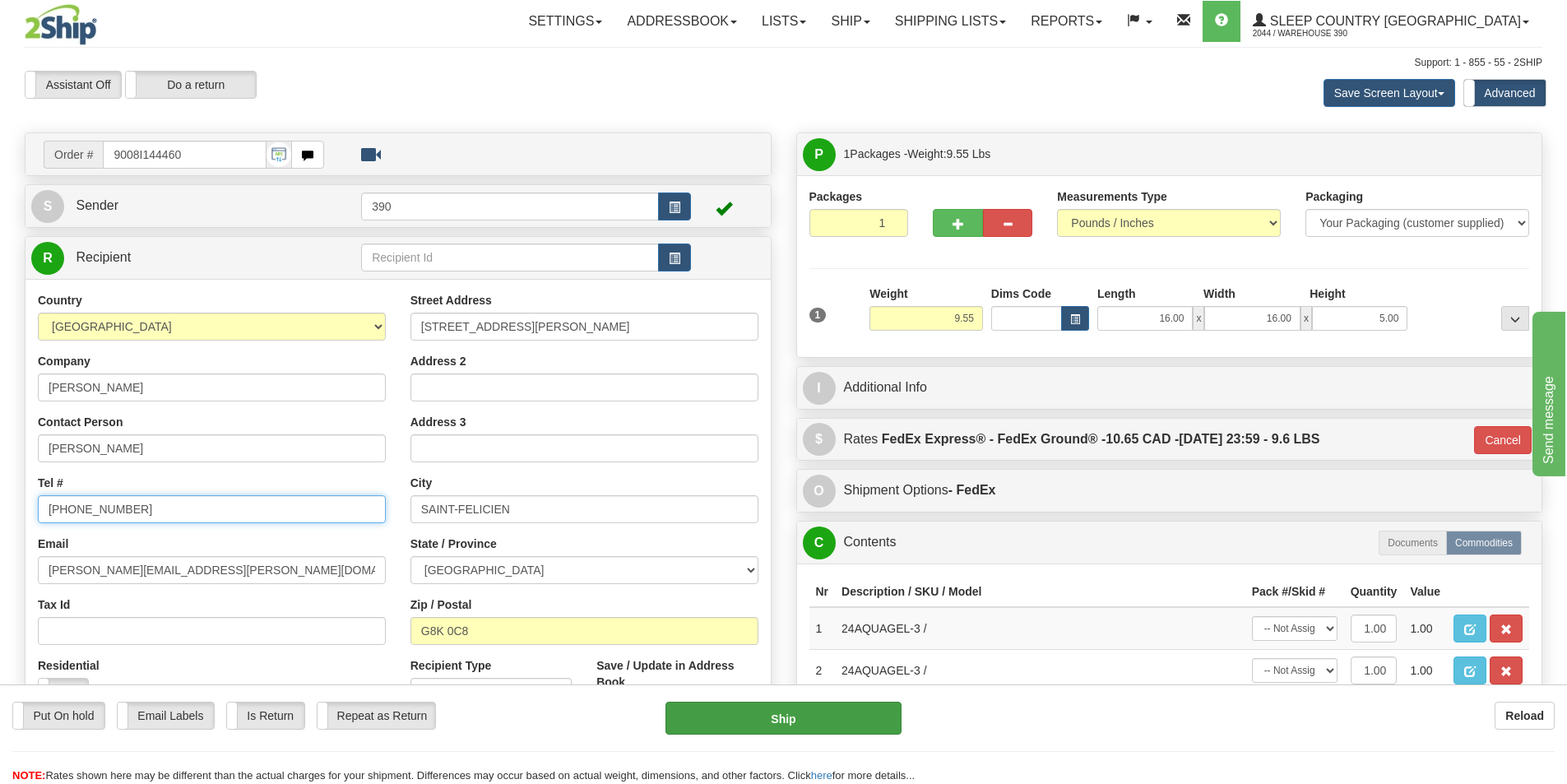
type input "418 679-4363"
click at [724, 713] on button "Ship" at bounding box center [784, 717] width 236 height 32
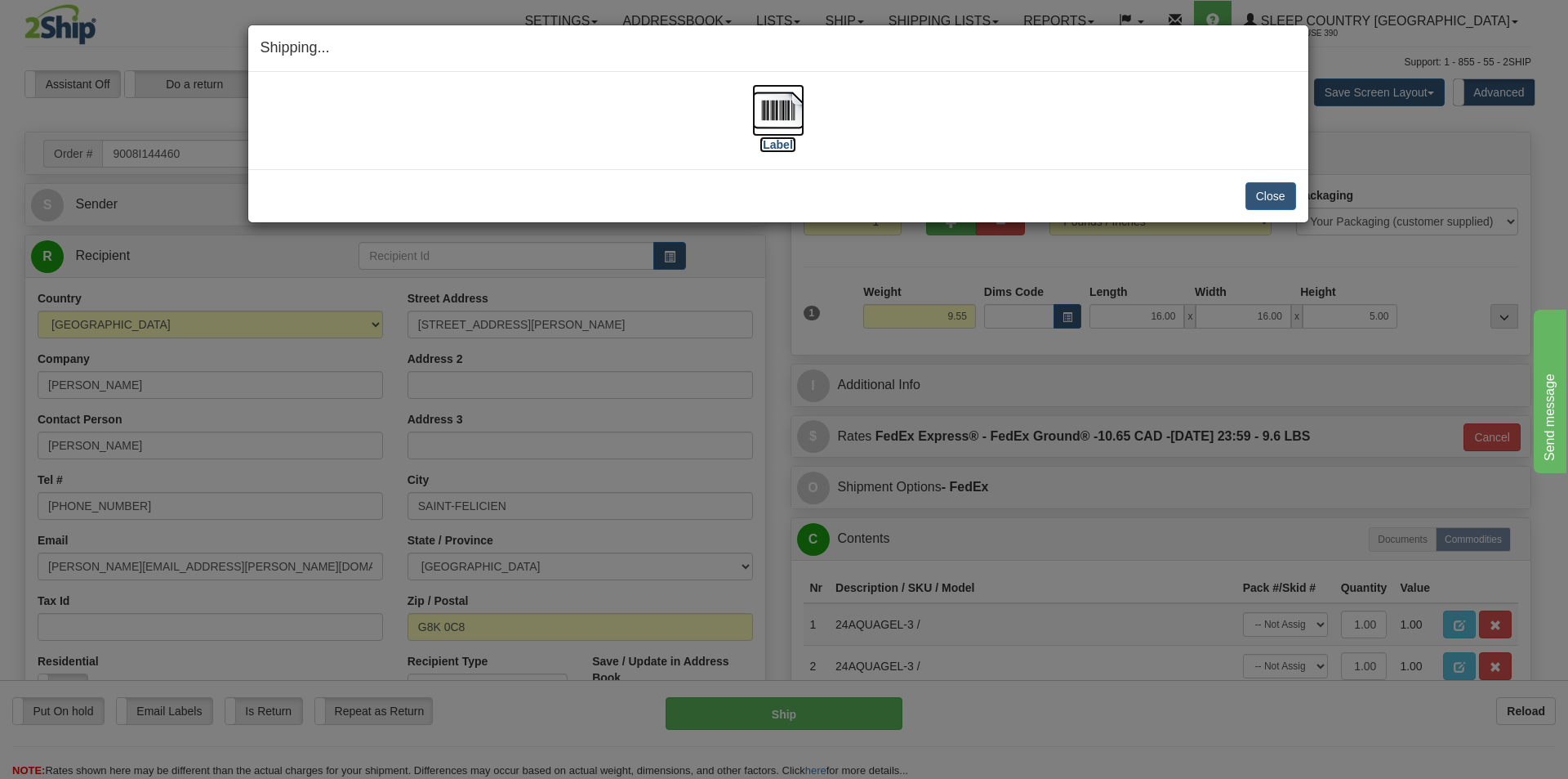
click at [780, 116] on img at bounding box center [778, 110] width 52 height 52
click at [1285, 196] on button "Close" at bounding box center [1271, 195] width 51 height 28
